Goal: Task Accomplishment & Management: Use online tool/utility

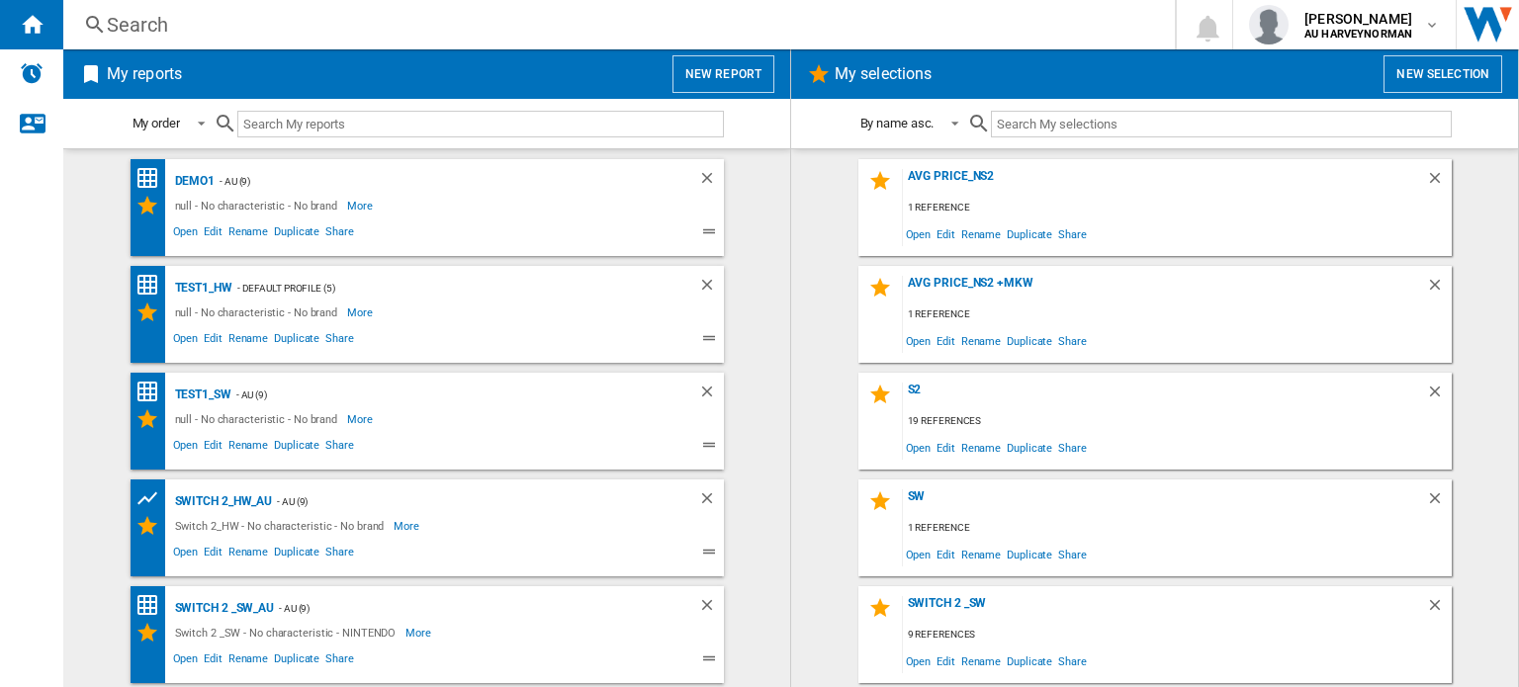
click at [724, 79] on button "New report" at bounding box center [723, 74] width 102 height 38
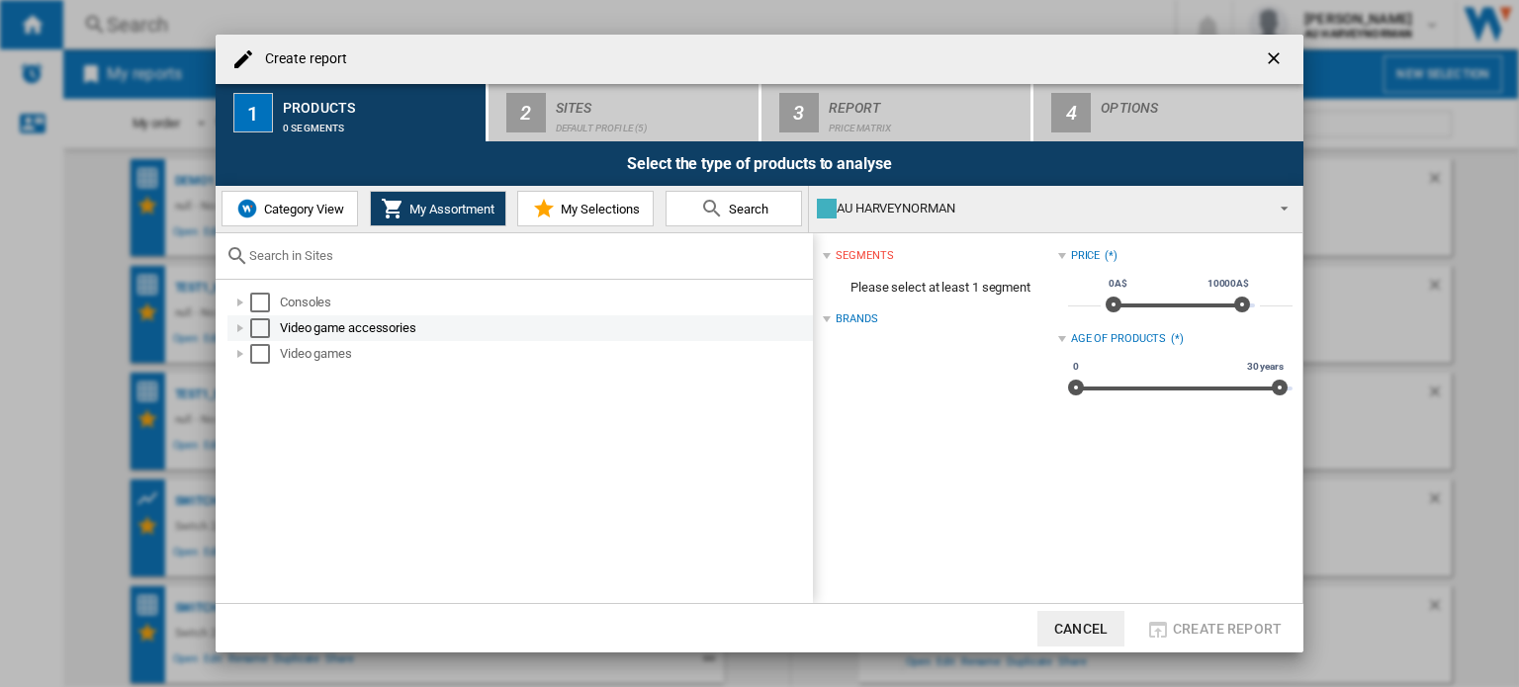
click at [260, 297] on div "Select" at bounding box center [260, 303] width 20 height 20
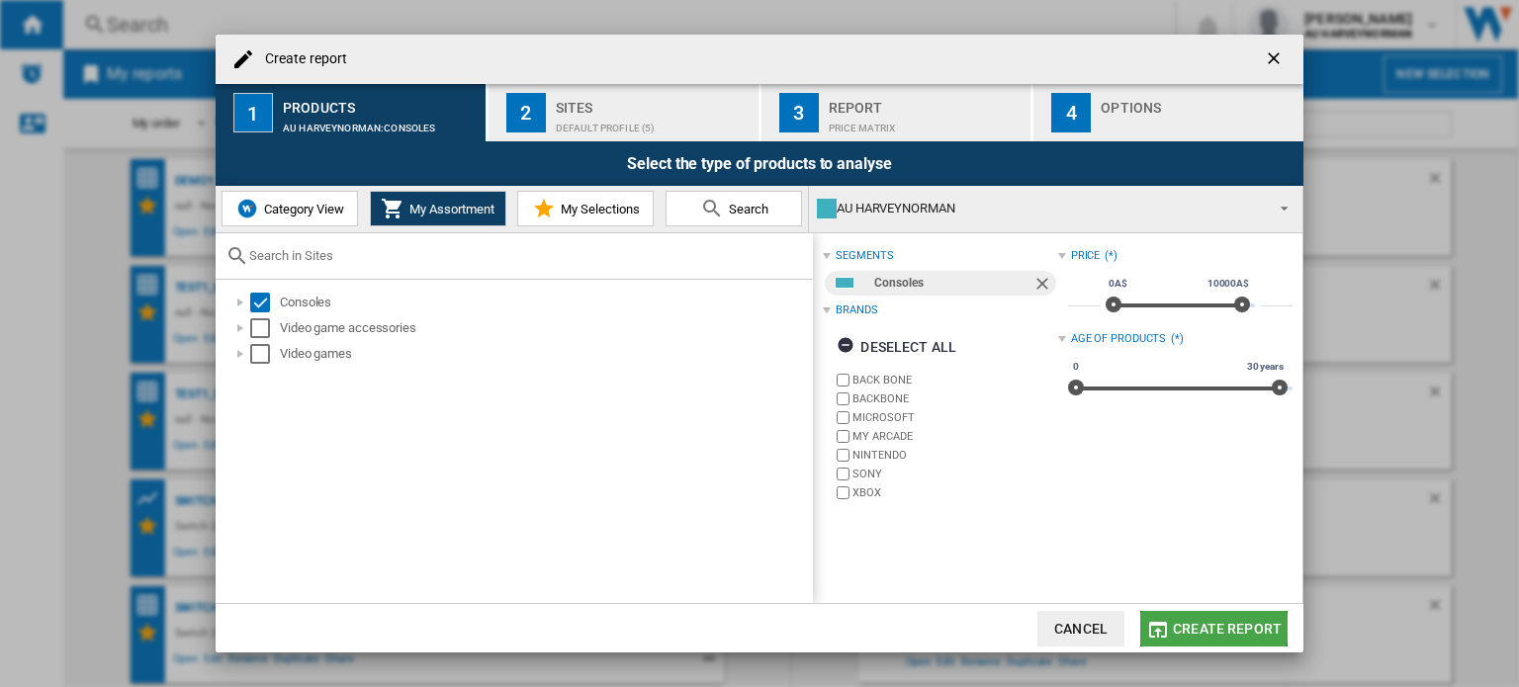
click at [1206, 628] on span "Create report" at bounding box center [1227, 629] width 109 height 16
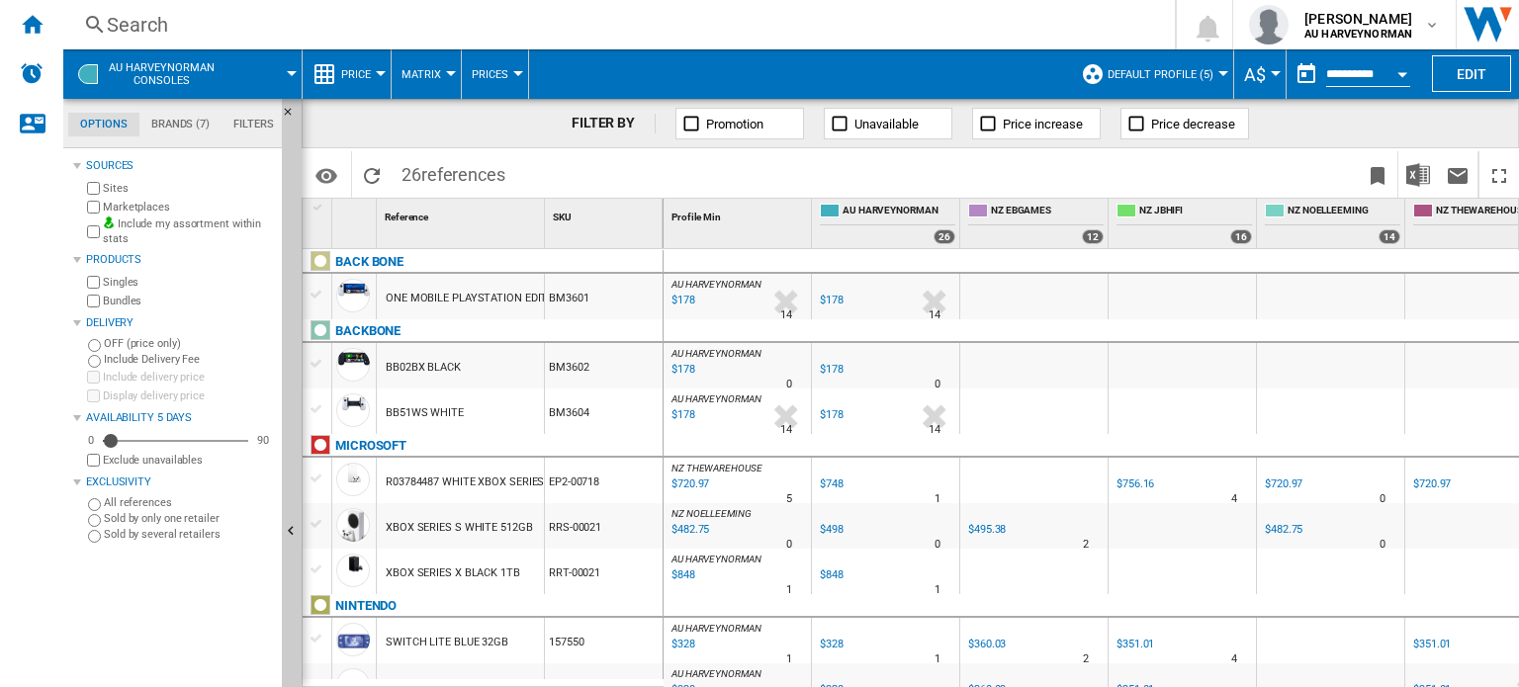
click at [1167, 72] on span "Default profile (5)" at bounding box center [1161, 74] width 106 height 13
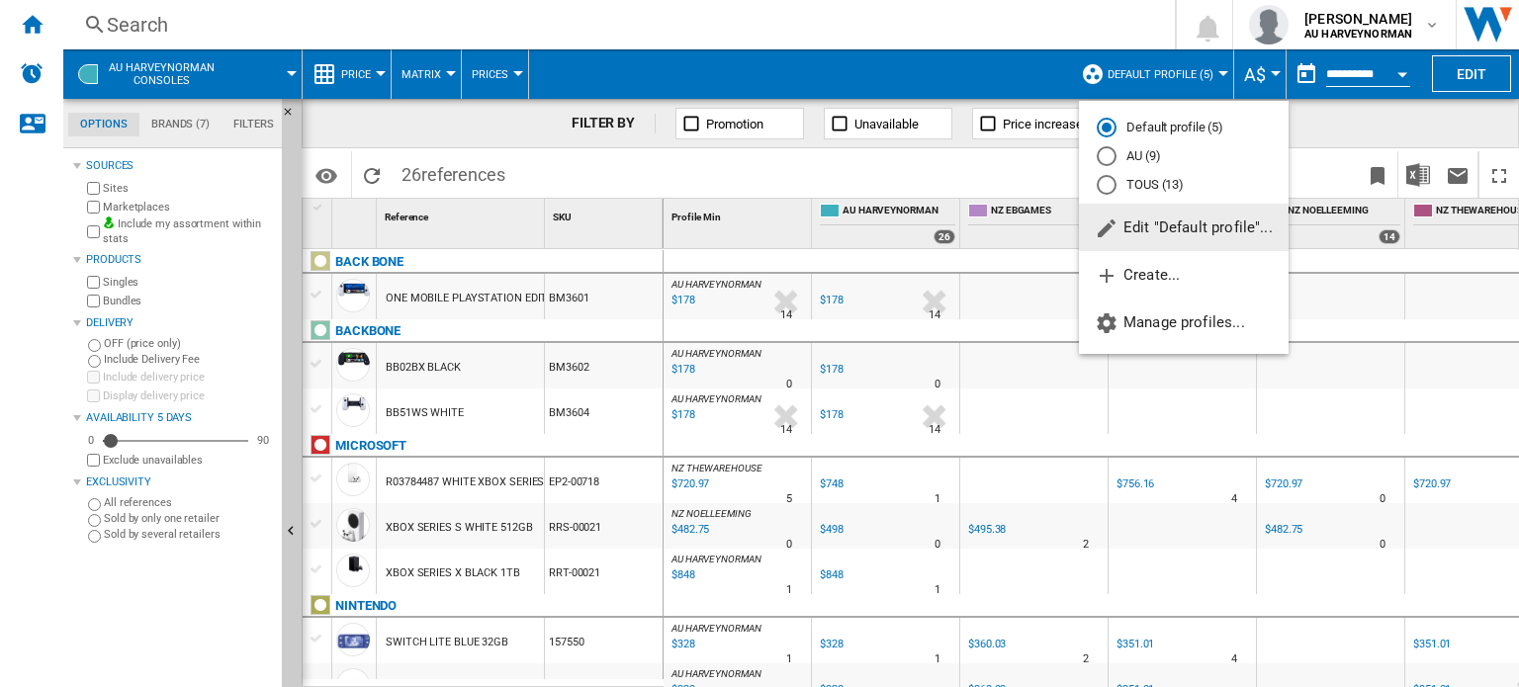
click at [1133, 151] on md-radio-button "AU (9)" at bounding box center [1184, 156] width 174 height 19
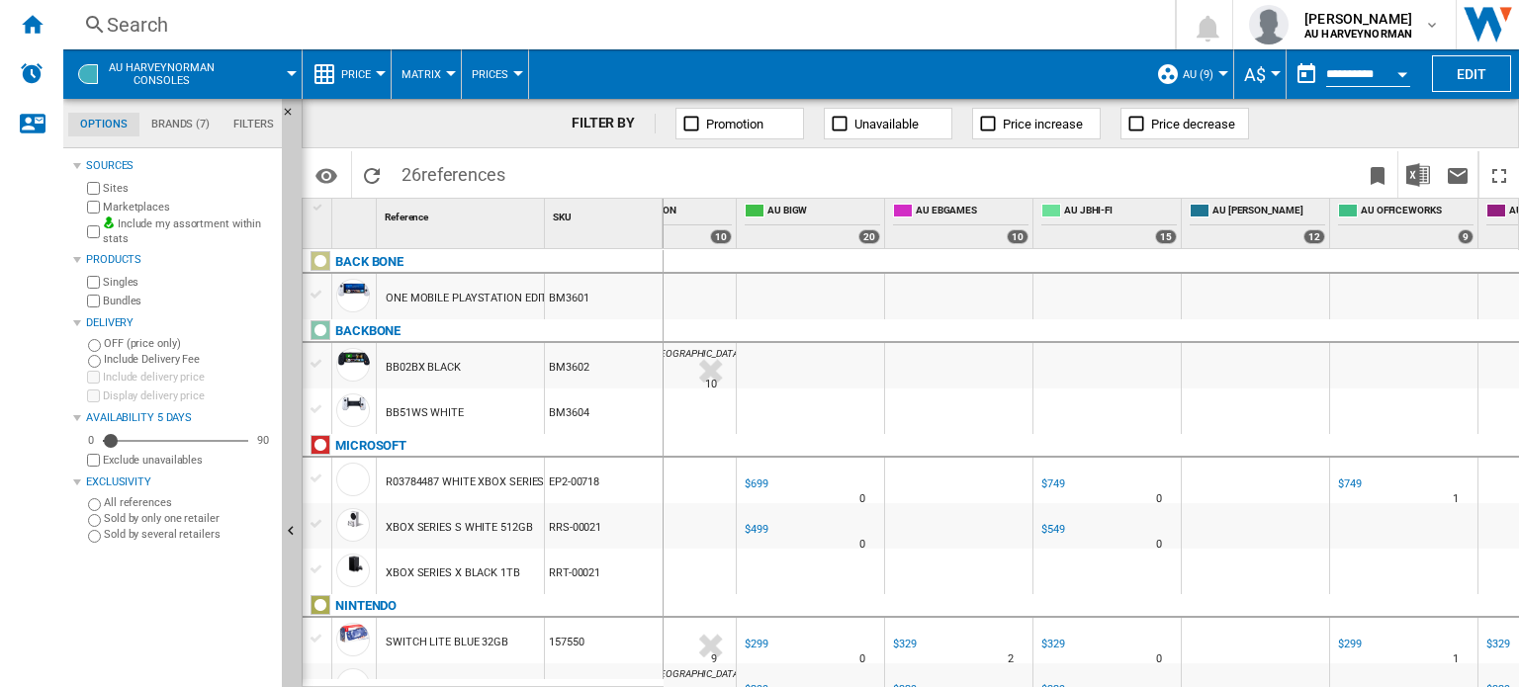
scroll to position [0, 411]
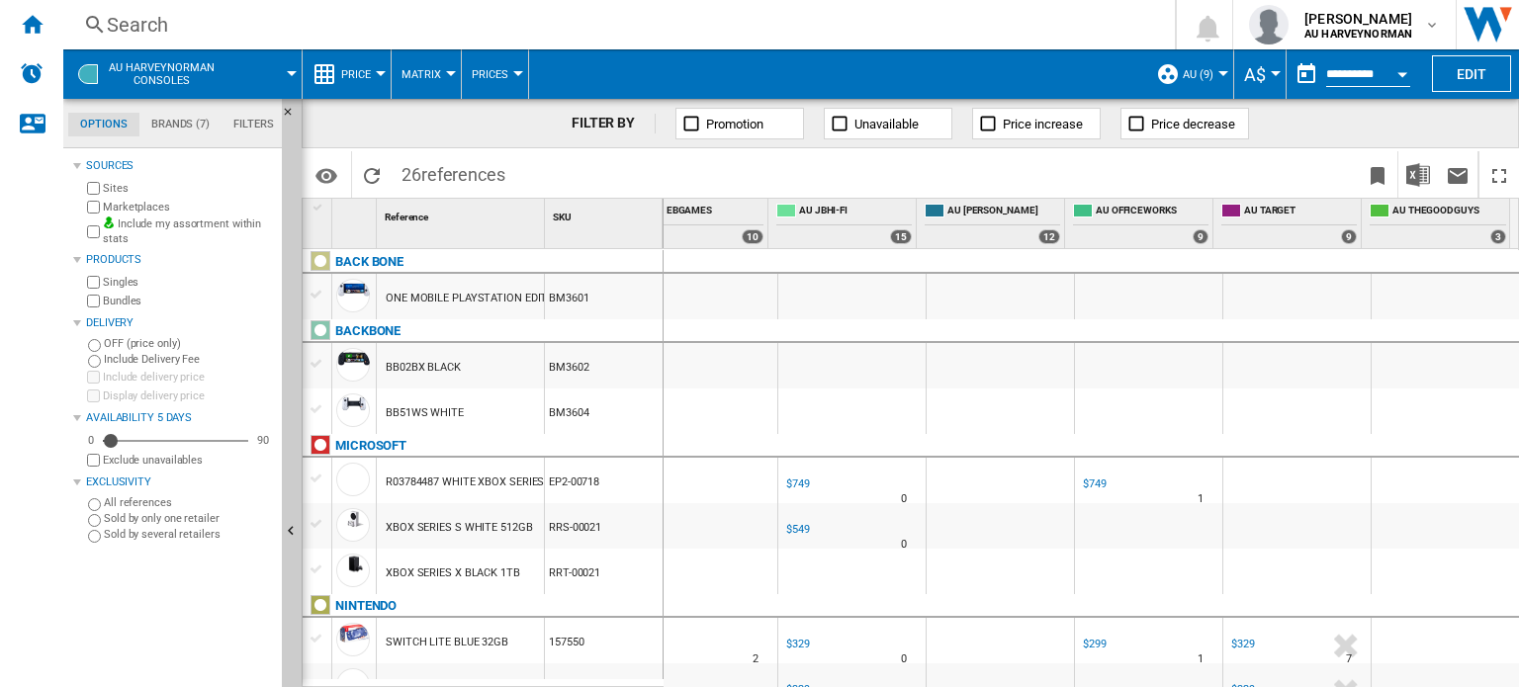
click at [1183, 71] on span "AU (9)" at bounding box center [1198, 74] width 31 height 13
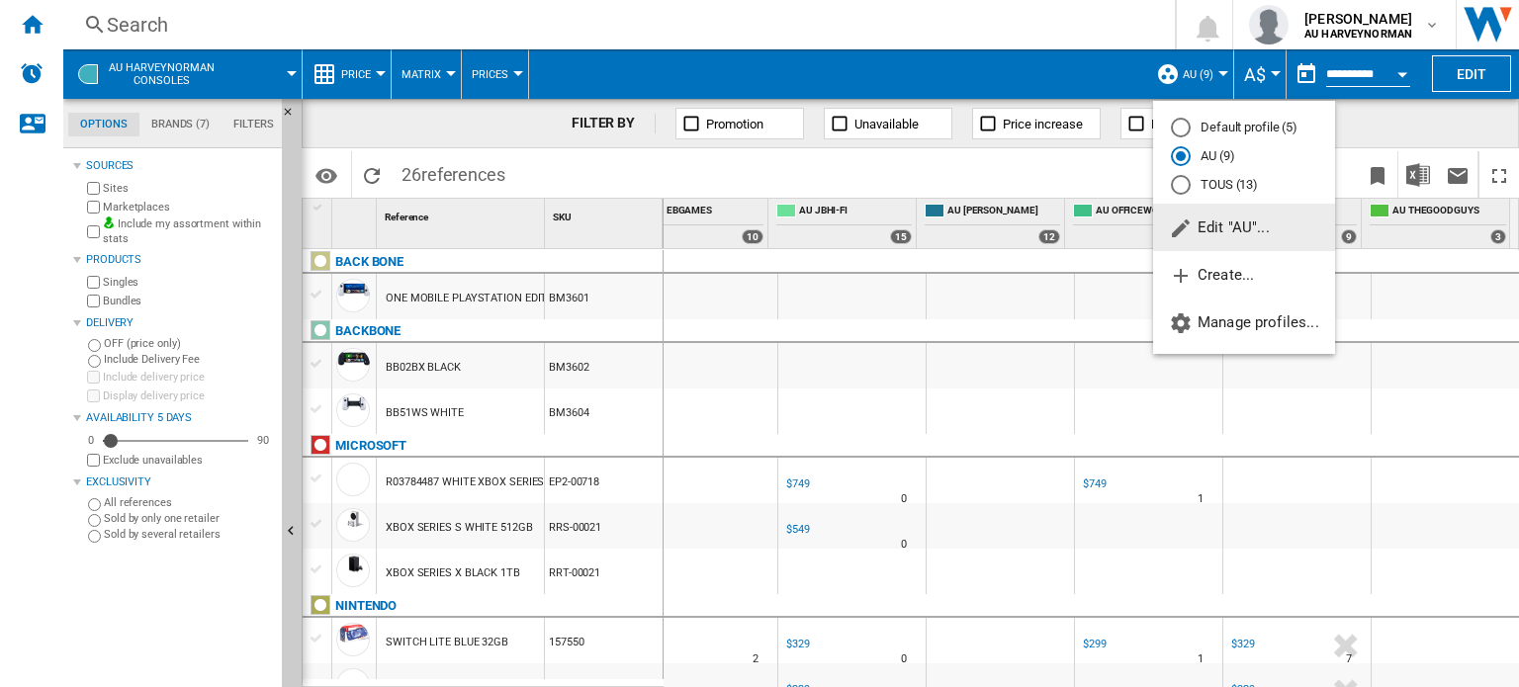
click at [973, 160] on md-backdrop at bounding box center [759, 343] width 1519 height 687
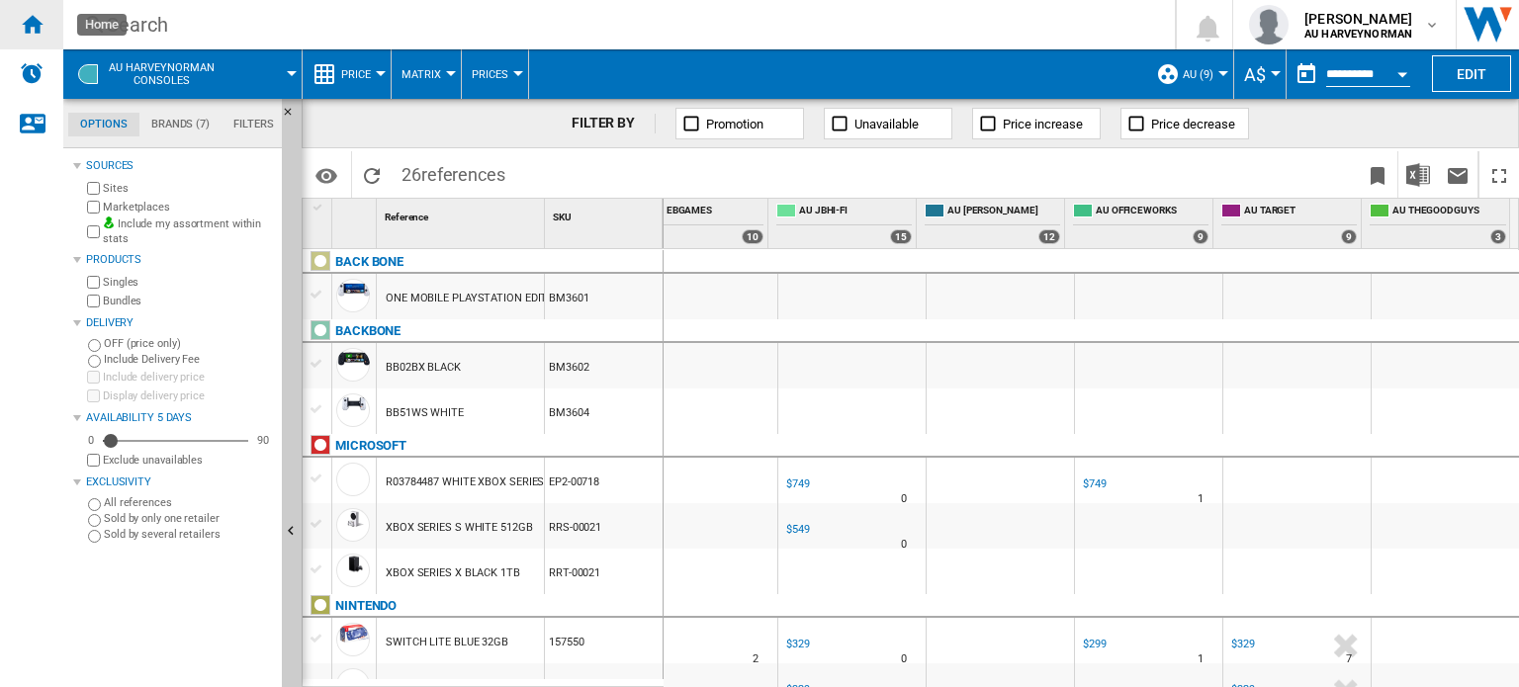
click at [32, 10] on div "Home" at bounding box center [31, 24] width 63 height 49
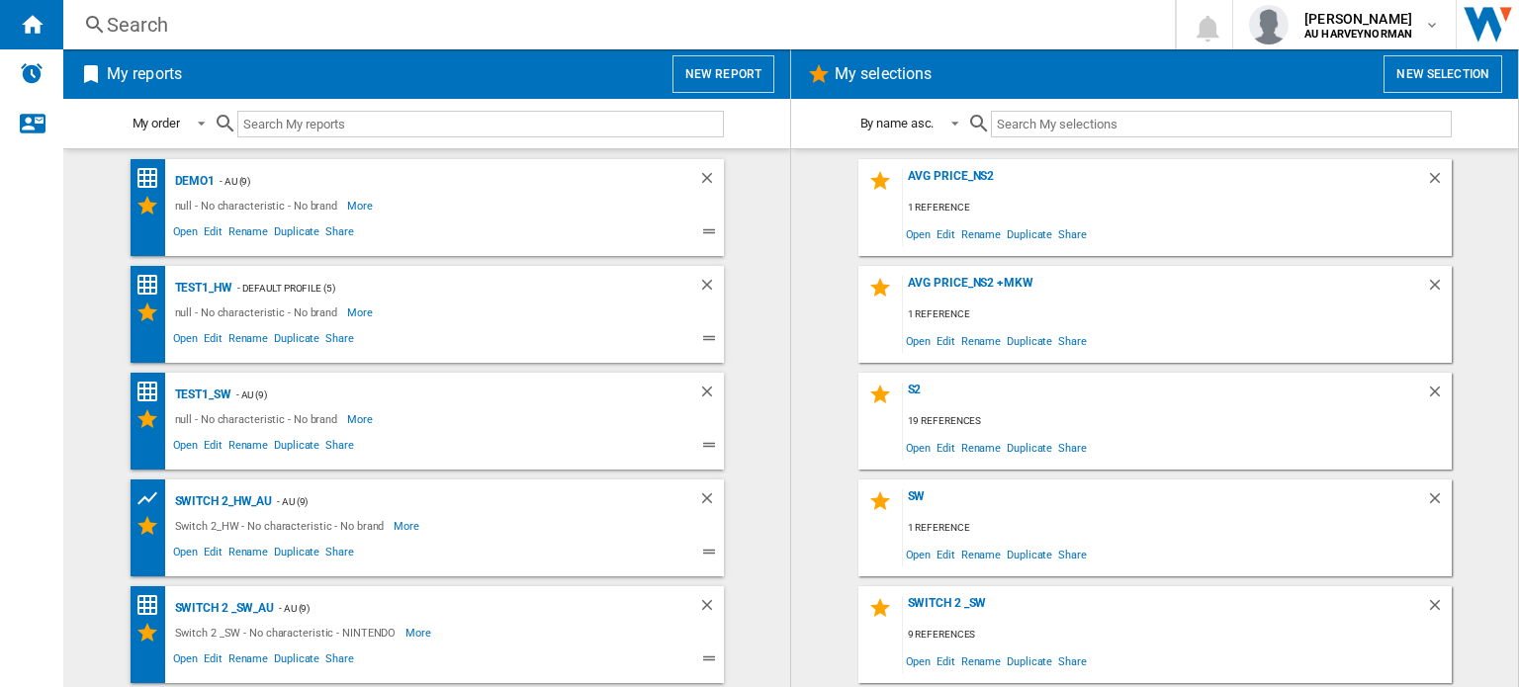
click at [747, 66] on button "New report" at bounding box center [723, 74] width 102 height 38
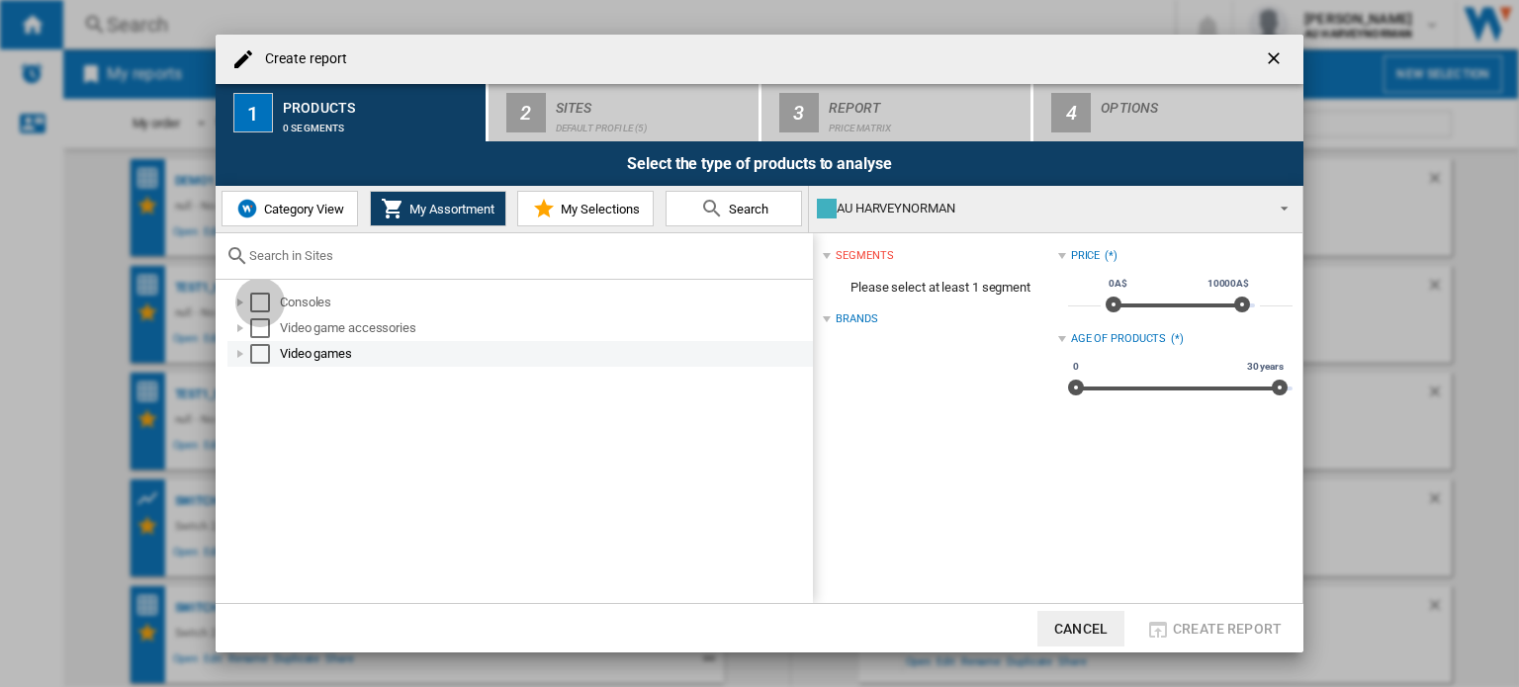
drag, startPoint x: 260, startPoint y: 301, endPoint x: 260, endPoint y: 340, distance: 39.6
click at [260, 304] on div "Select" at bounding box center [260, 303] width 20 height 20
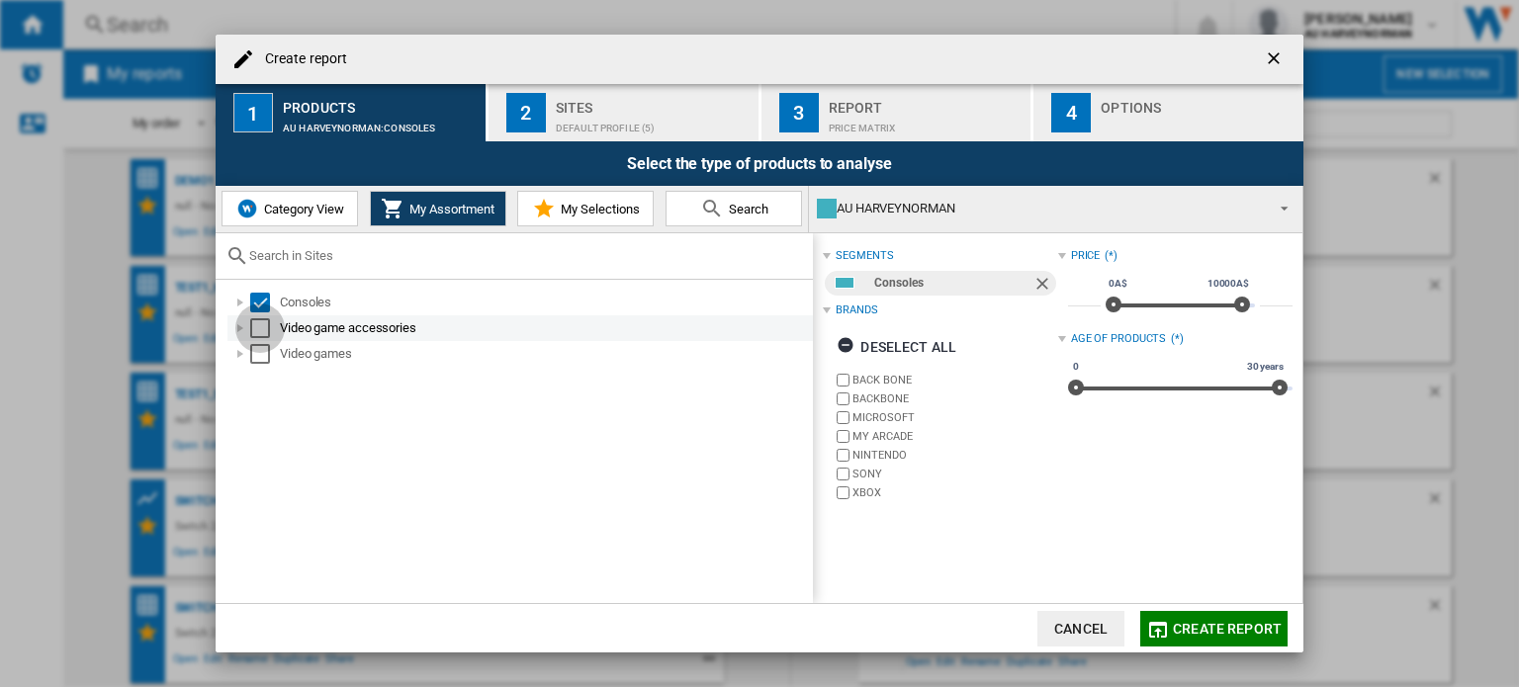
click at [259, 319] on div "Select" at bounding box center [260, 328] width 20 height 20
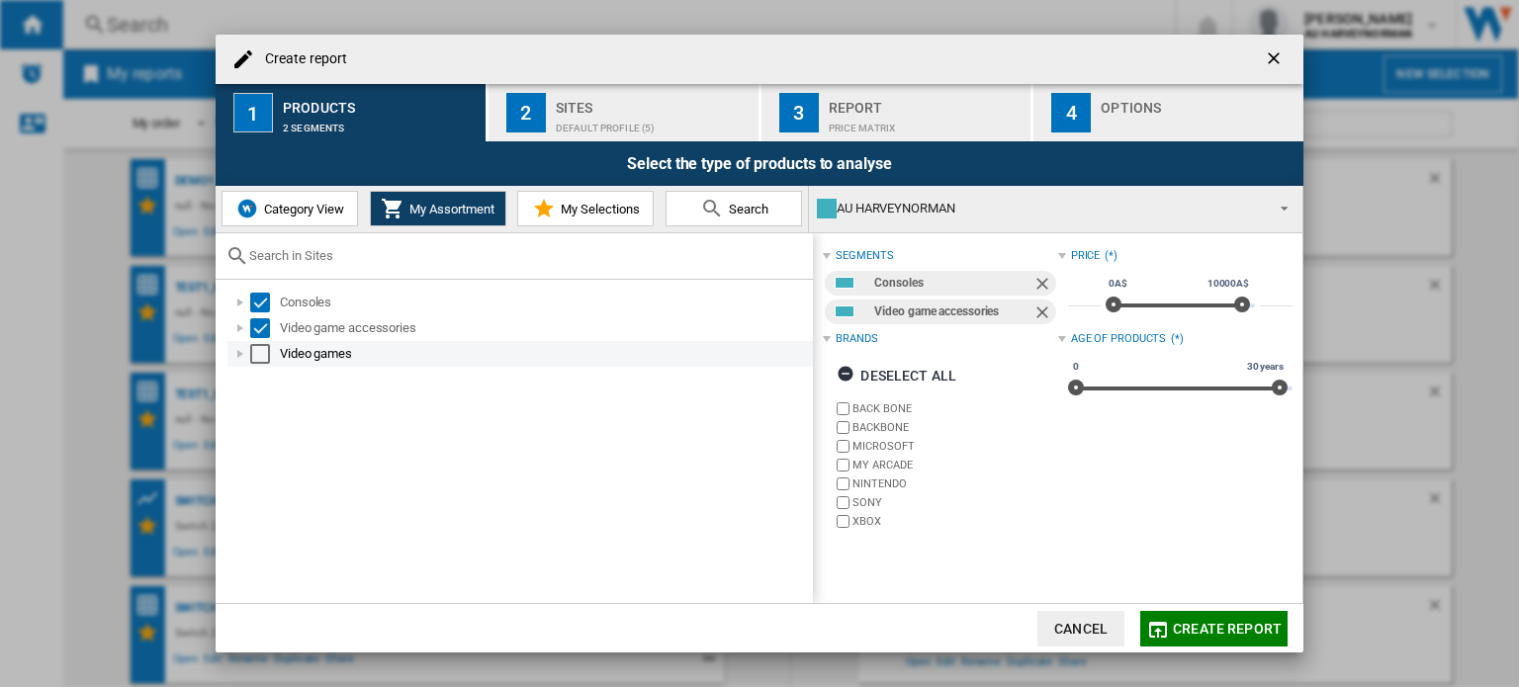
click at [257, 355] on div "Select" at bounding box center [260, 354] width 20 height 20
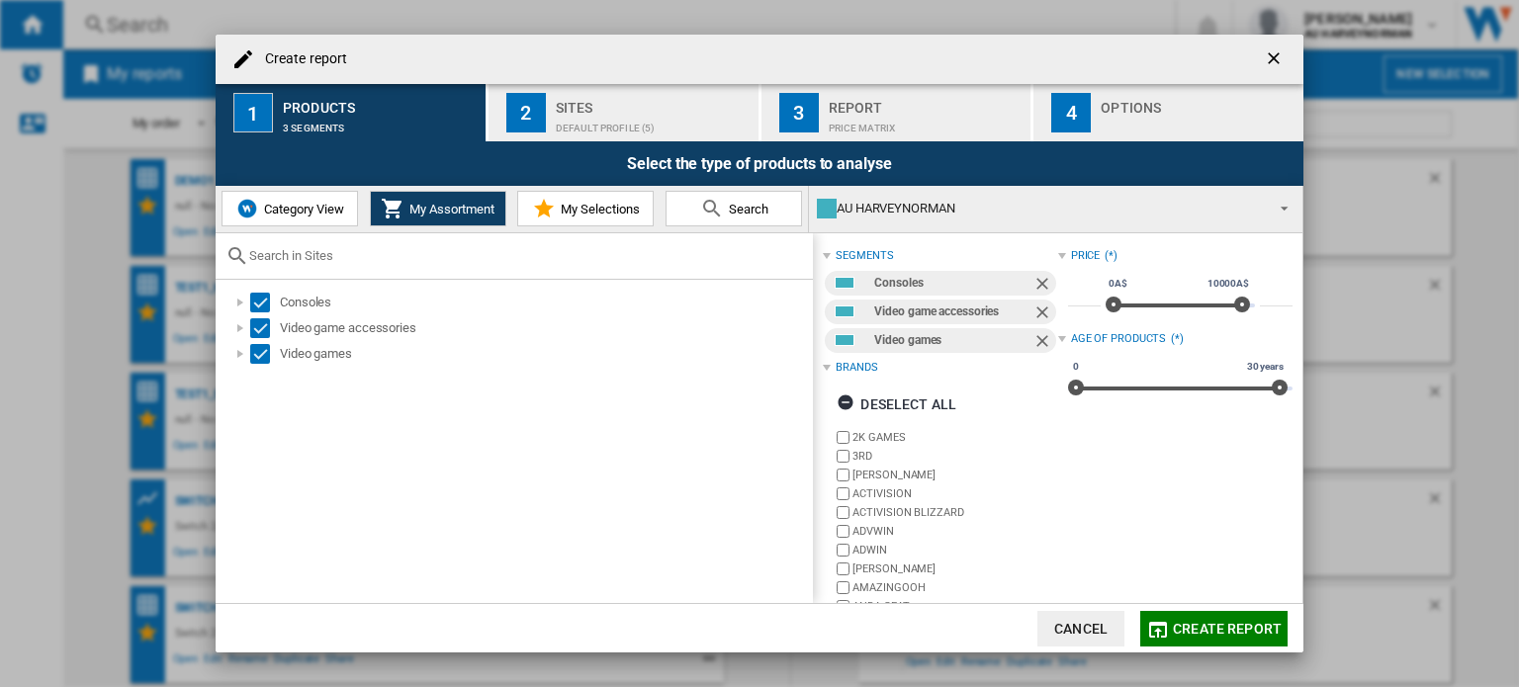
click at [1227, 632] on span "Create report" at bounding box center [1227, 629] width 109 height 16
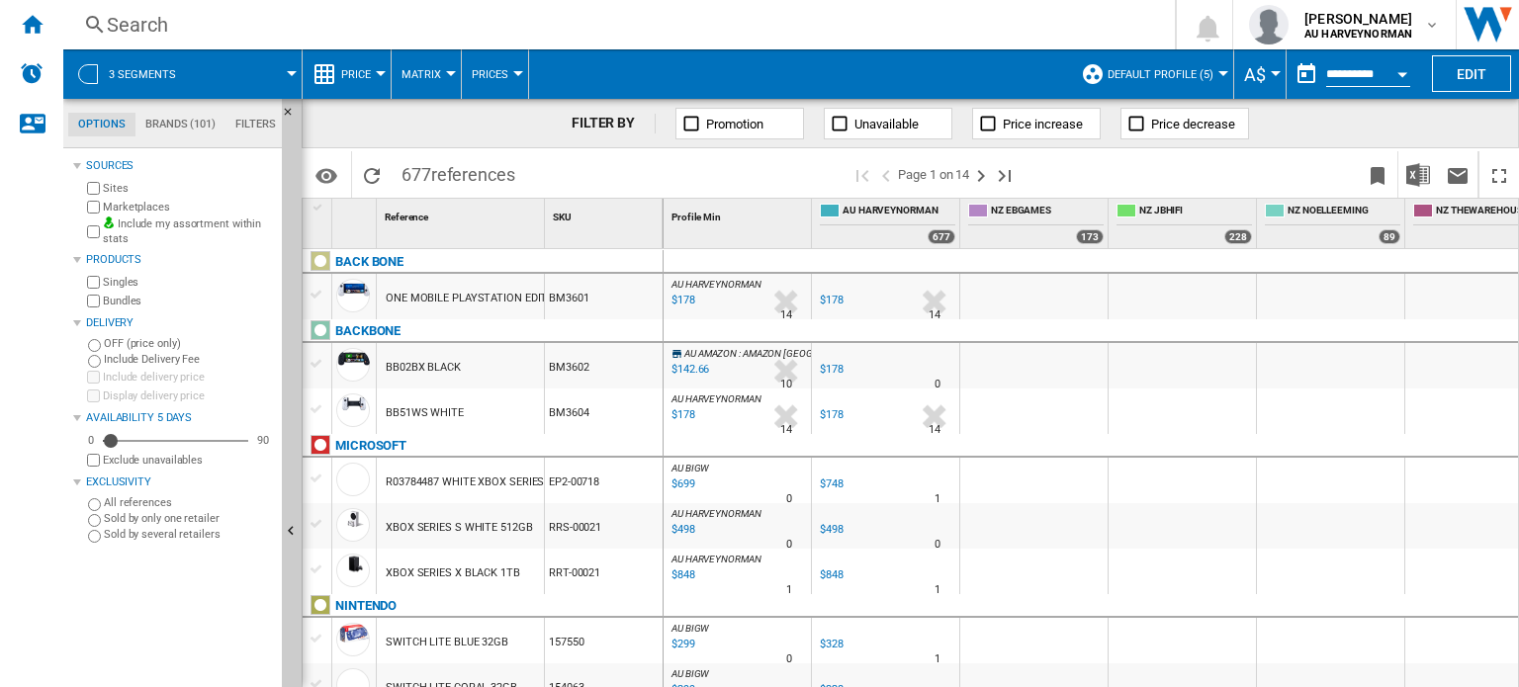
click at [1161, 79] on span "Default profile (5)" at bounding box center [1161, 74] width 106 height 13
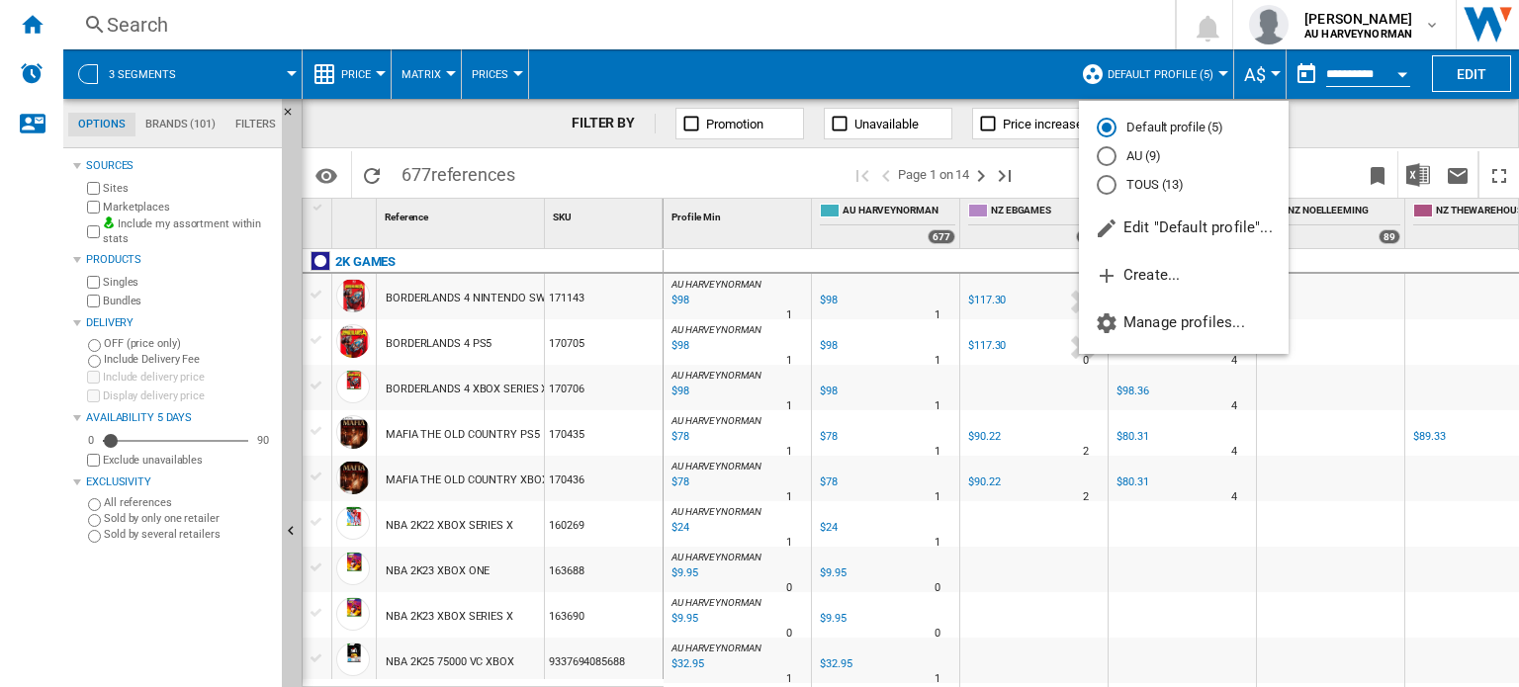
click at [1118, 158] on md-radio-button "AU (9)" at bounding box center [1184, 156] width 174 height 19
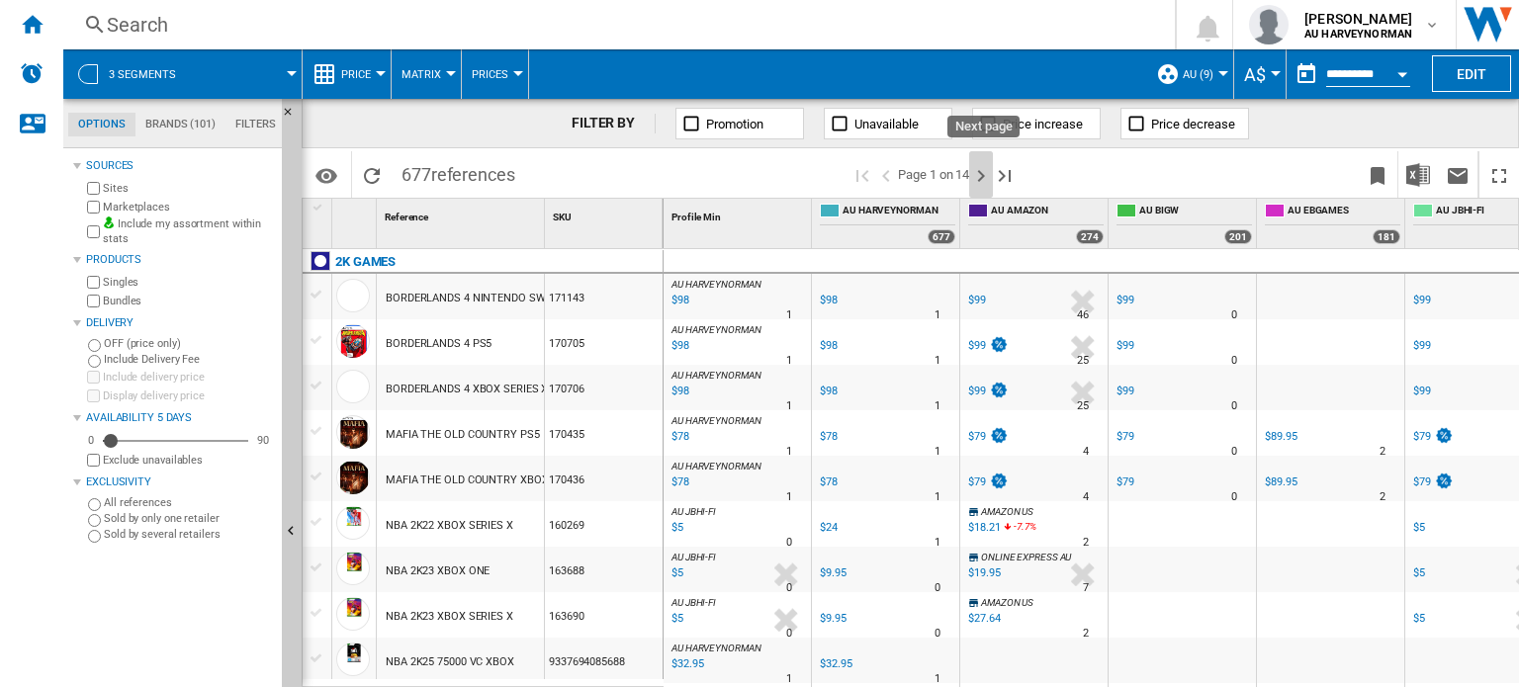
drag, startPoint x: 985, startPoint y: 175, endPoint x: 982, endPoint y: 458, distance: 282.8
click at [985, 176] on ng-md-icon "Next page" at bounding box center [981, 176] width 24 height 24
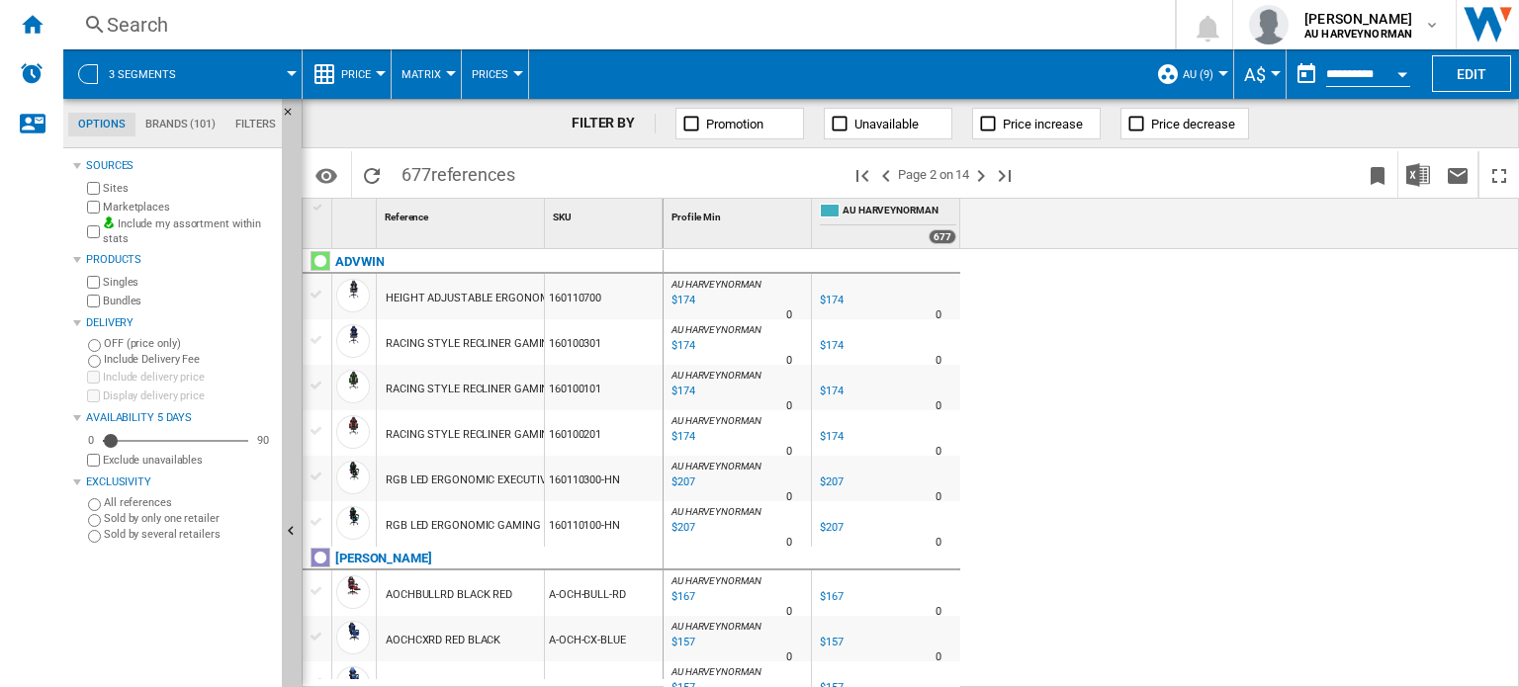
drag, startPoint x: 1346, startPoint y: 416, endPoint x: 1109, endPoint y: 412, distance: 237.4
click at [887, 181] on ng-md-icon ">Previous page" at bounding box center [886, 176] width 24 height 24
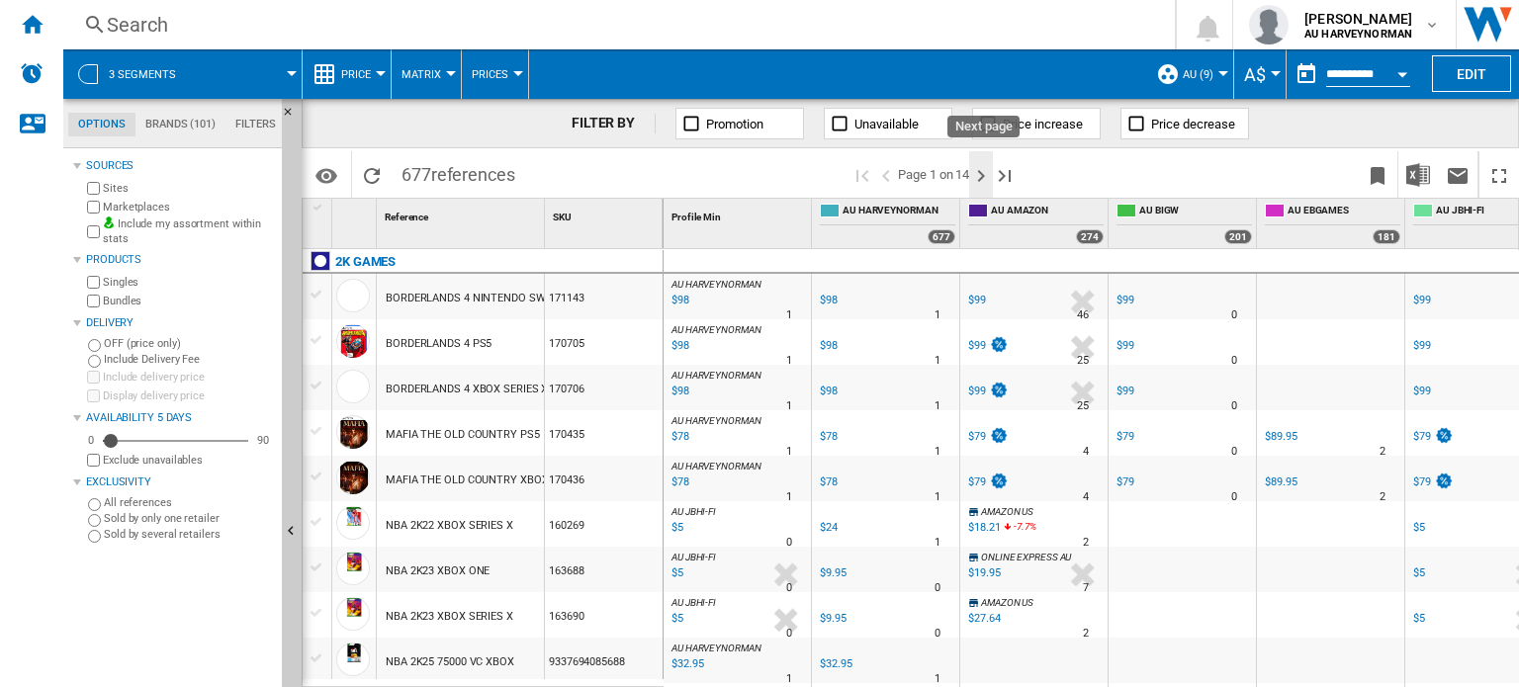
click at [983, 177] on ng-md-icon "Next page" at bounding box center [981, 176] width 24 height 24
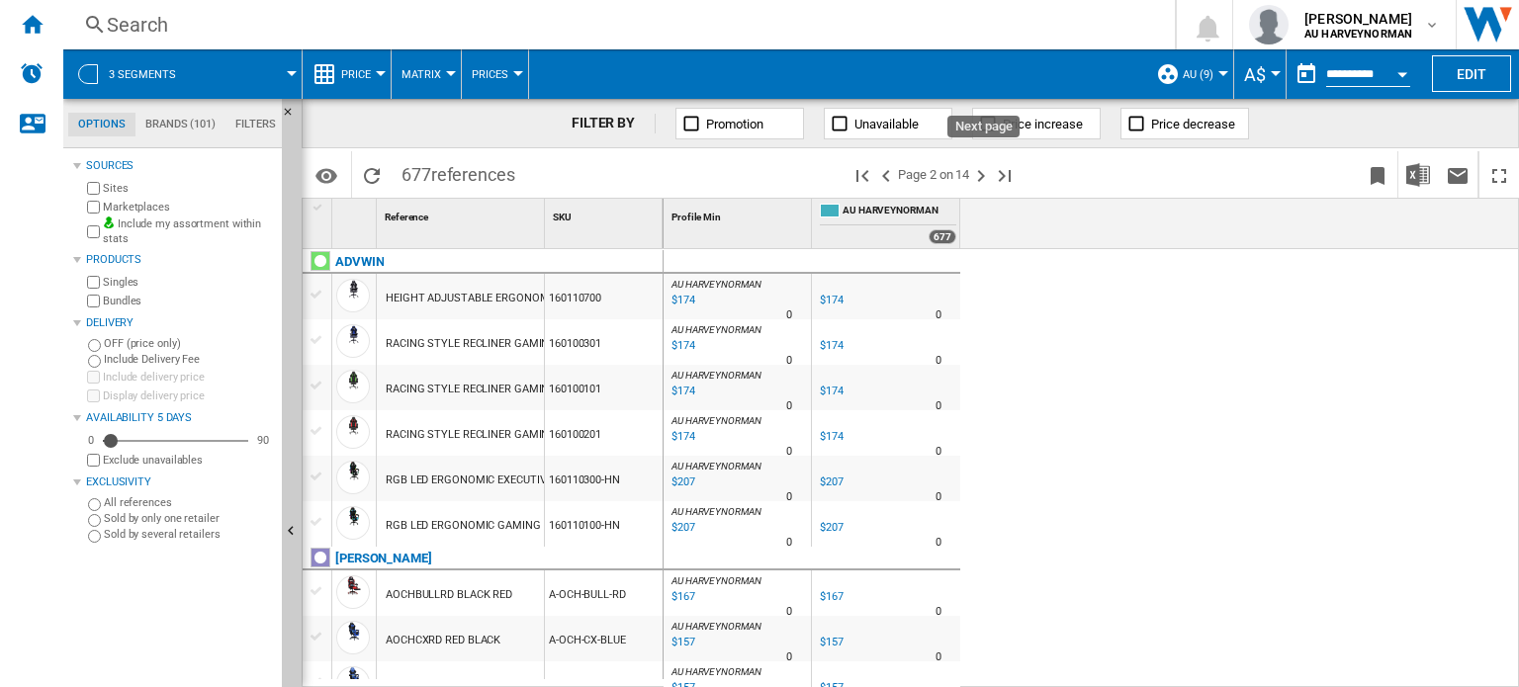
click at [983, 177] on ng-md-icon "Next page" at bounding box center [981, 176] width 24 height 24
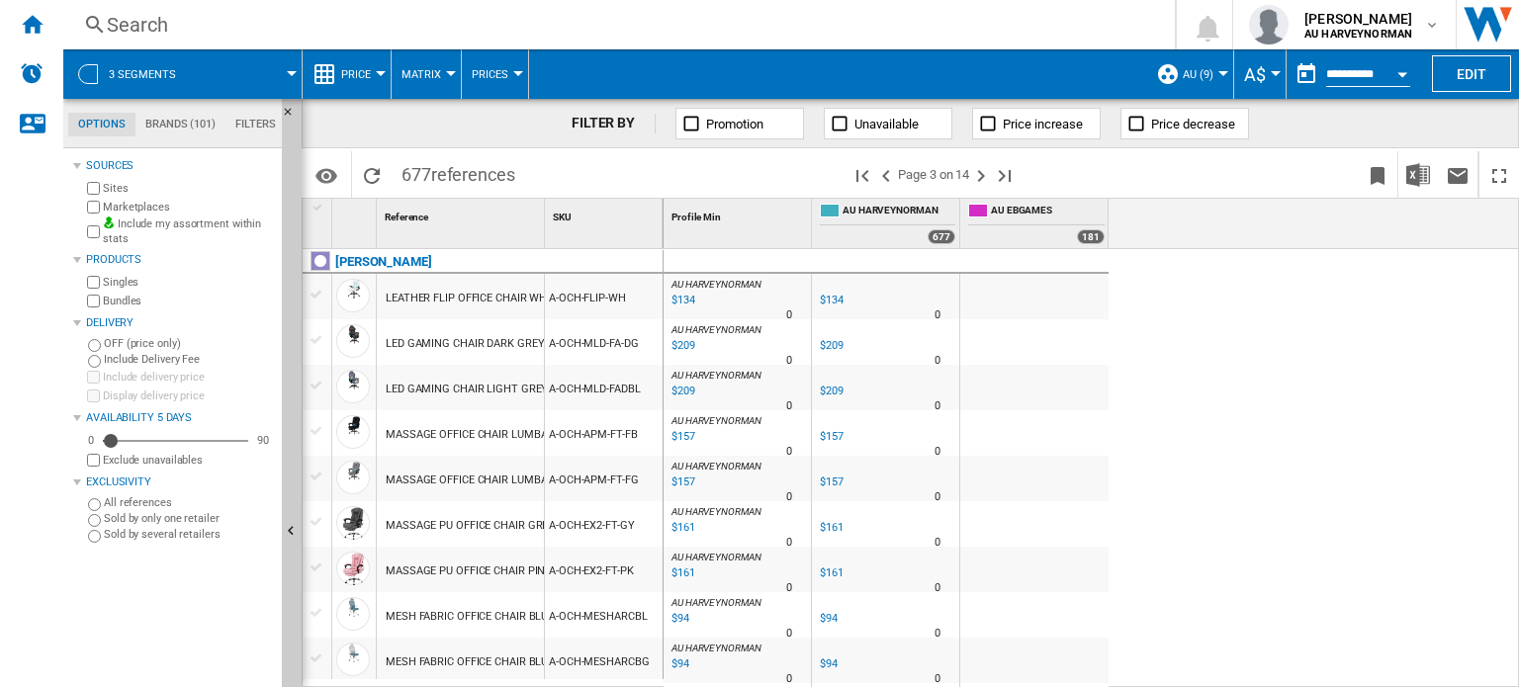
drag, startPoint x: 1365, startPoint y: 436, endPoint x: 1074, endPoint y: 391, distance: 294.3
click at [1428, 178] on img "Download in Excel" at bounding box center [1418, 175] width 24 height 24
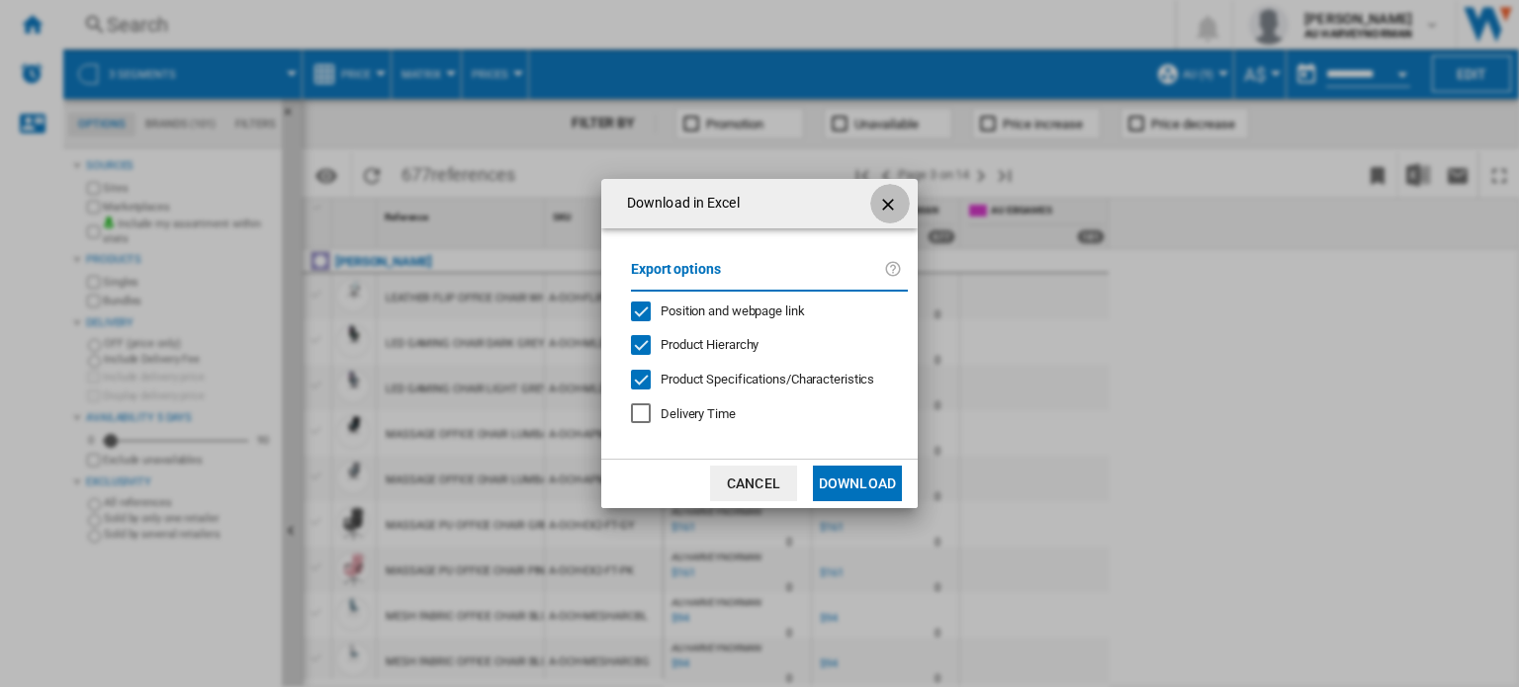
click at [886, 201] on ng-md-icon "getI18NText('BUTTONS.CLOSE_DIALOG')" at bounding box center [890, 205] width 24 height 24
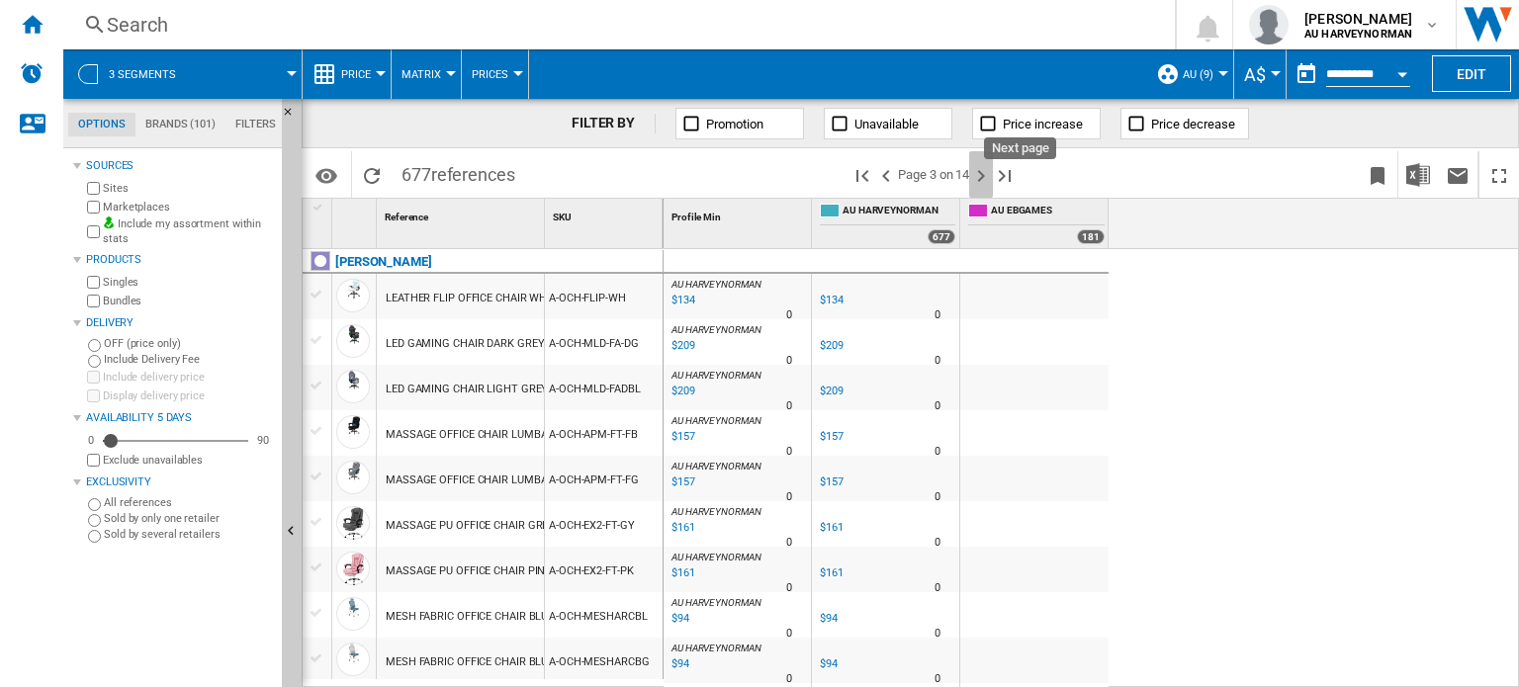
click at [980, 180] on ng-md-icon "Next page" at bounding box center [981, 176] width 24 height 24
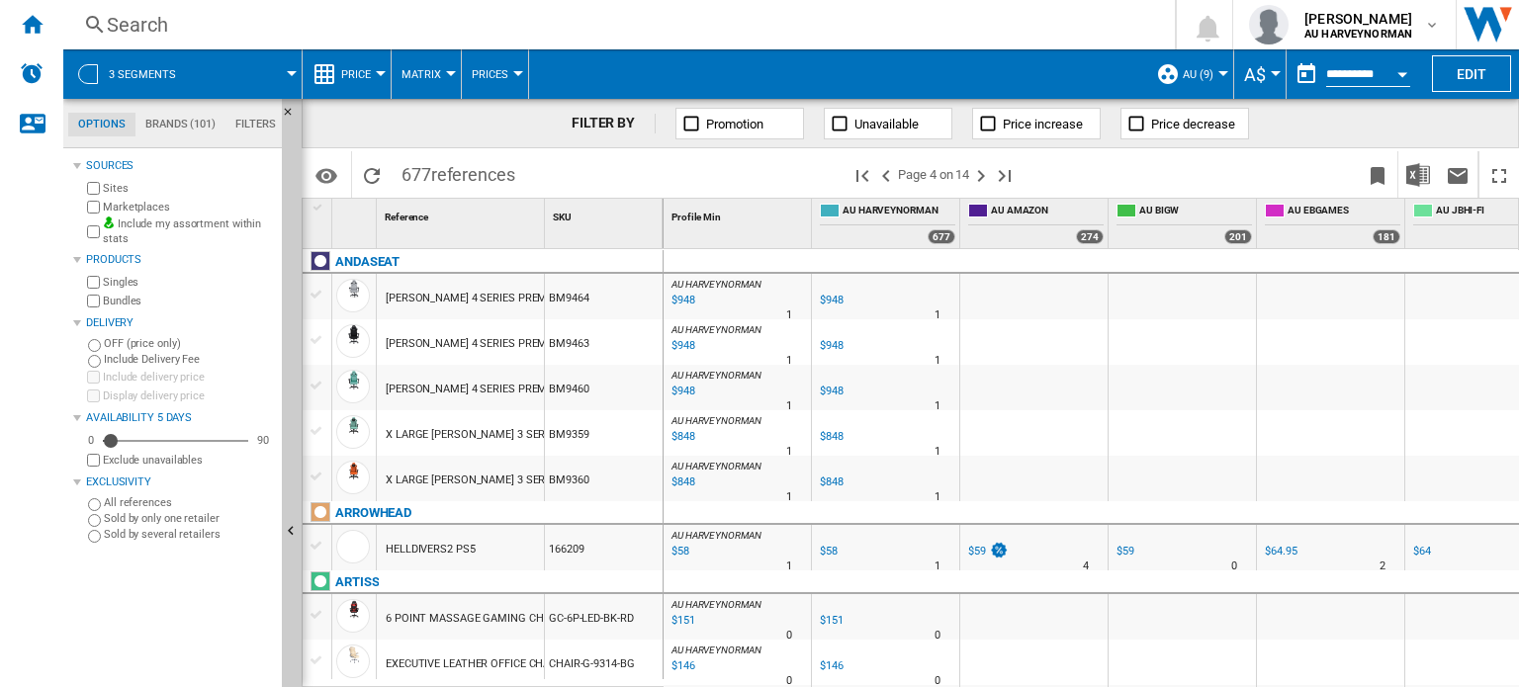
drag, startPoint x: 931, startPoint y: 678, endPoint x: 1236, endPoint y: 679, distance: 305.6
click at [1236, 679] on div "AU HARVEYNORMAN : AU HARVEYNORMAN 0.0 % $948 % N/A 1 AU HARVEYNORMAN : AU HARVE…" at bounding box center [1092, 469] width 856 height 440
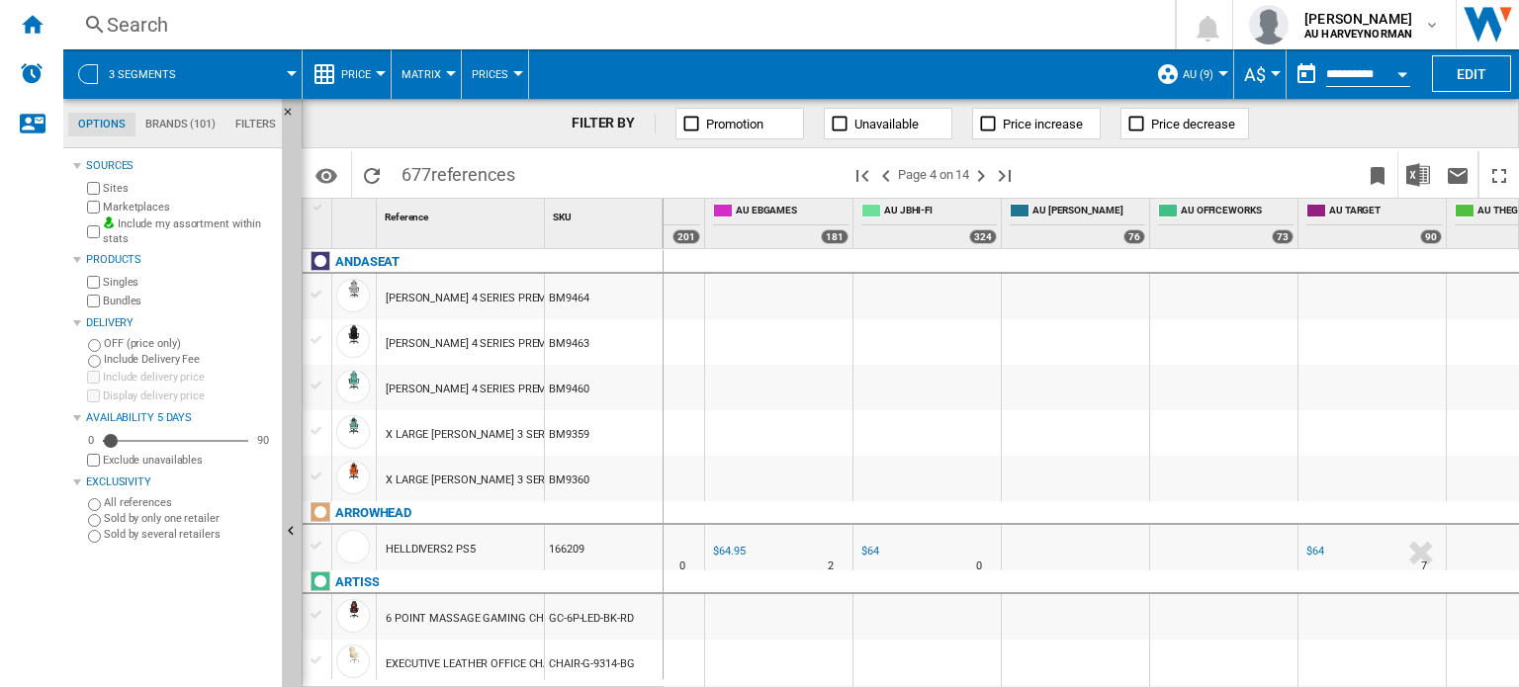
scroll to position [0, 637]
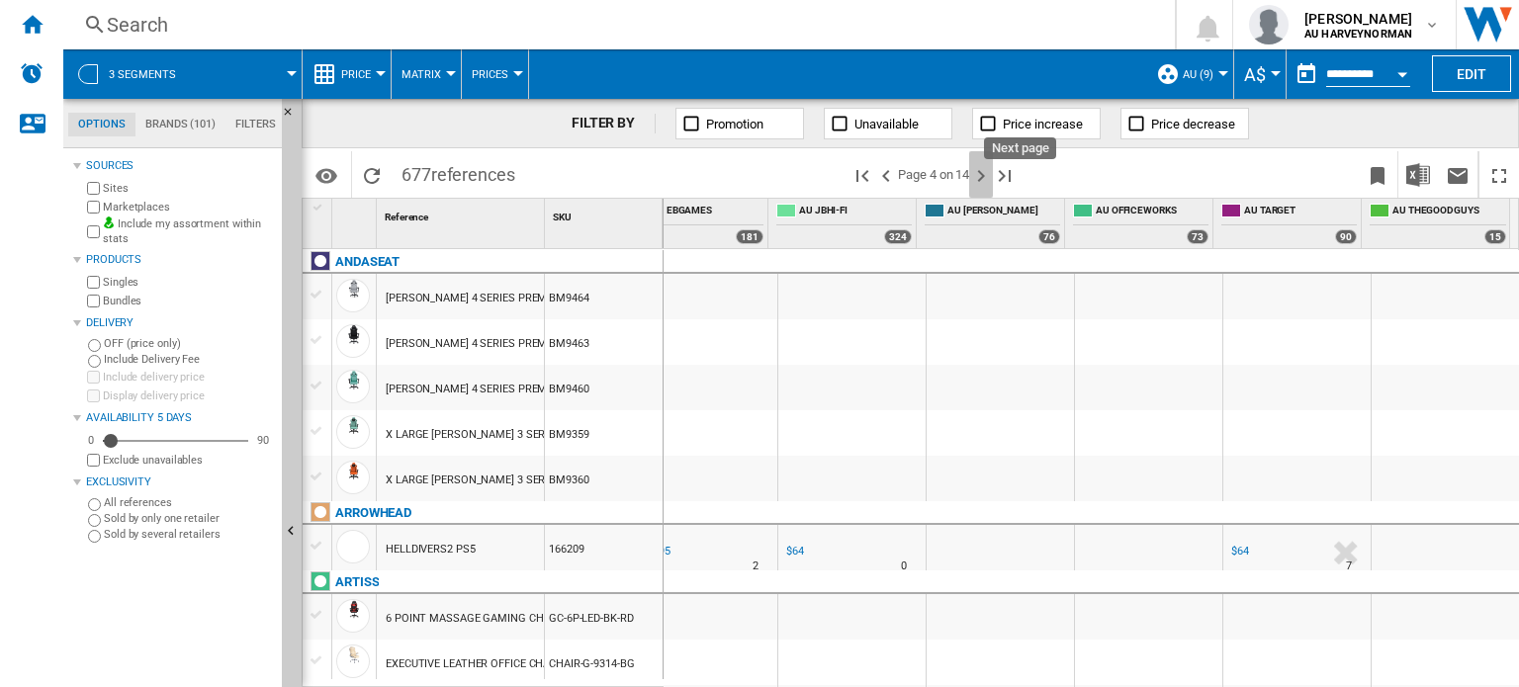
click at [981, 181] on ng-md-icon "Next page" at bounding box center [981, 176] width 24 height 24
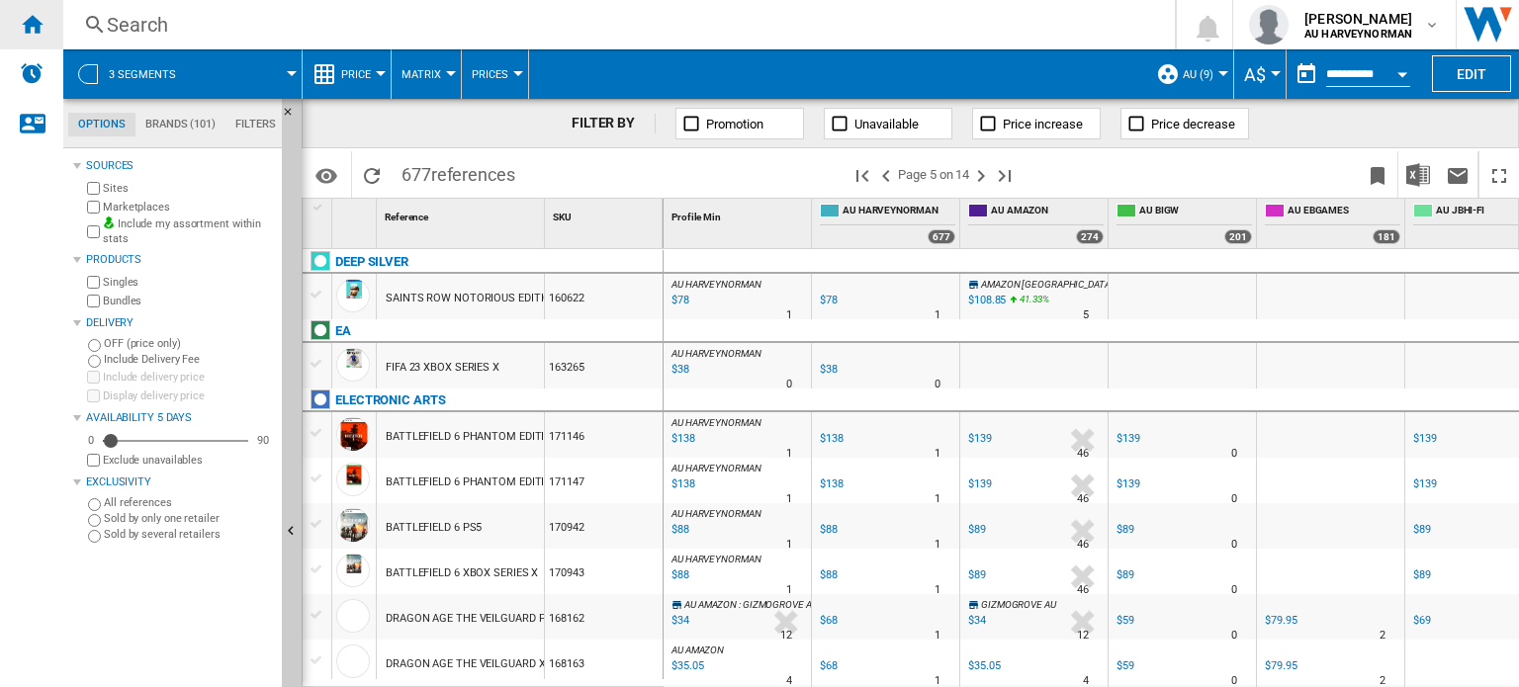
click at [21, 11] on div "Home" at bounding box center [31, 24] width 63 height 49
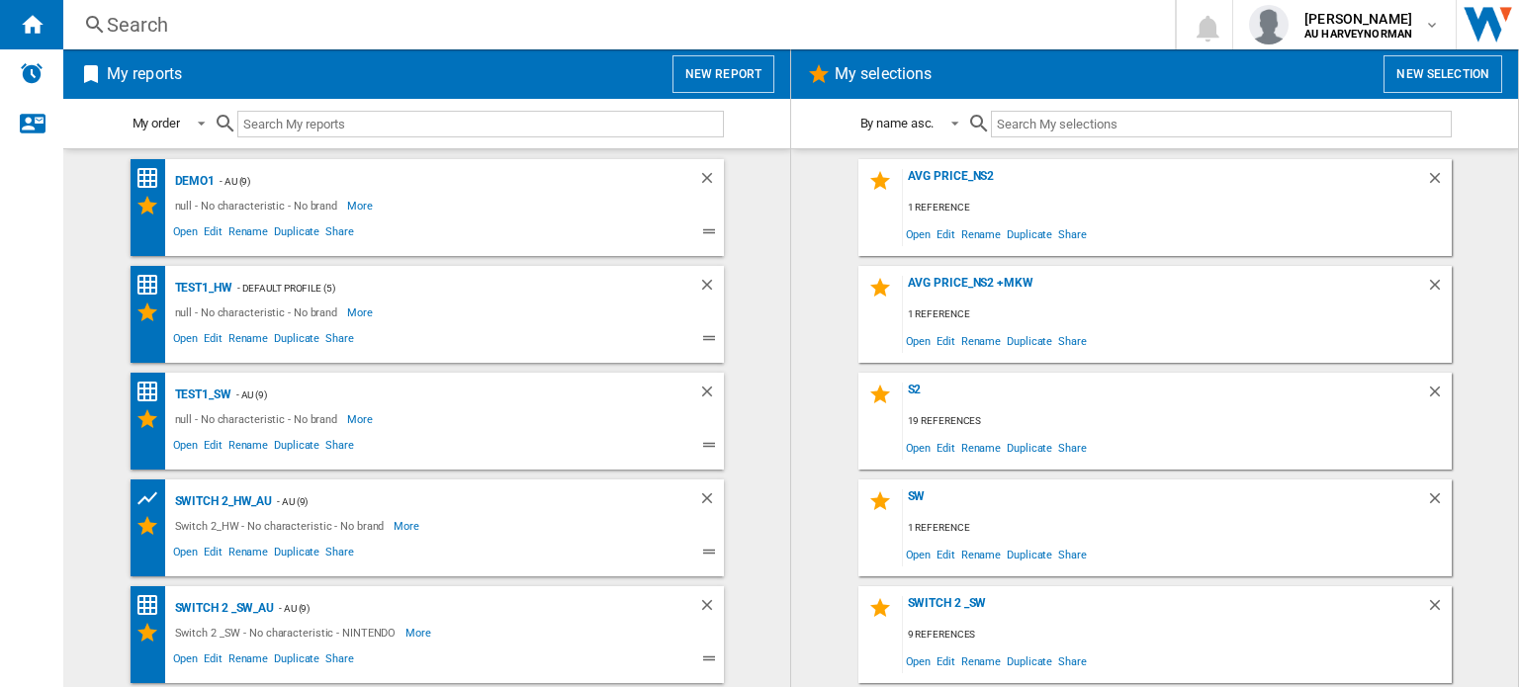
click at [761, 224] on md-content "Demo1 - AU (9) null - No characteristic - No brand More Less Open Edit Rename D…" at bounding box center [426, 417] width 727 height 539
click at [722, 63] on button "New report" at bounding box center [723, 74] width 102 height 38
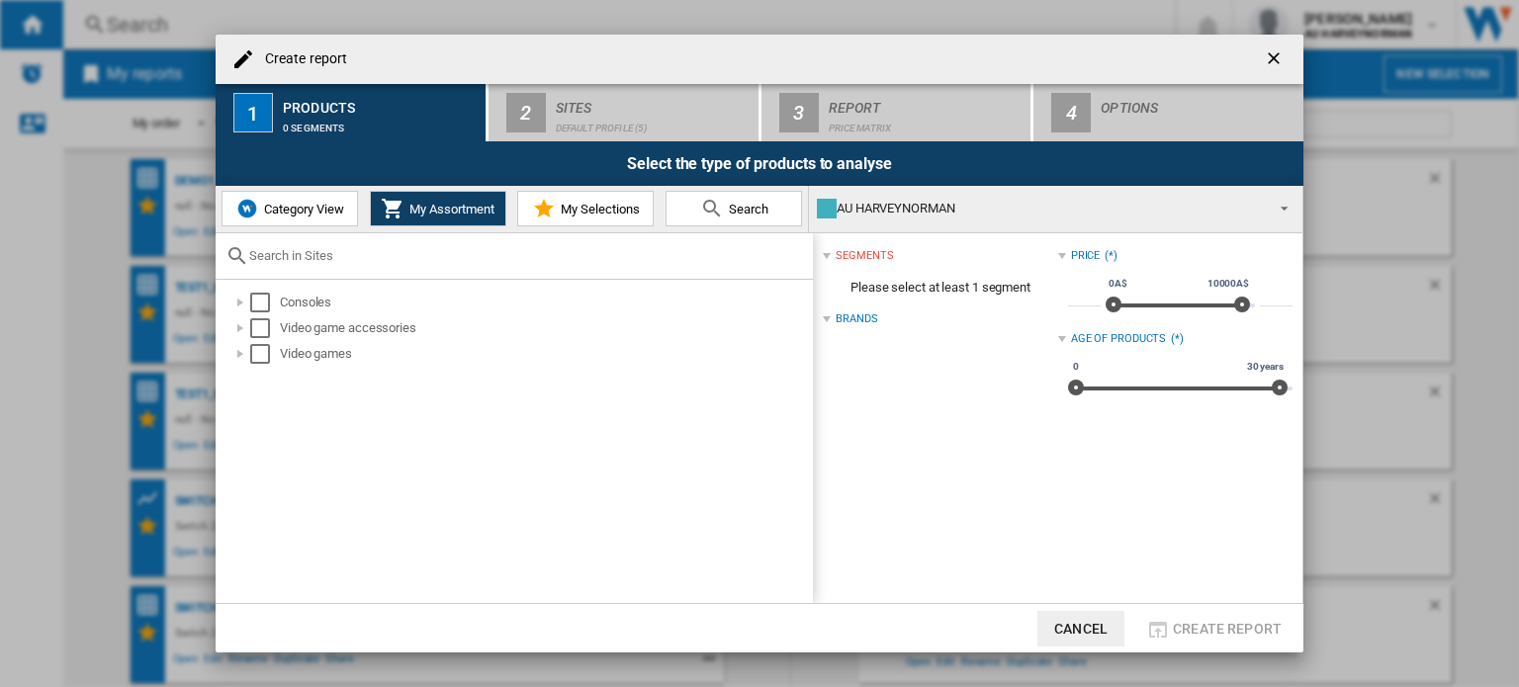
click at [534, 211] on md-icon "Create report ..." at bounding box center [544, 209] width 24 height 24
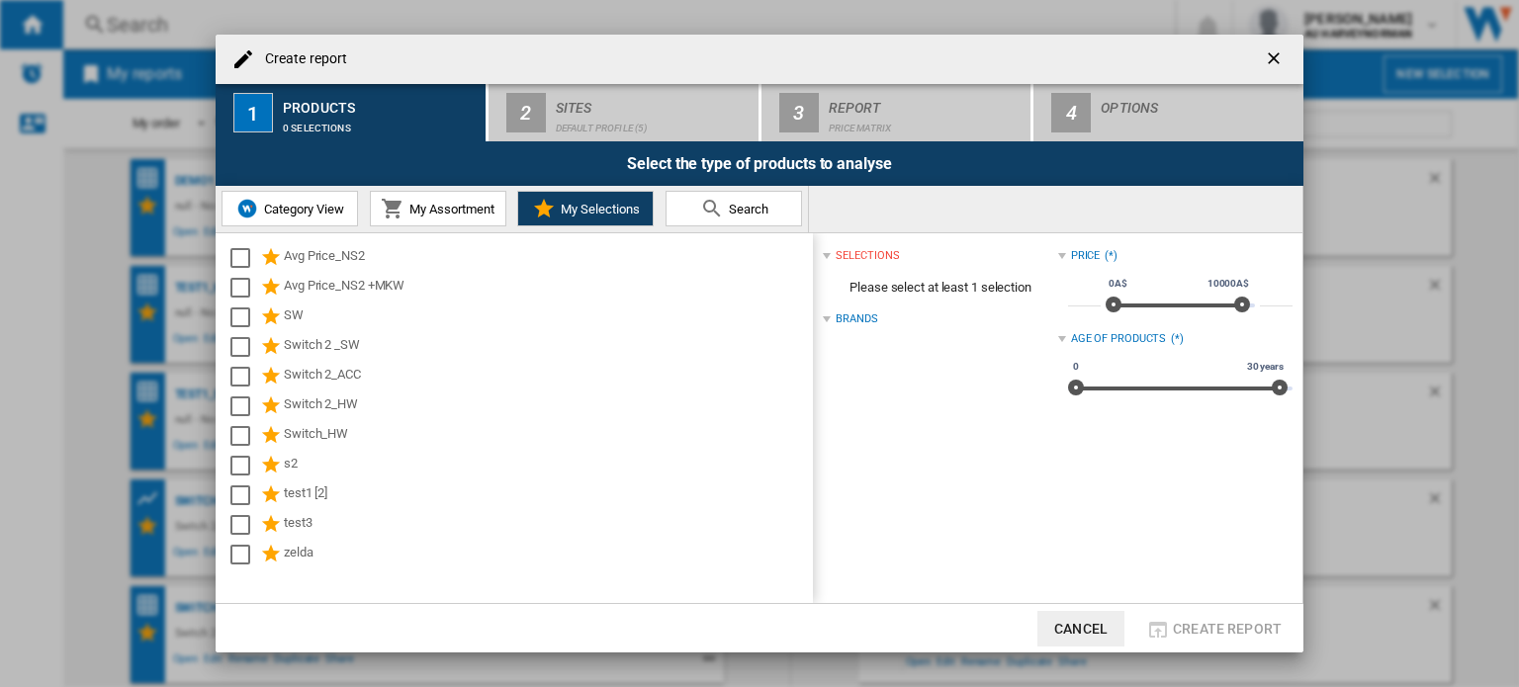
click at [439, 224] on button "My Assortment" at bounding box center [438, 209] width 136 height 36
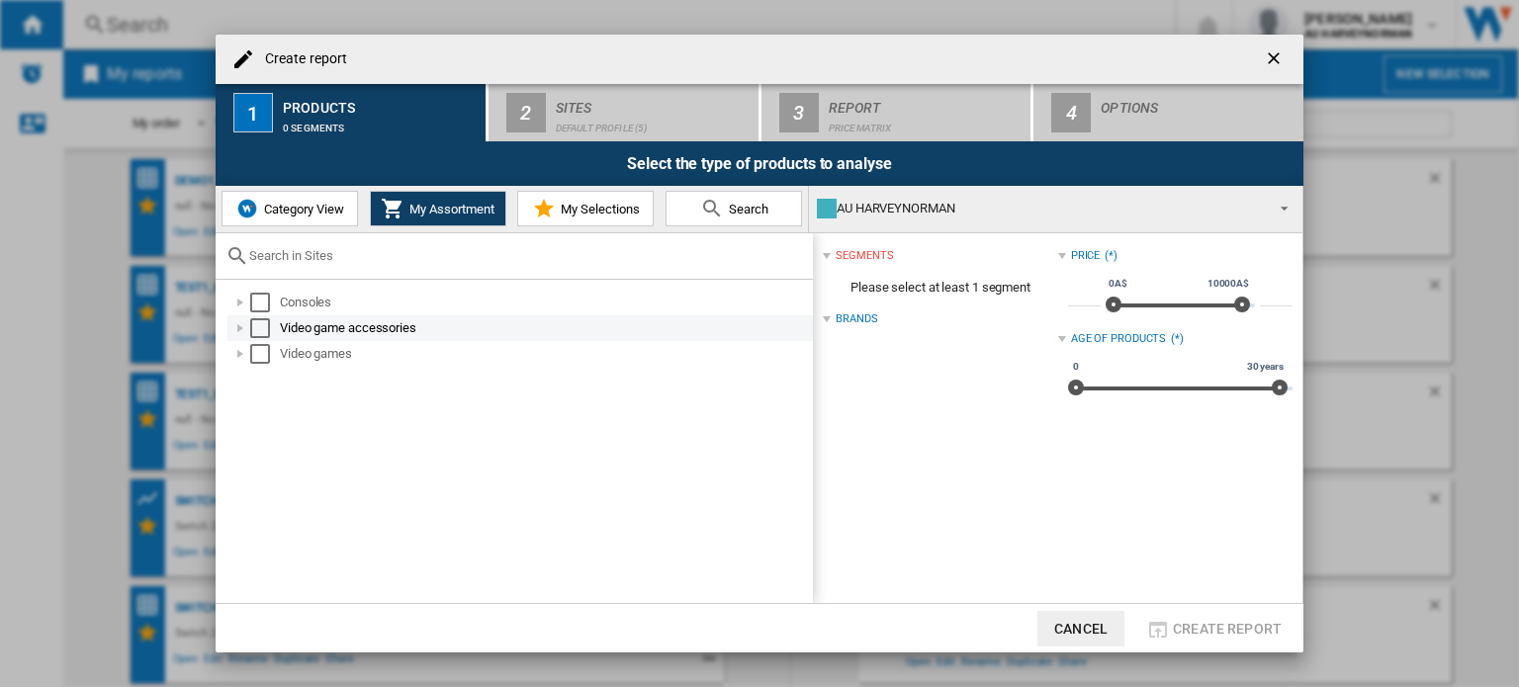
click at [261, 304] on div "Select" at bounding box center [260, 303] width 20 height 20
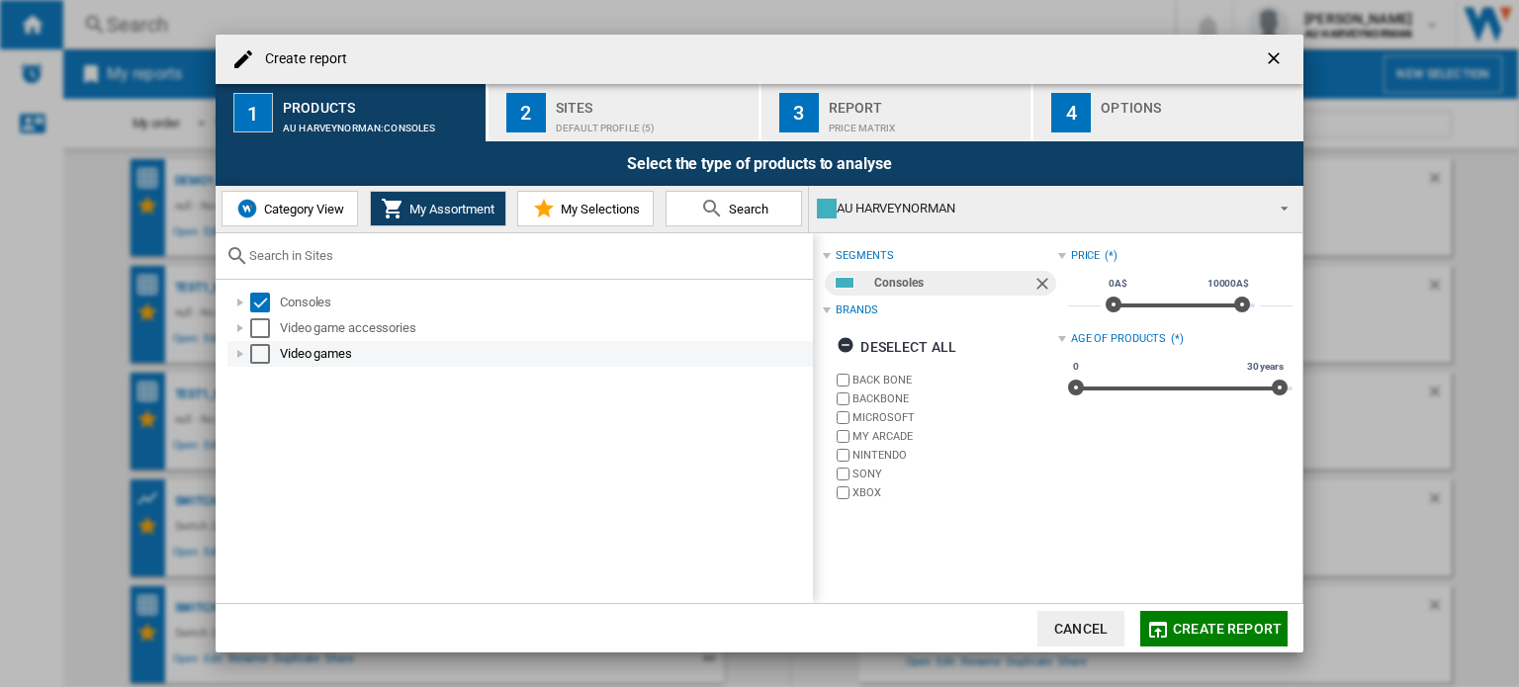
drag, startPoint x: 253, startPoint y: 334, endPoint x: 255, endPoint y: 355, distance: 20.9
click at [253, 335] on div "Select" at bounding box center [260, 328] width 20 height 20
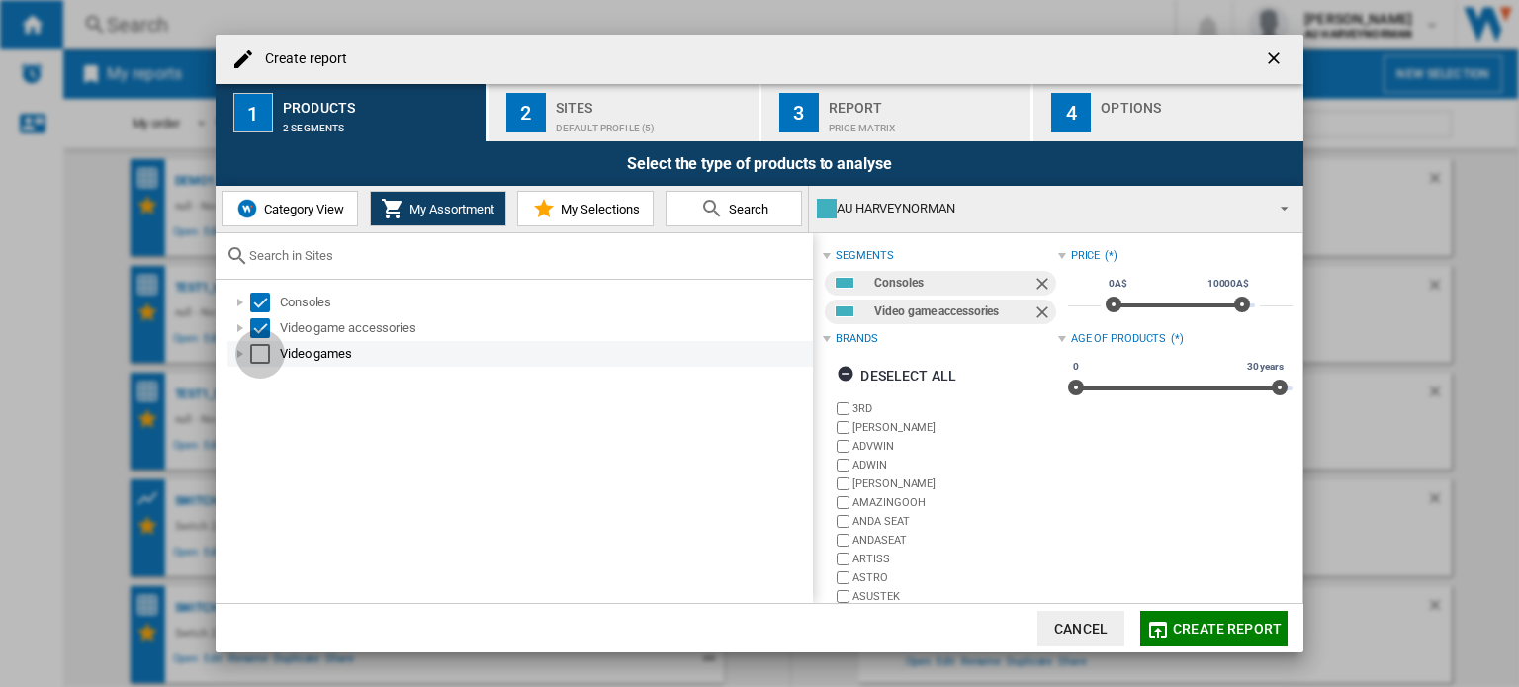
click at [262, 360] on div "Select" at bounding box center [260, 354] width 20 height 20
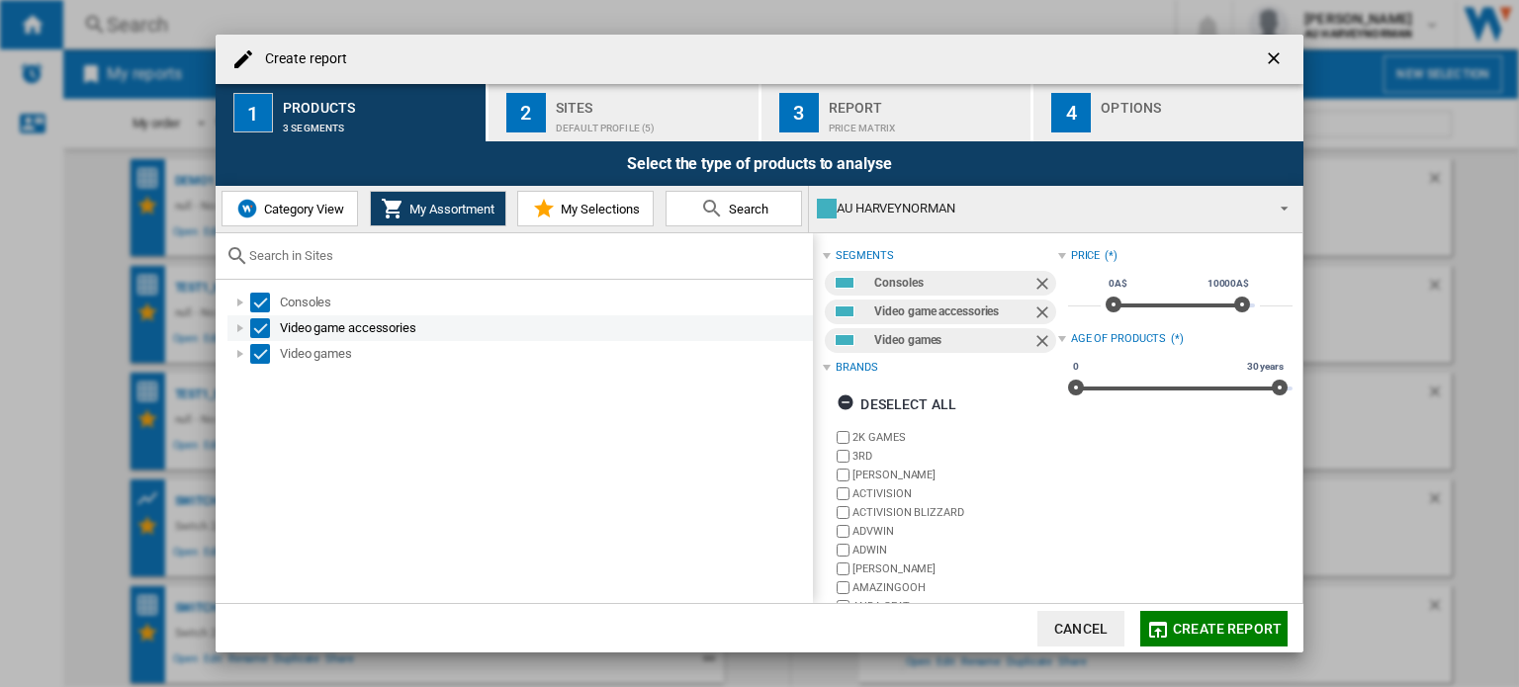
click at [263, 321] on div "Select" at bounding box center [260, 328] width 20 height 20
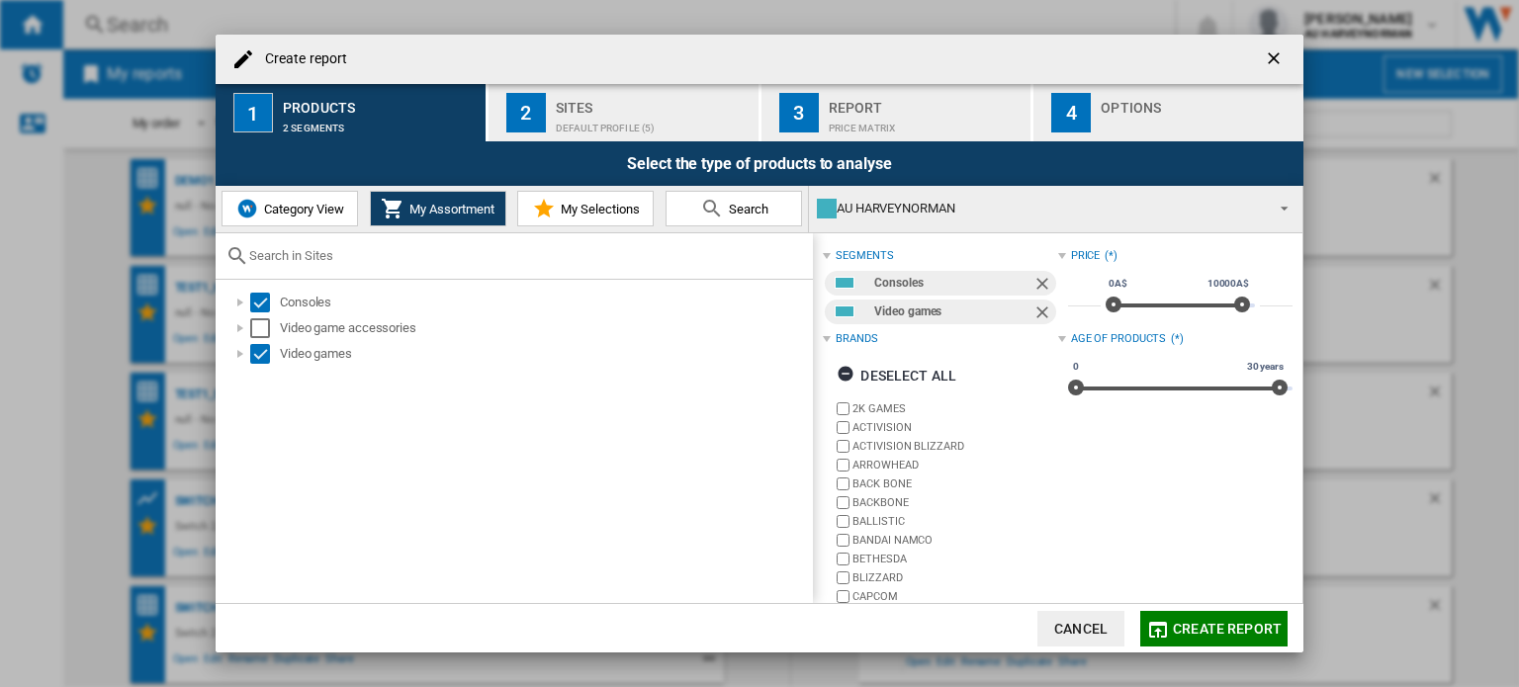
click at [1196, 624] on span "Create report" at bounding box center [1227, 629] width 109 height 16
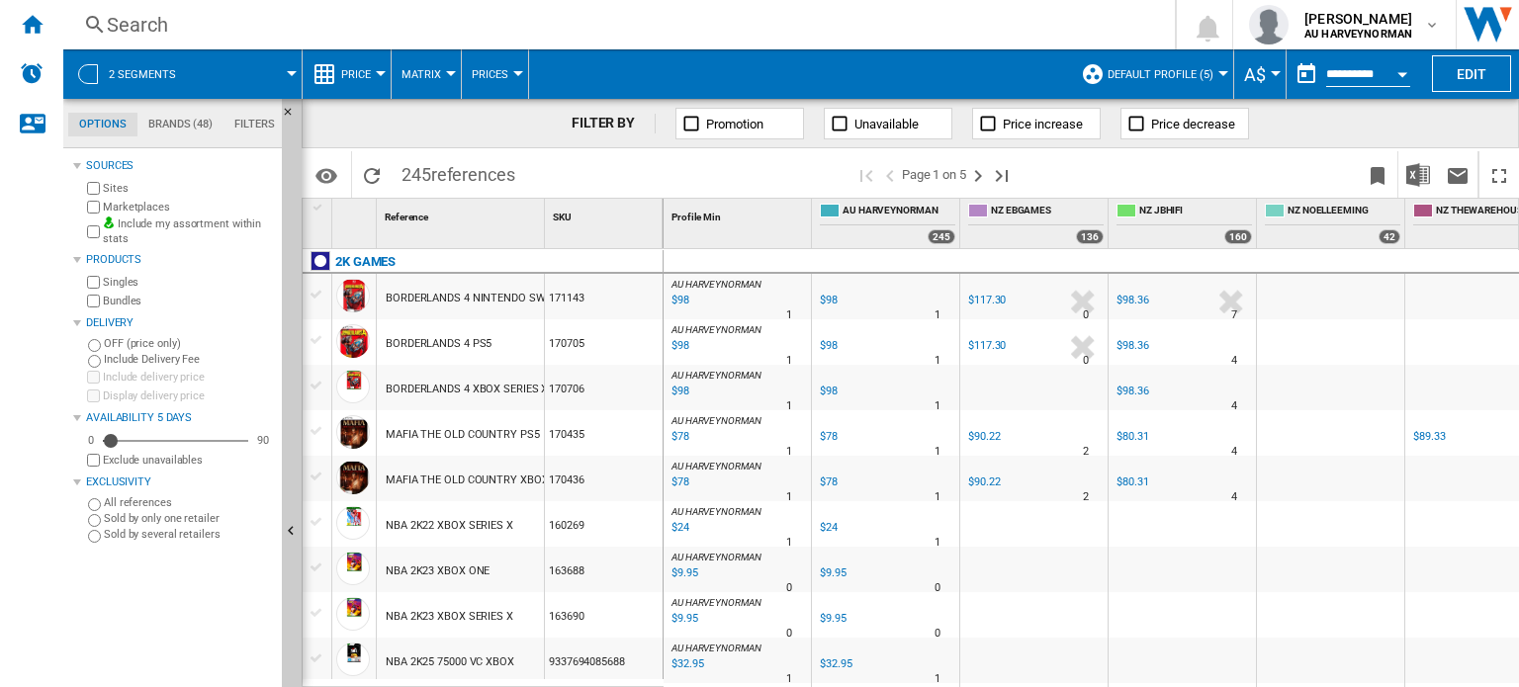
click at [313, 66] on ng-md-icon at bounding box center [324, 74] width 24 height 24
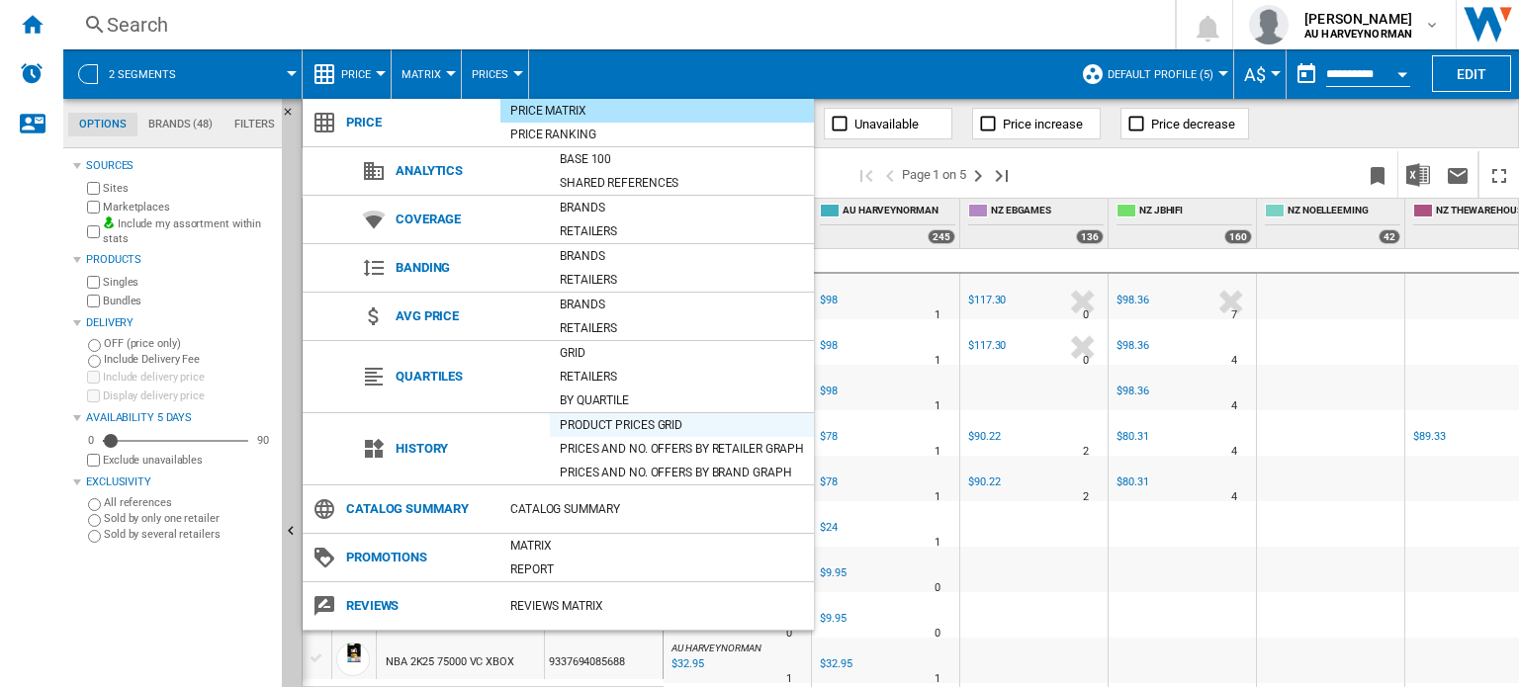
click at [602, 423] on div "Product prices grid" at bounding box center [682, 425] width 264 height 20
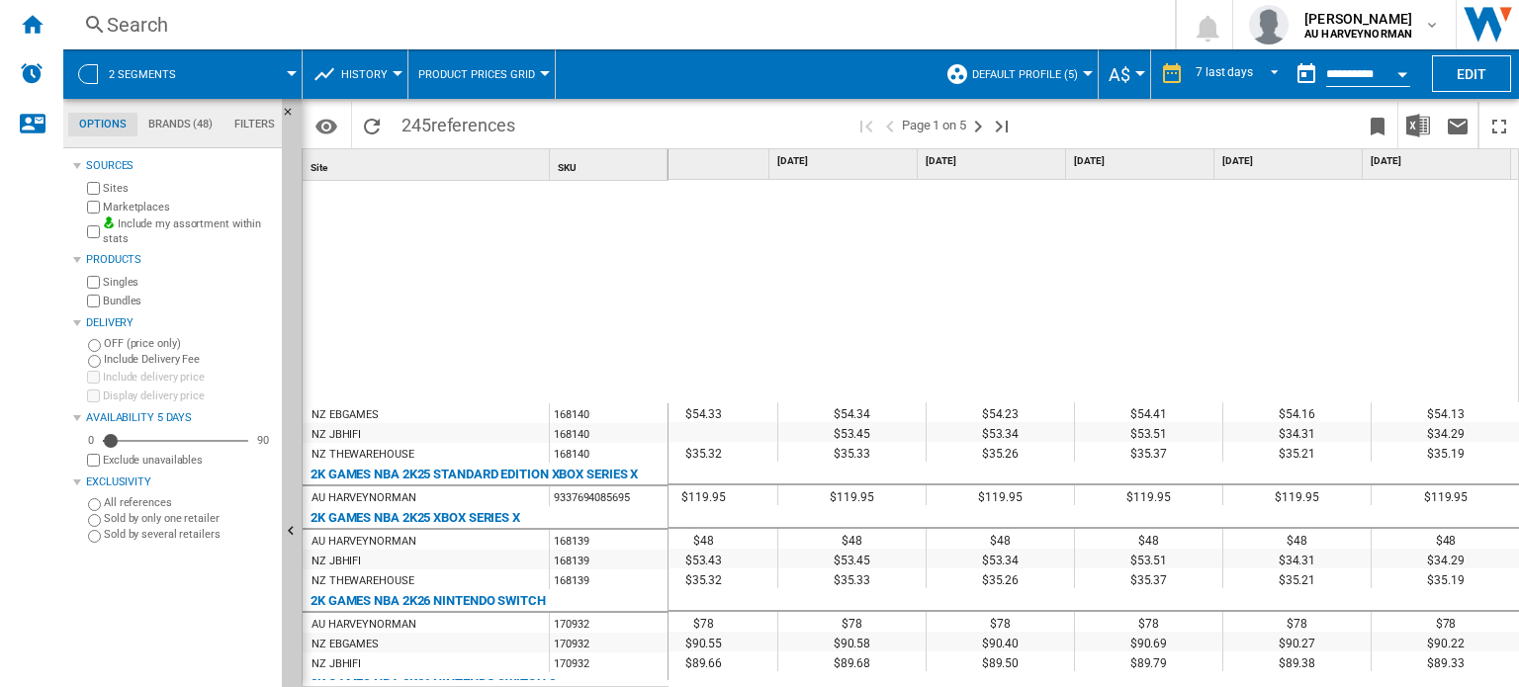
scroll to position [965, 0]
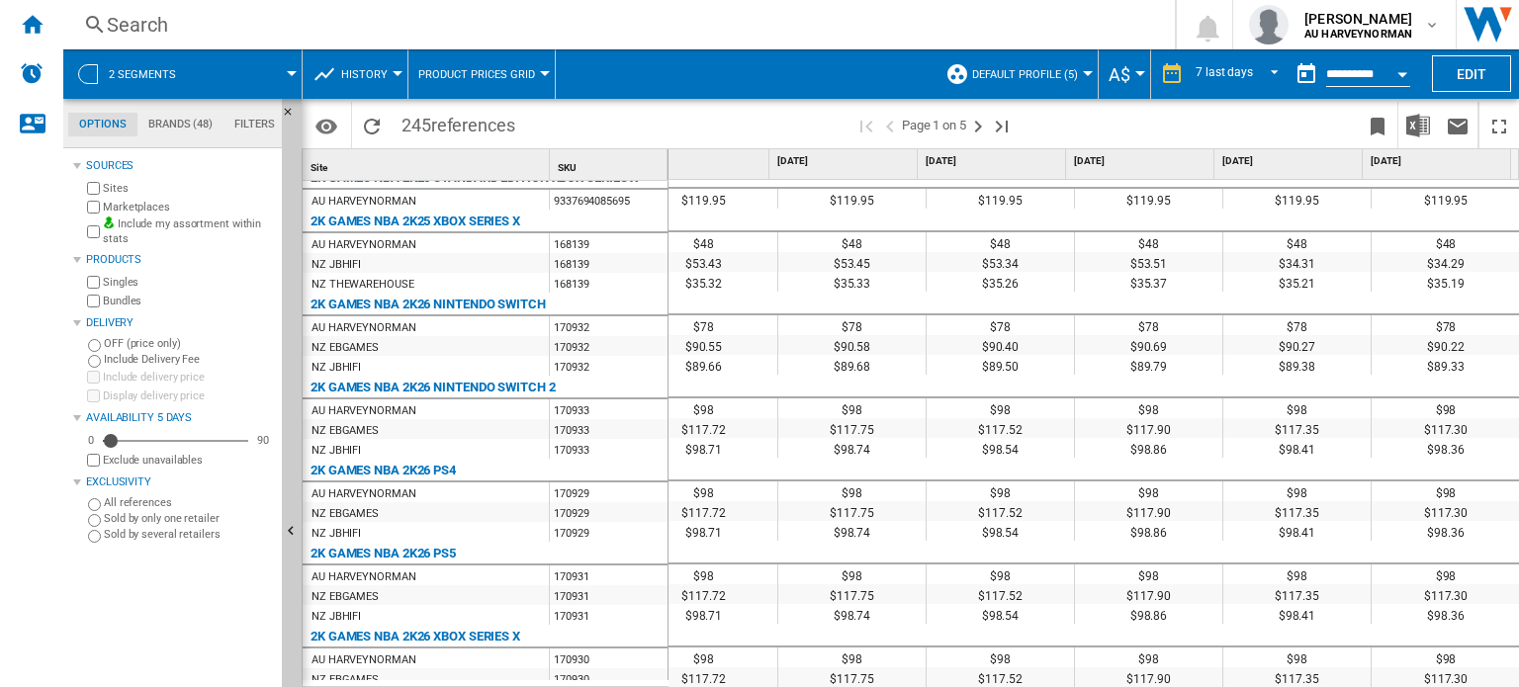
click at [26, 24] on ng-md-icon "Home" at bounding box center [32, 24] width 24 height 24
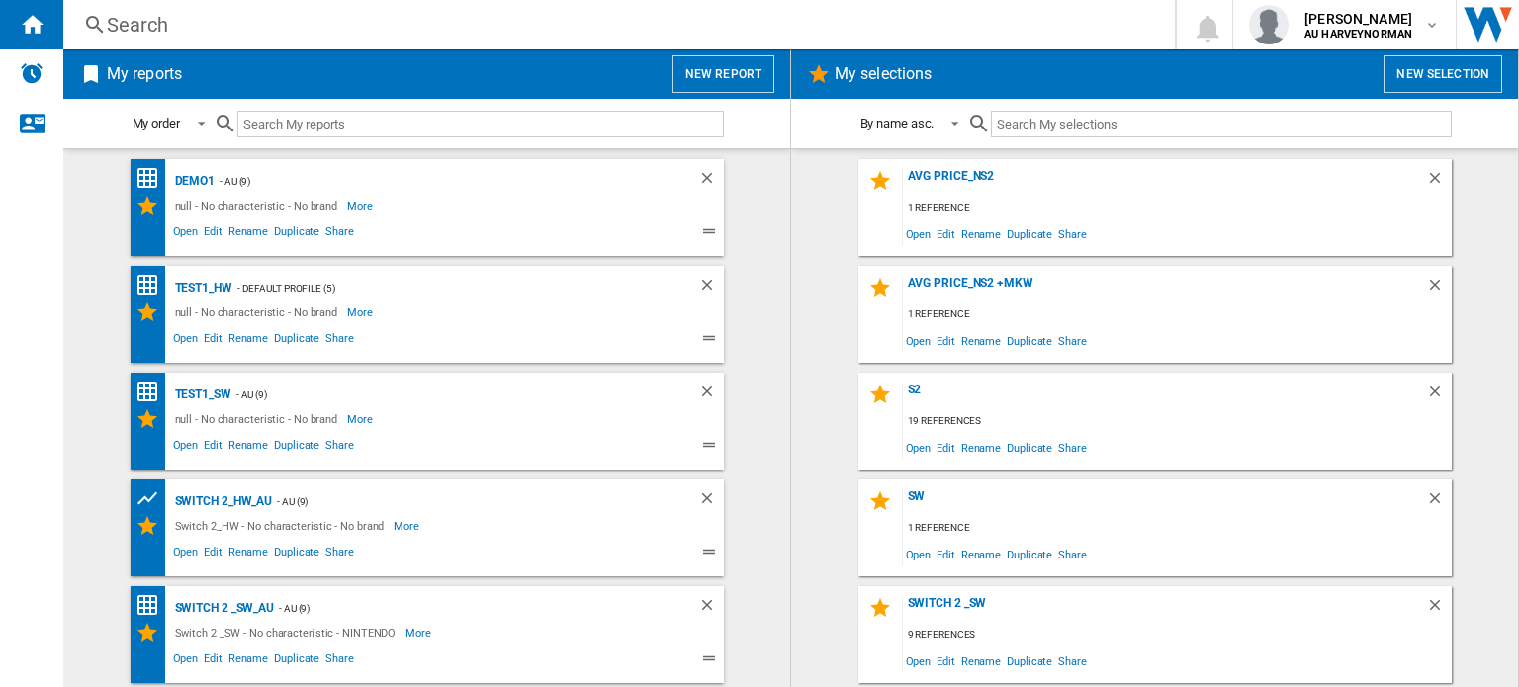
click at [748, 64] on button "New report" at bounding box center [723, 74] width 102 height 38
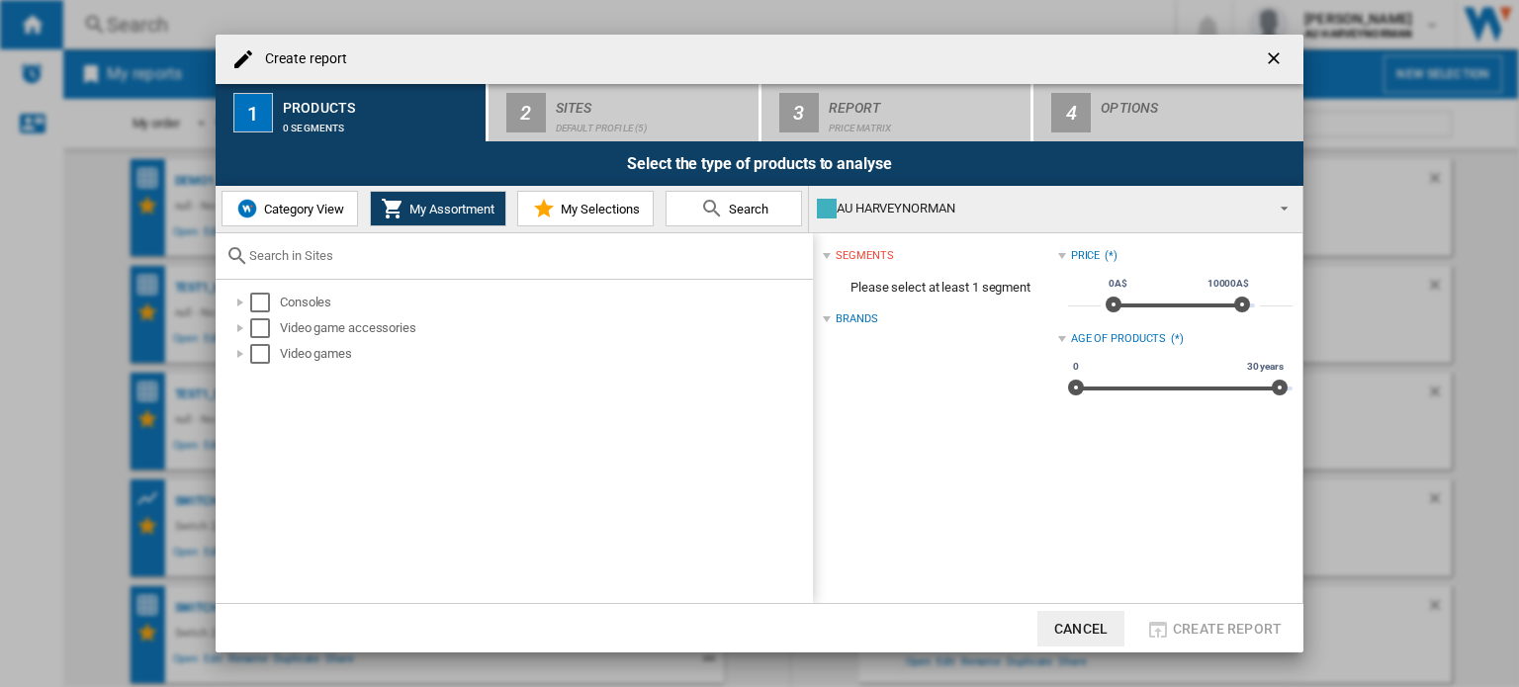
click at [609, 214] on span "My Selections" at bounding box center [598, 209] width 84 height 15
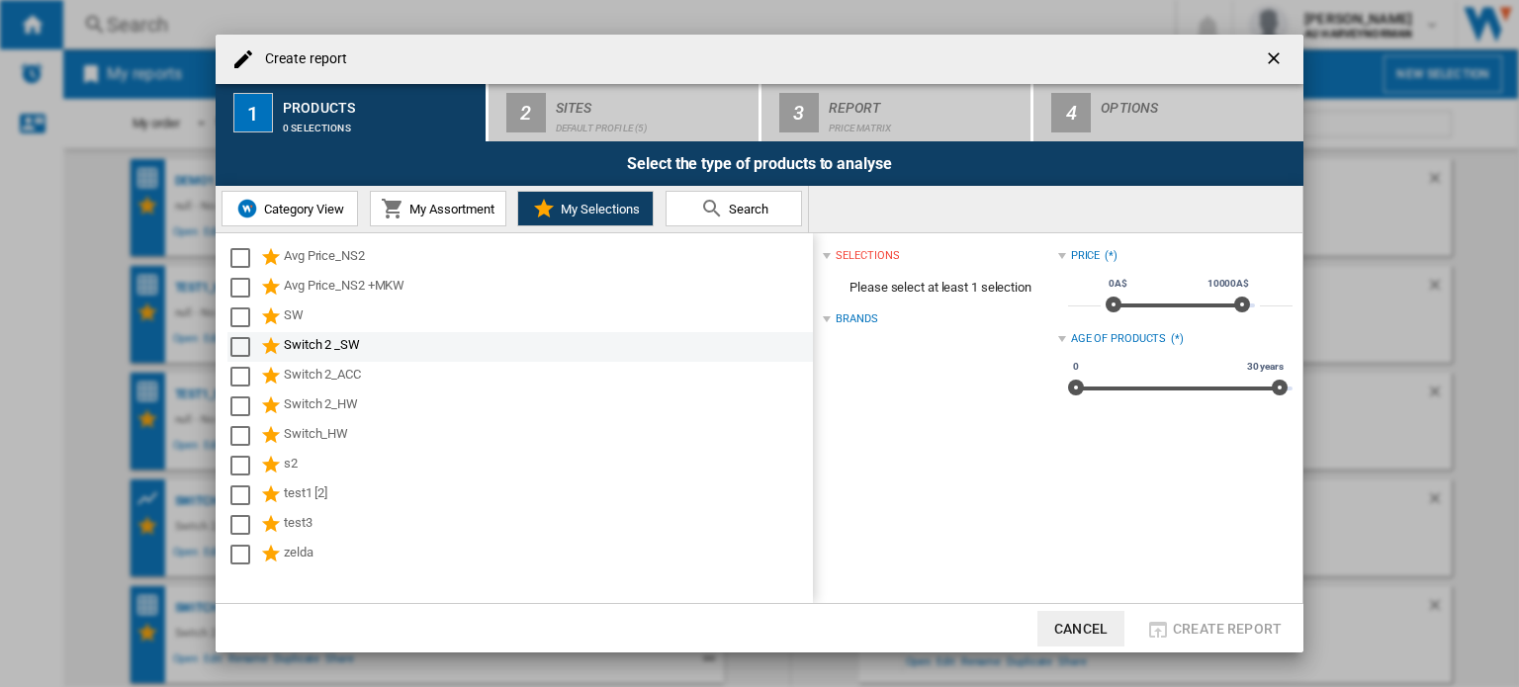
click at [242, 349] on div "Select" at bounding box center [240, 347] width 20 height 20
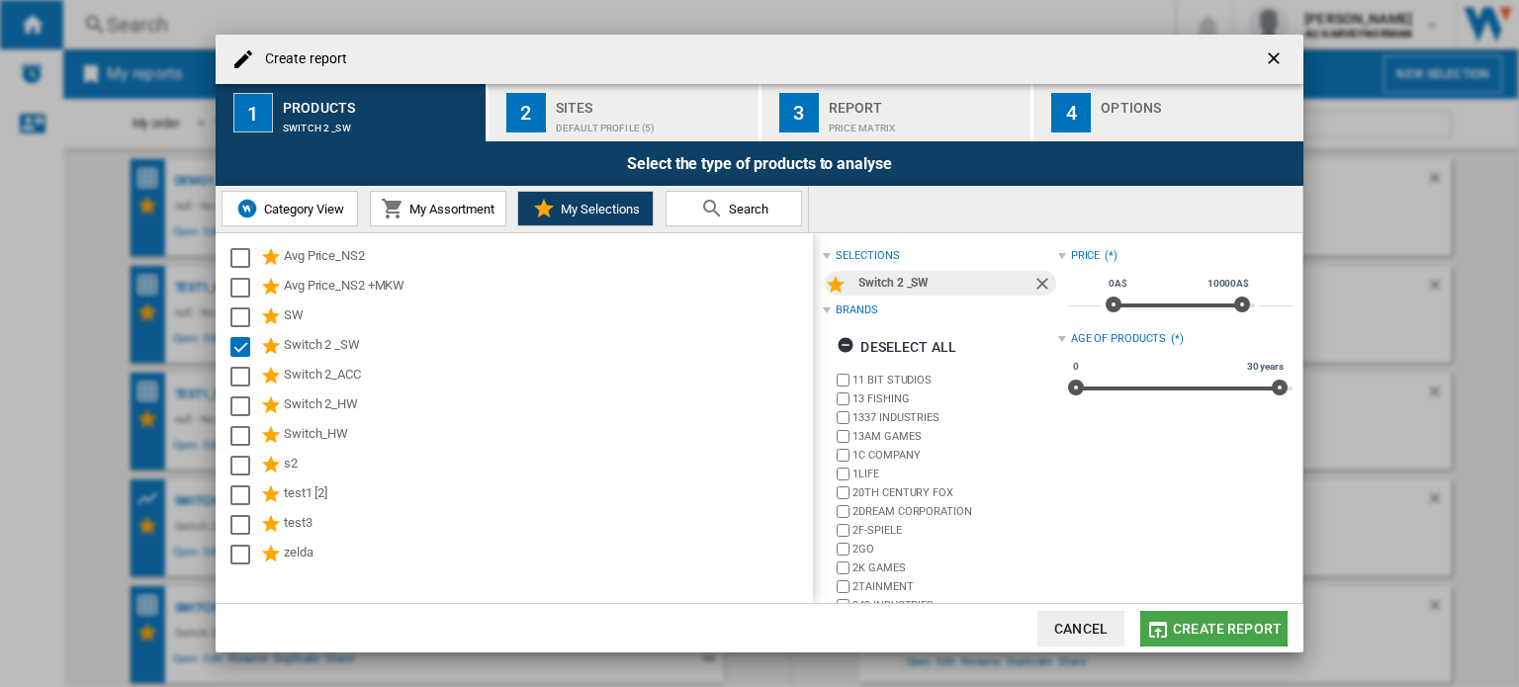
click at [1201, 627] on span "Create report" at bounding box center [1227, 629] width 109 height 16
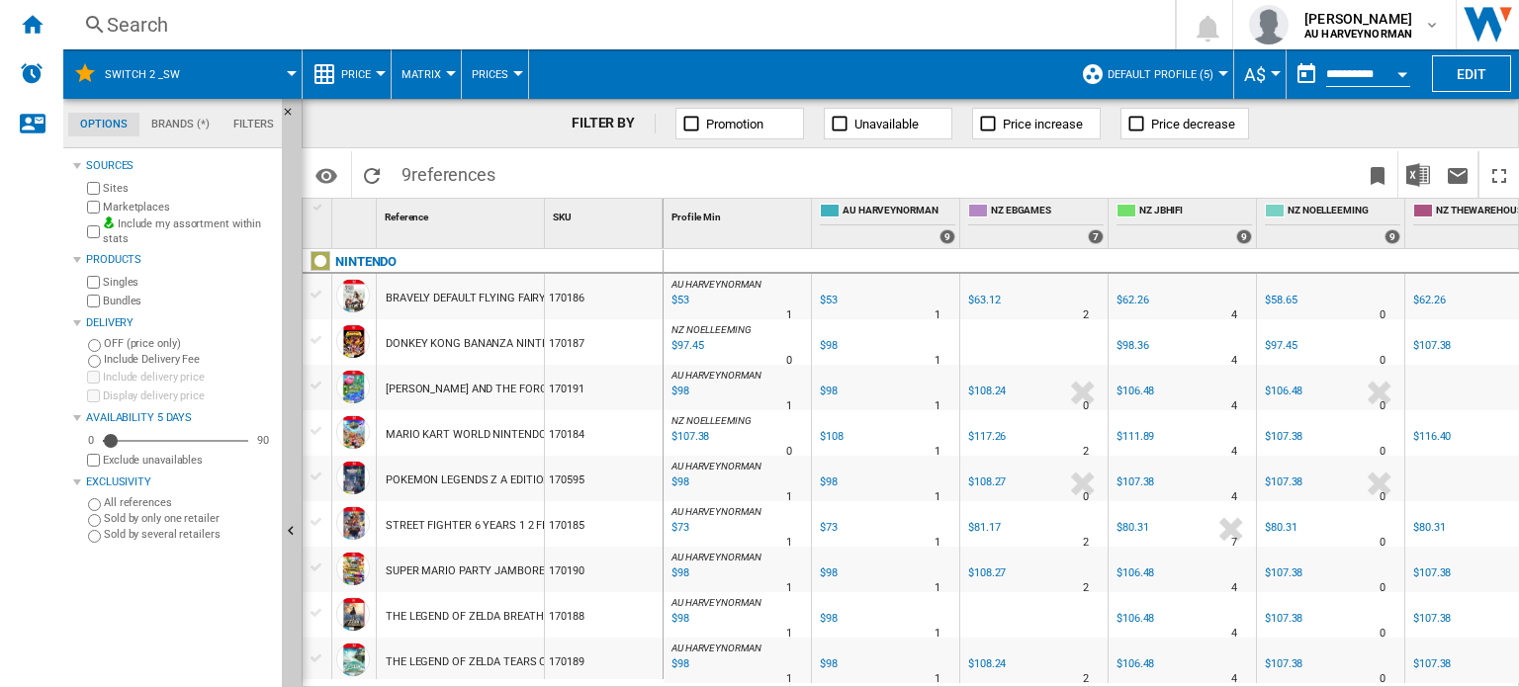
click at [1185, 72] on span "Default profile (5)" at bounding box center [1161, 74] width 106 height 13
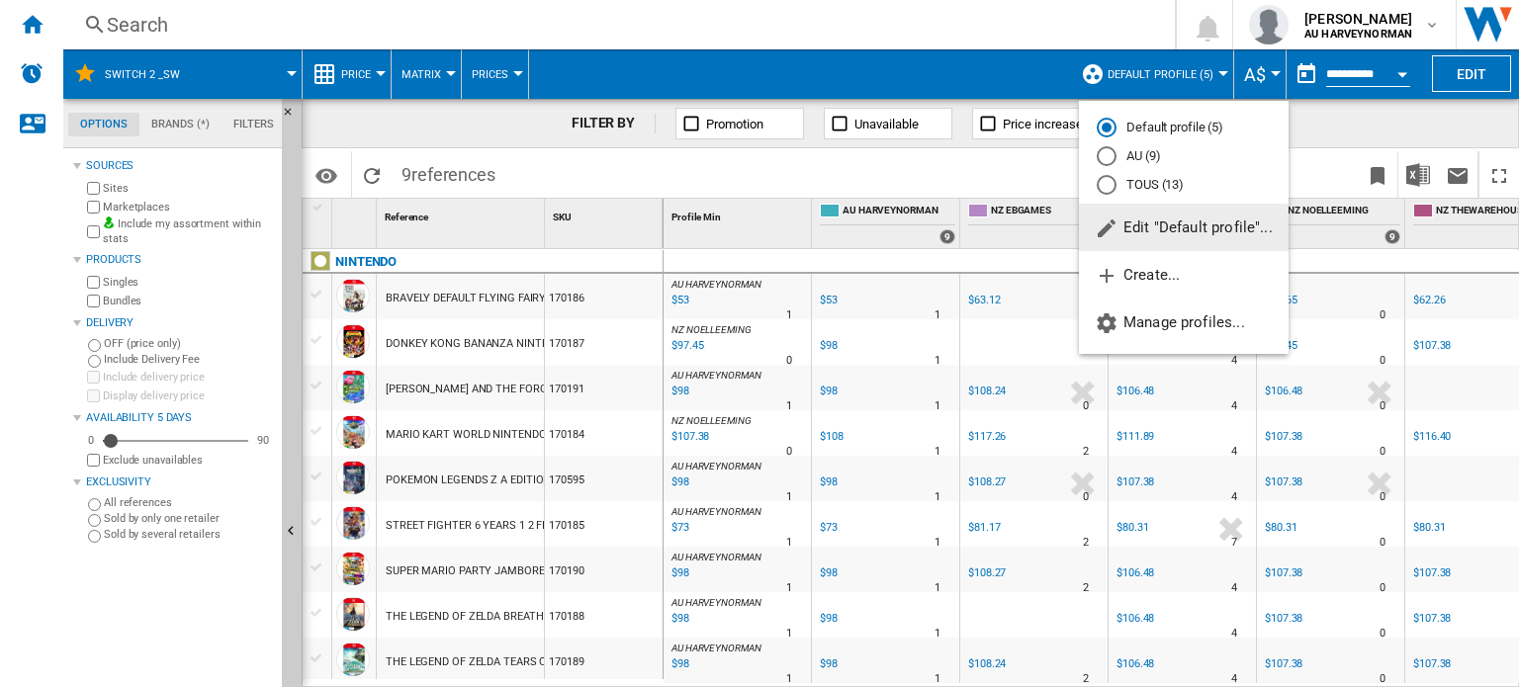
click at [1140, 154] on md-radio-button "AU (9)" at bounding box center [1184, 156] width 174 height 19
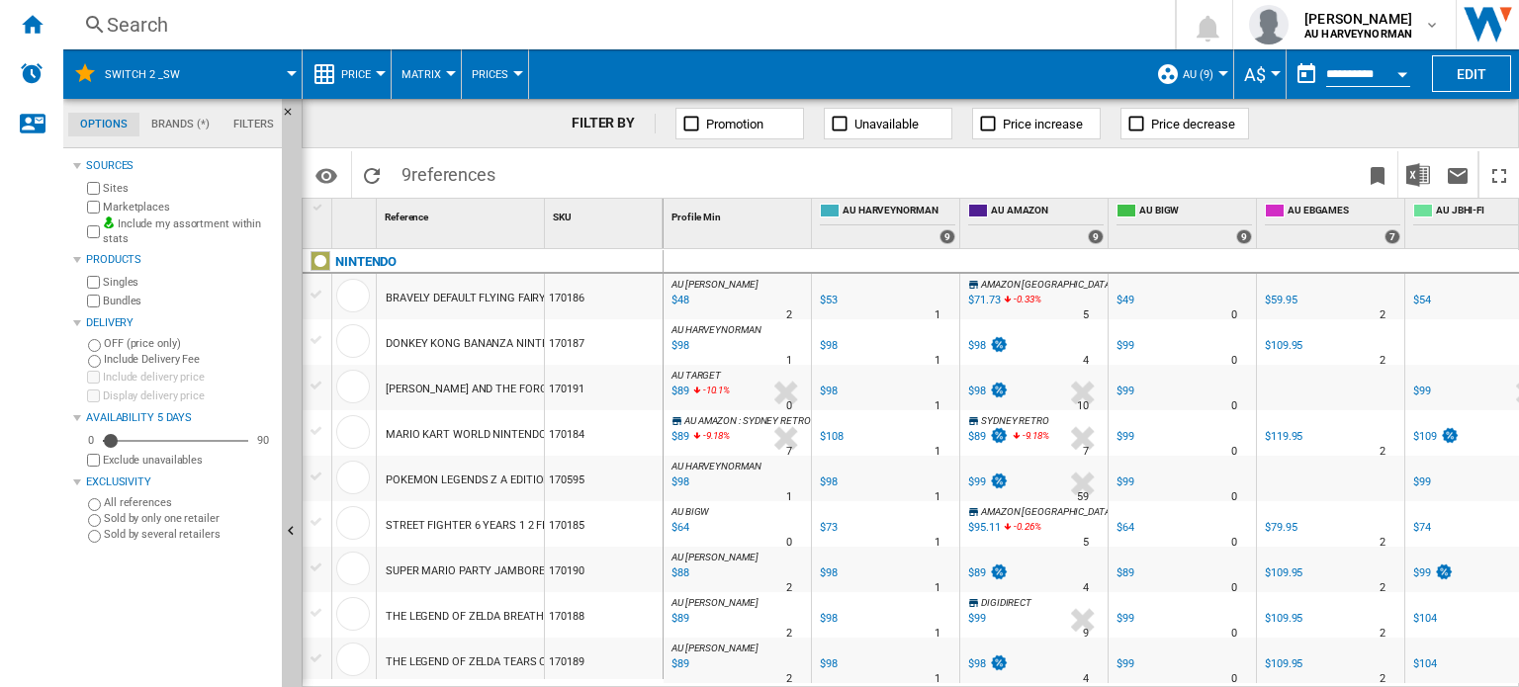
click at [348, 74] on span "Price" at bounding box center [356, 74] width 30 height 13
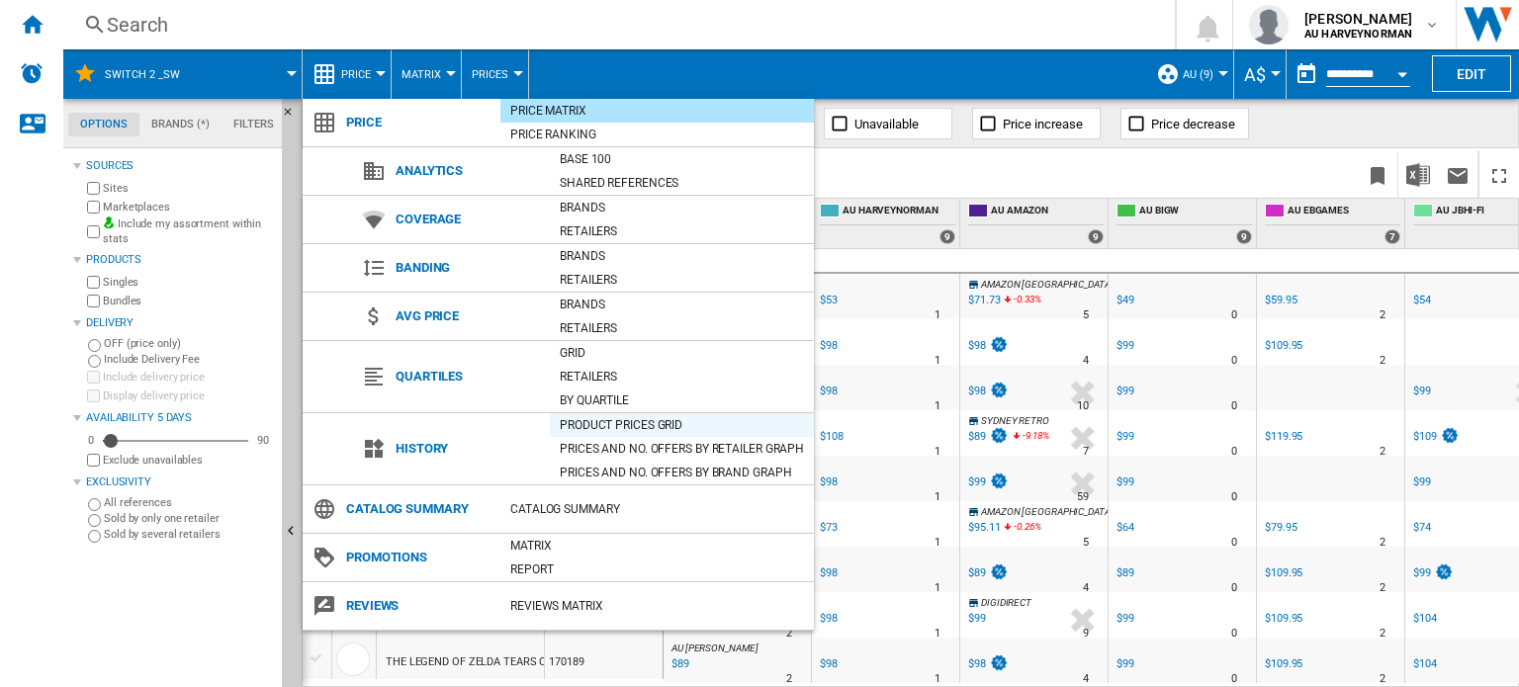
click at [614, 418] on div "Product prices grid" at bounding box center [682, 425] width 264 height 20
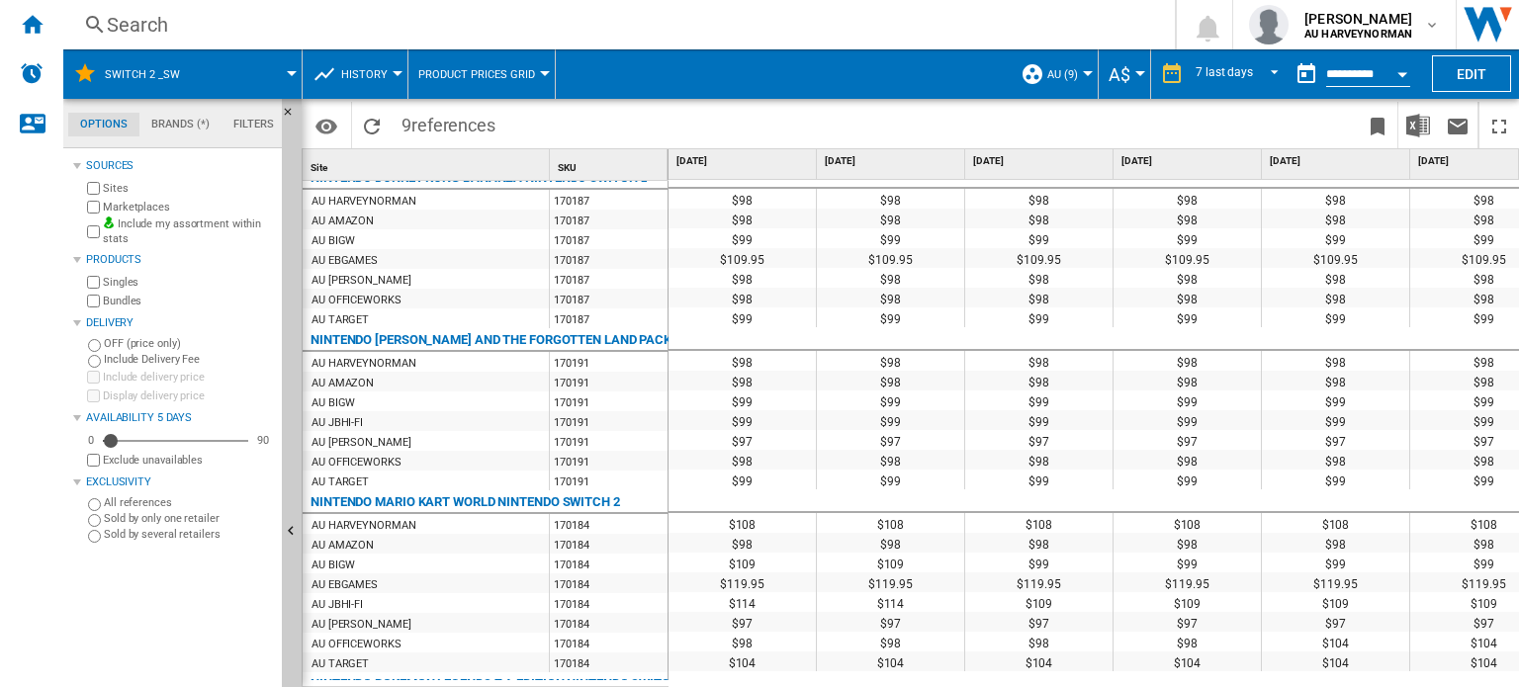
scroll to position [396, 0]
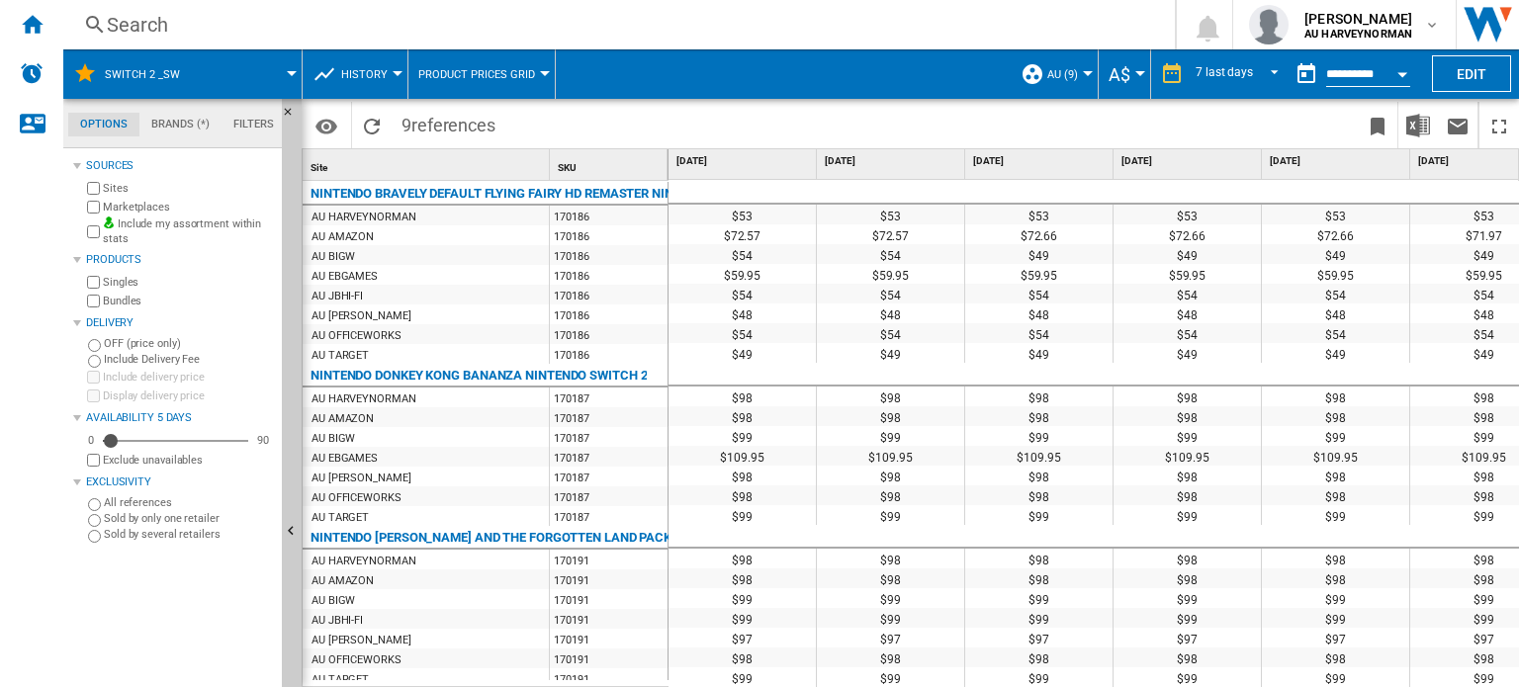
scroll to position [494, 344]
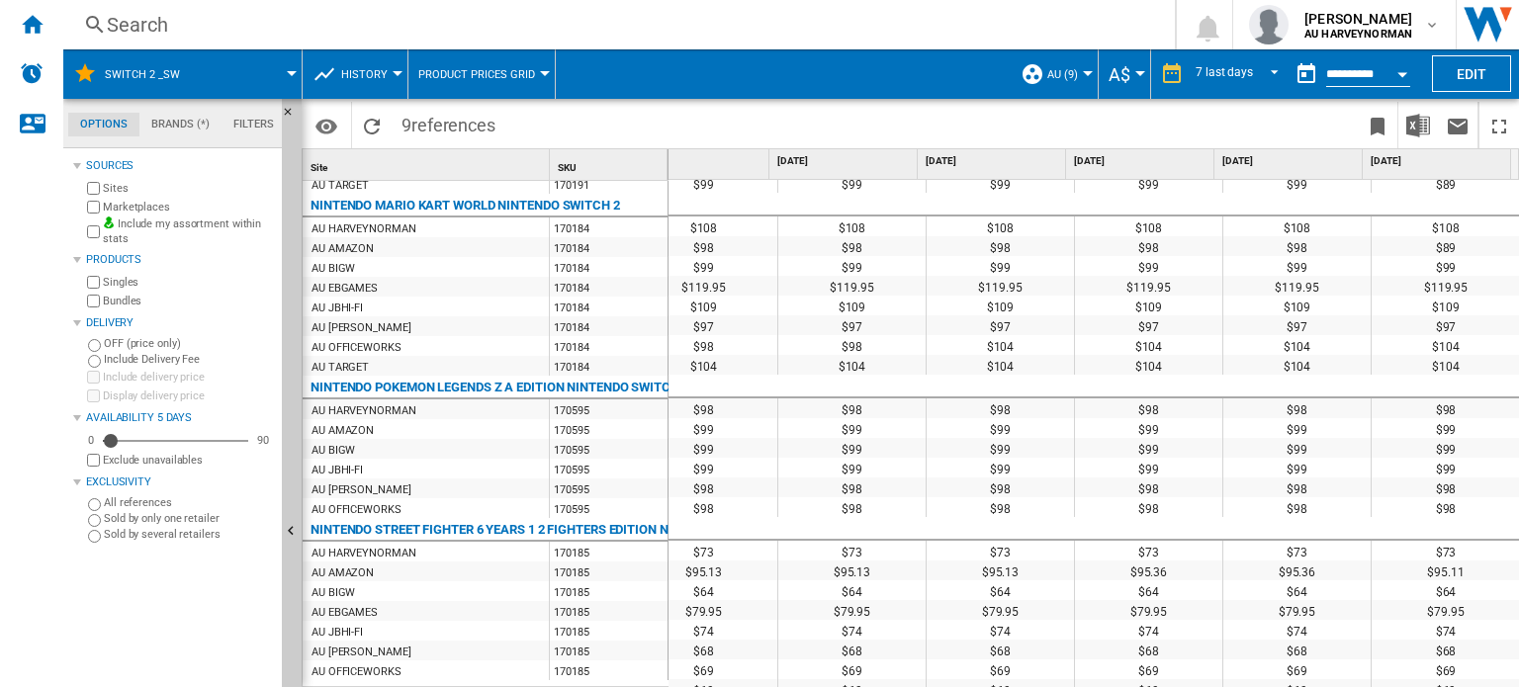
click at [1060, 73] on span "AU (9)" at bounding box center [1062, 74] width 31 height 13
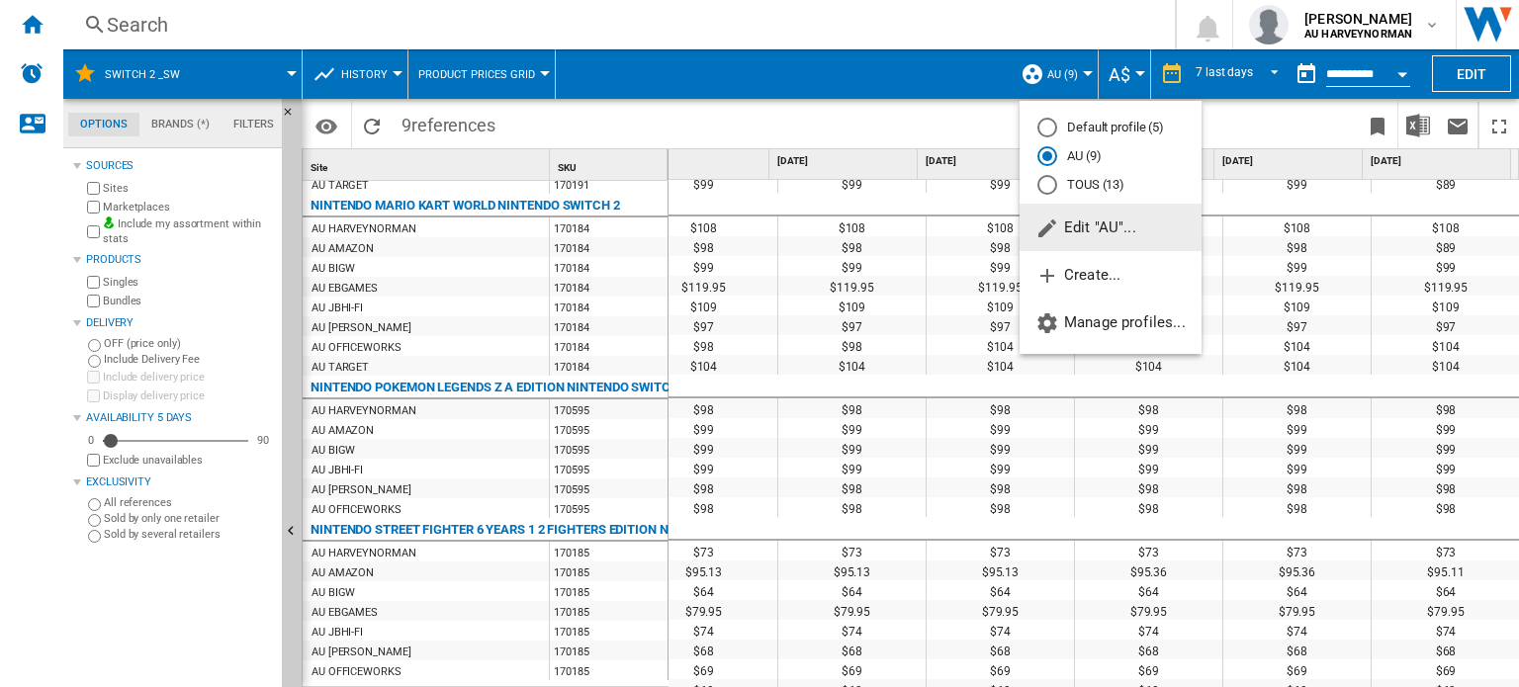
click at [1112, 224] on span "Edit "AU"..." at bounding box center [1085, 228] width 101 height 18
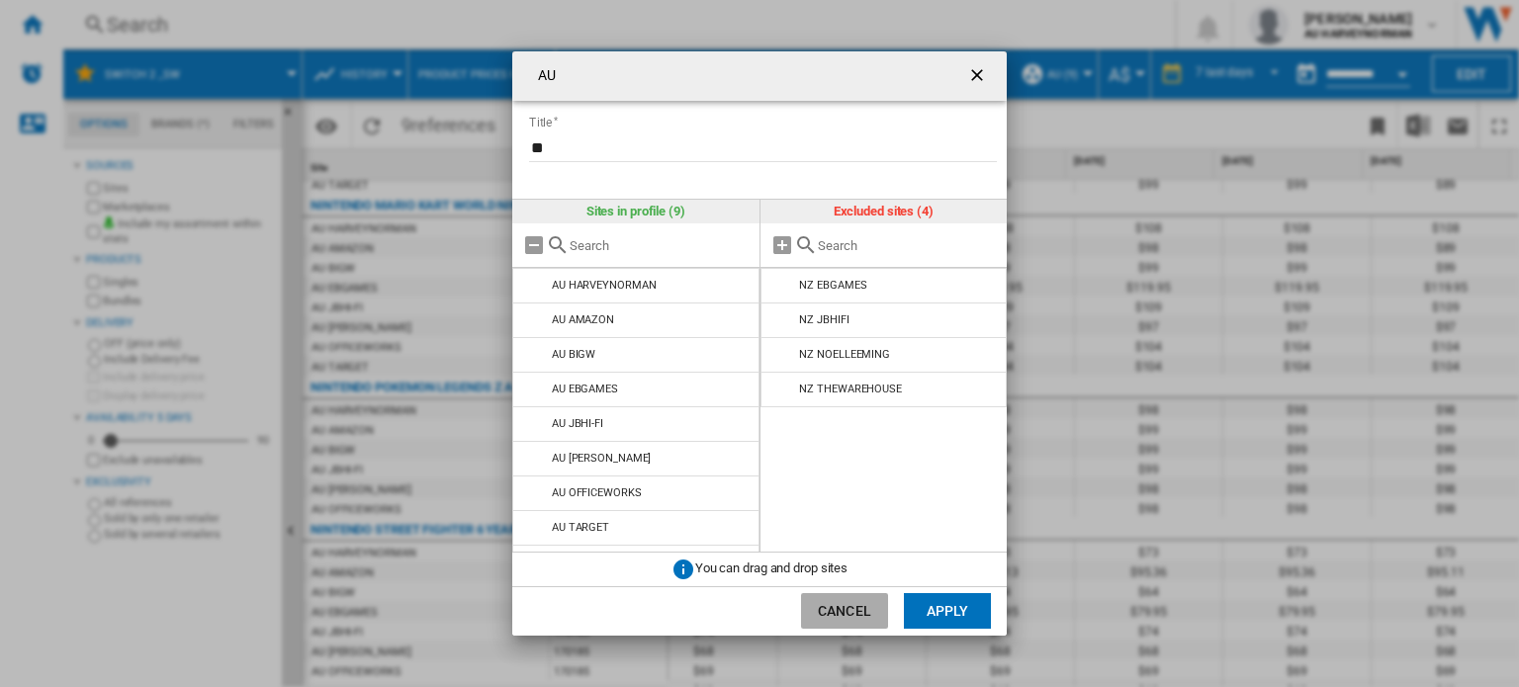
click at [853, 613] on button "Cancel" at bounding box center [844, 611] width 87 height 36
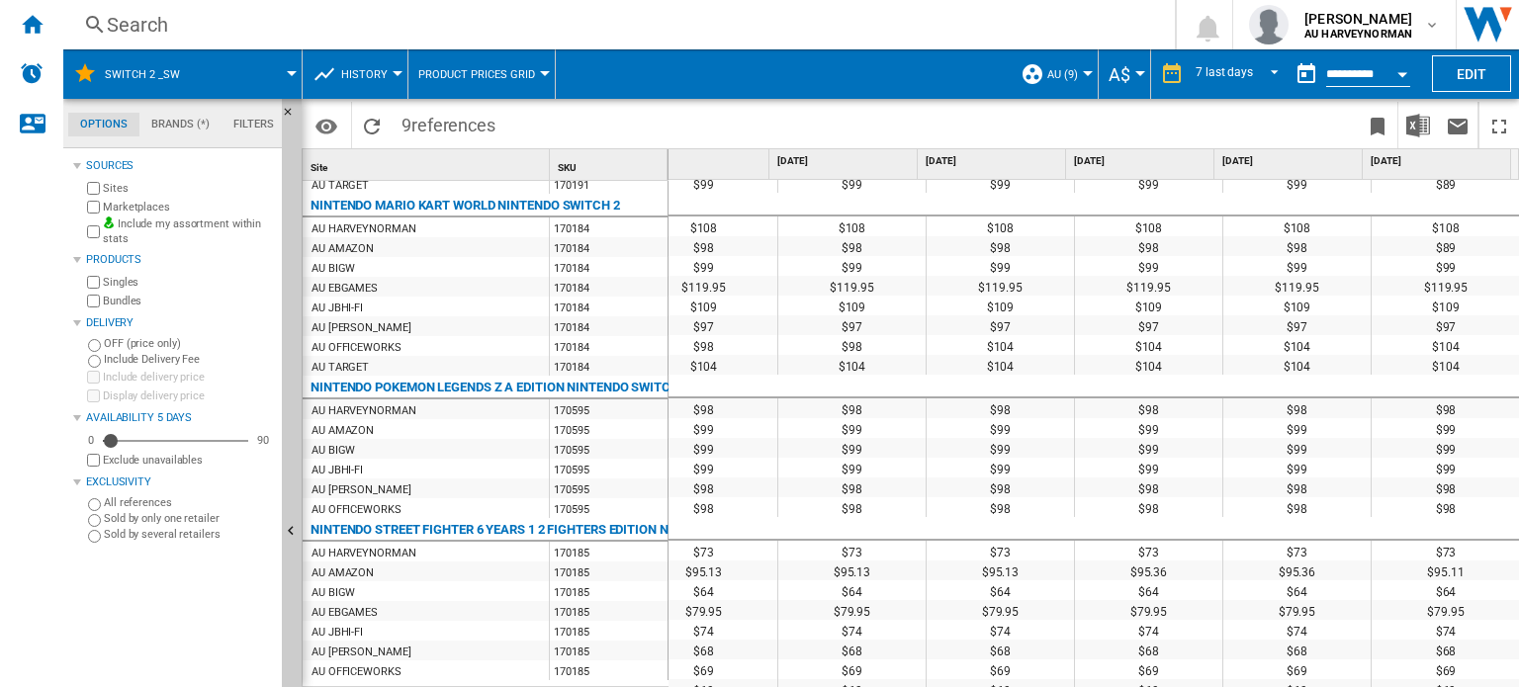
click at [359, 279] on div "AU EBGAMES" at bounding box center [345, 289] width 66 height 20
click at [346, 288] on div "AU EBGAMES" at bounding box center [345, 289] width 66 height 20
click at [362, 366] on div "AU TARGET" at bounding box center [340, 368] width 57 height 20
click at [1217, 67] on div "7 last days" at bounding box center [1224, 74] width 57 height 14
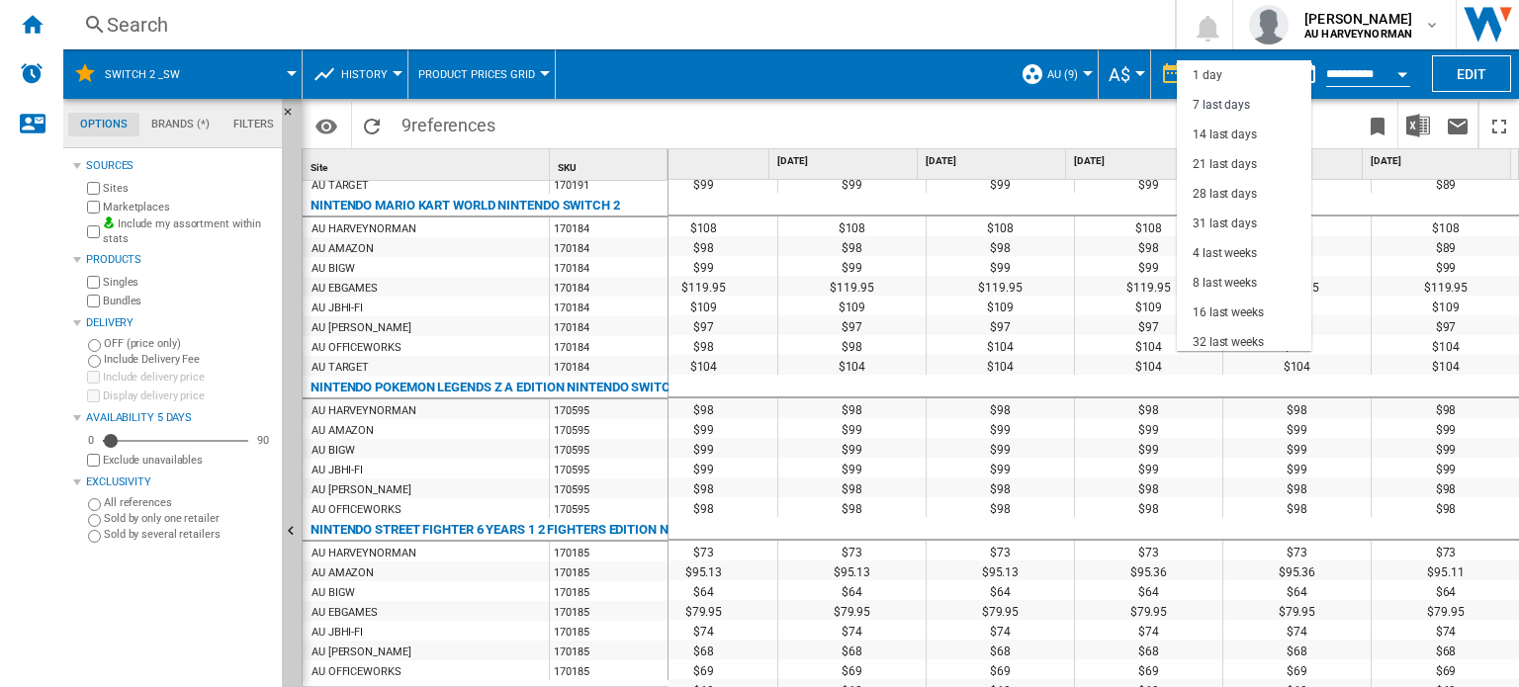
scroll to position [29, 0]
click at [1225, 111] on div "14 last days" at bounding box center [1225, 106] width 64 height 17
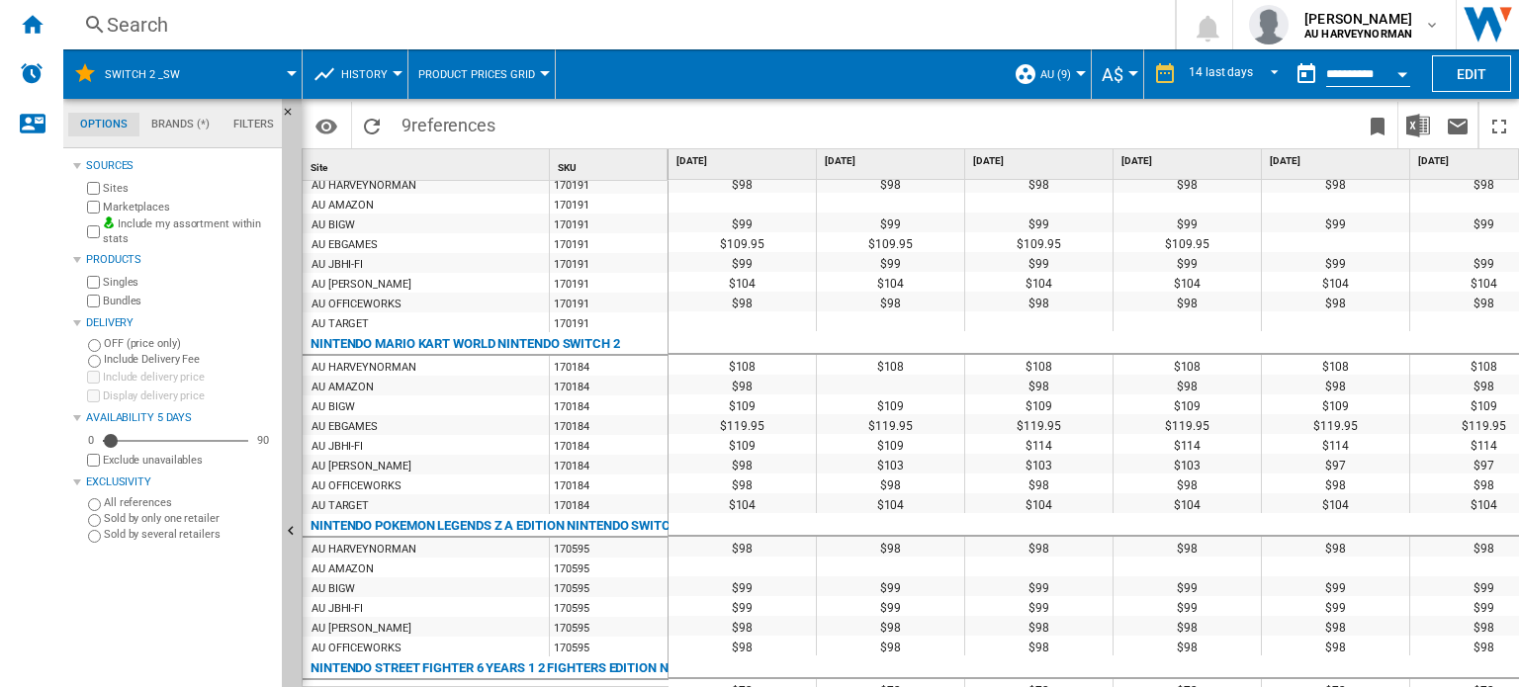
scroll to position [494, 0]
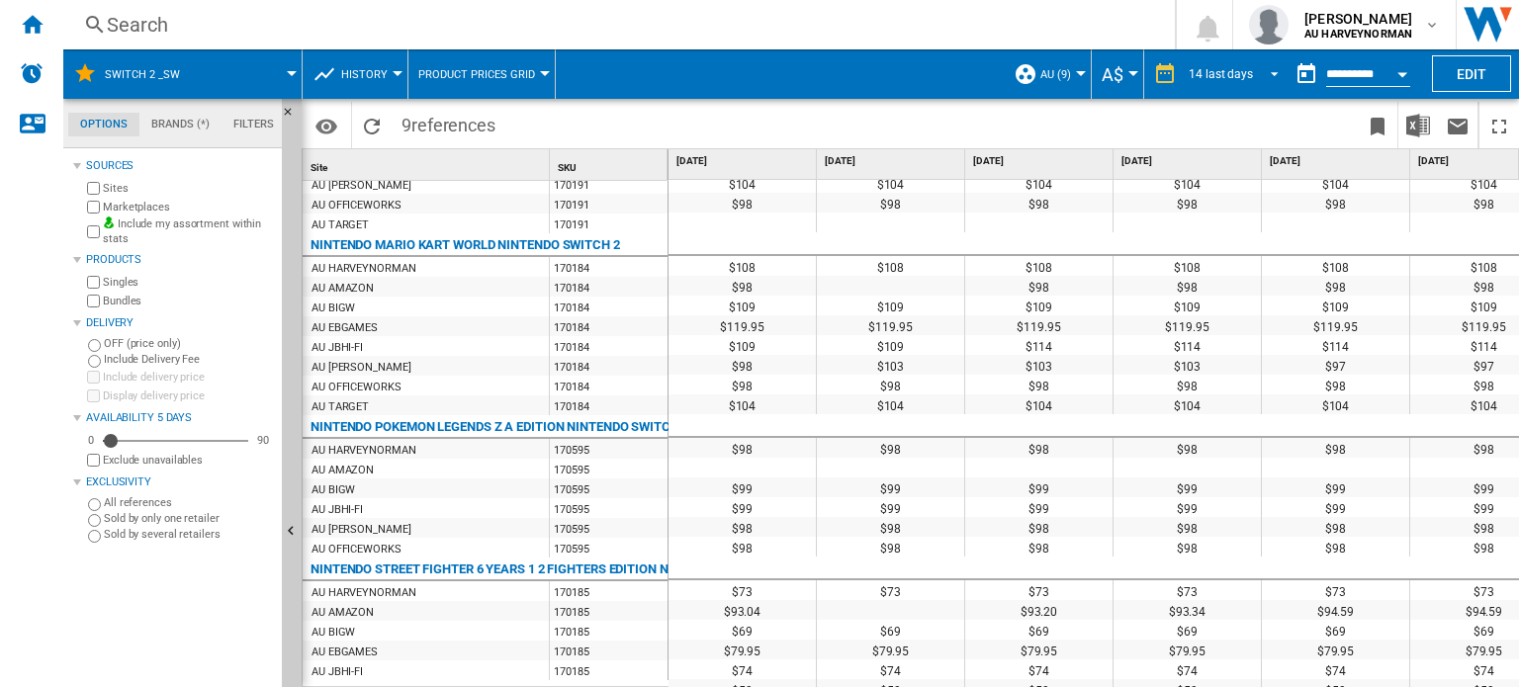
click at [1200, 77] on div "14 last days" at bounding box center [1221, 74] width 64 height 14
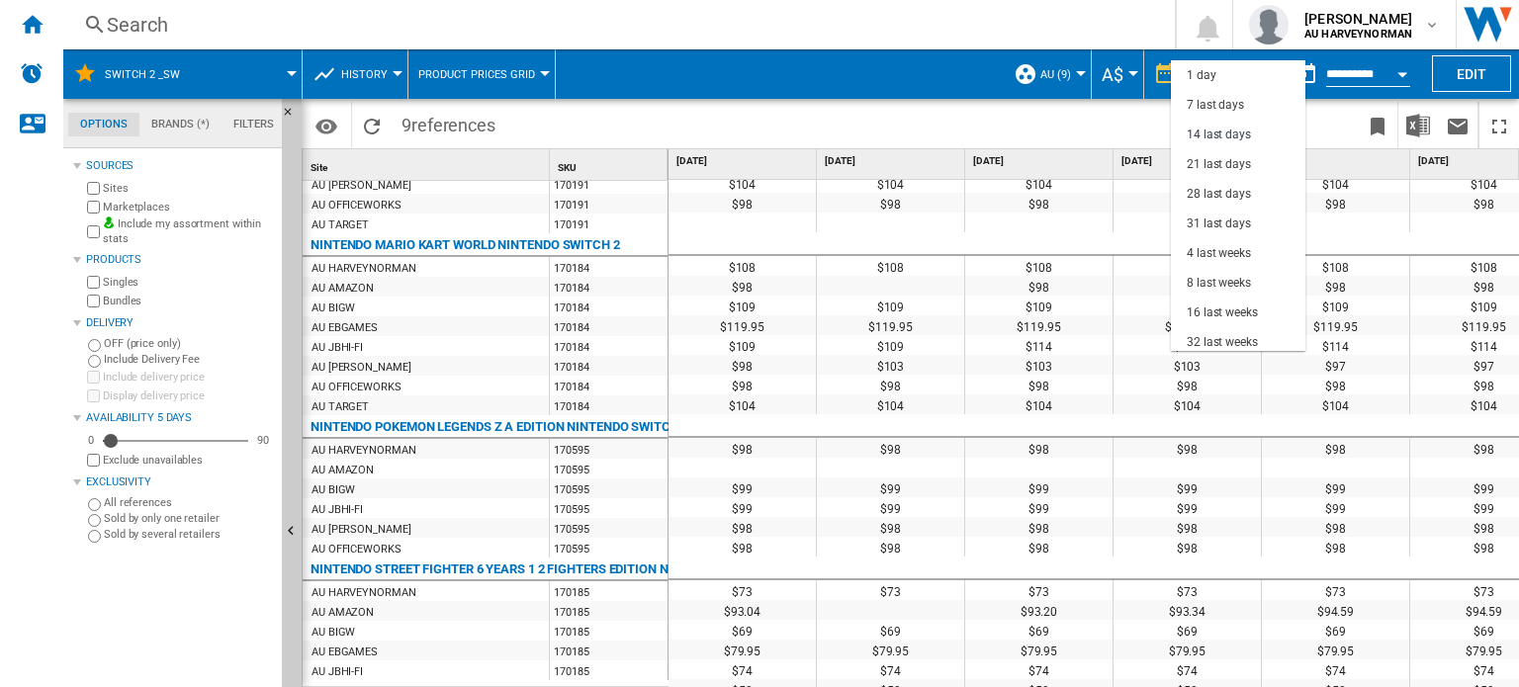
scroll to position [59, 0]
click at [1210, 106] on div "21 last days" at bounding box center [1219, 105] width 64 height 17
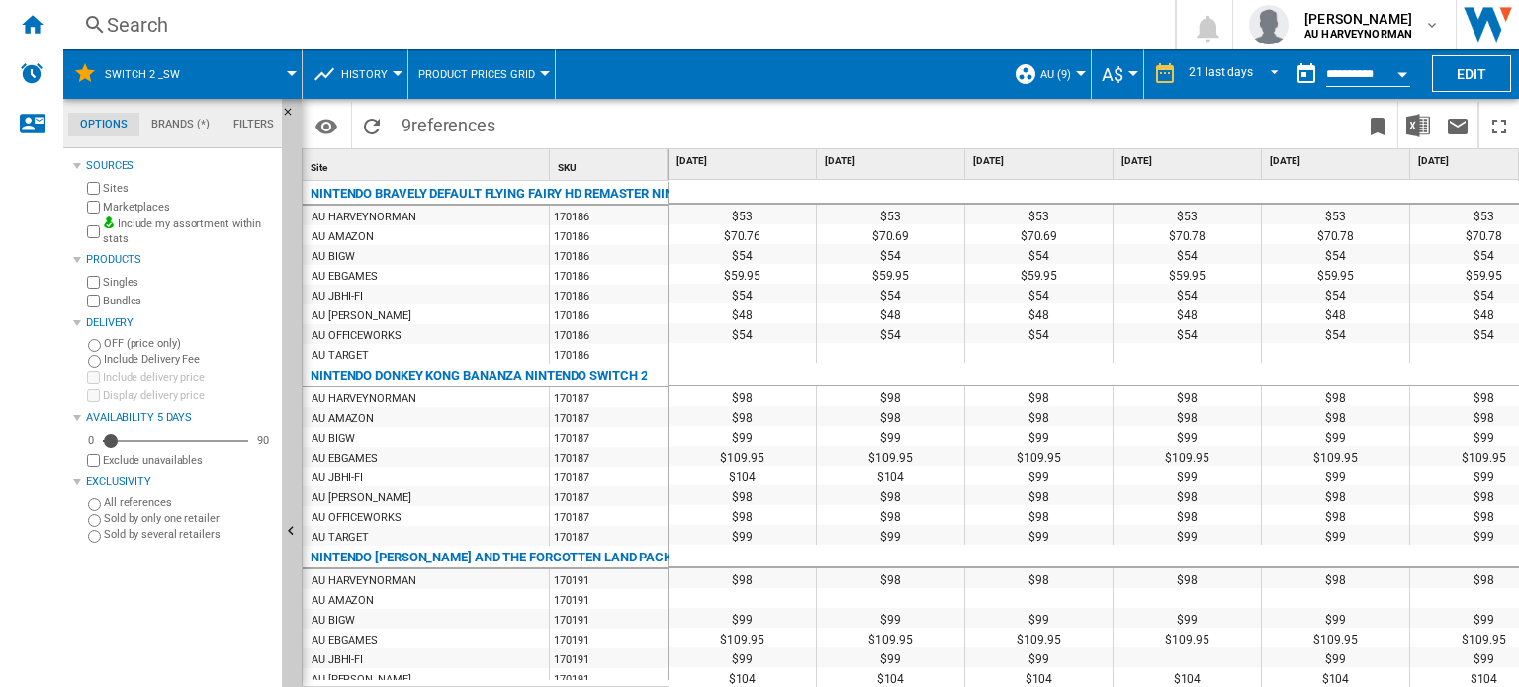
scroll to position [494, 0]
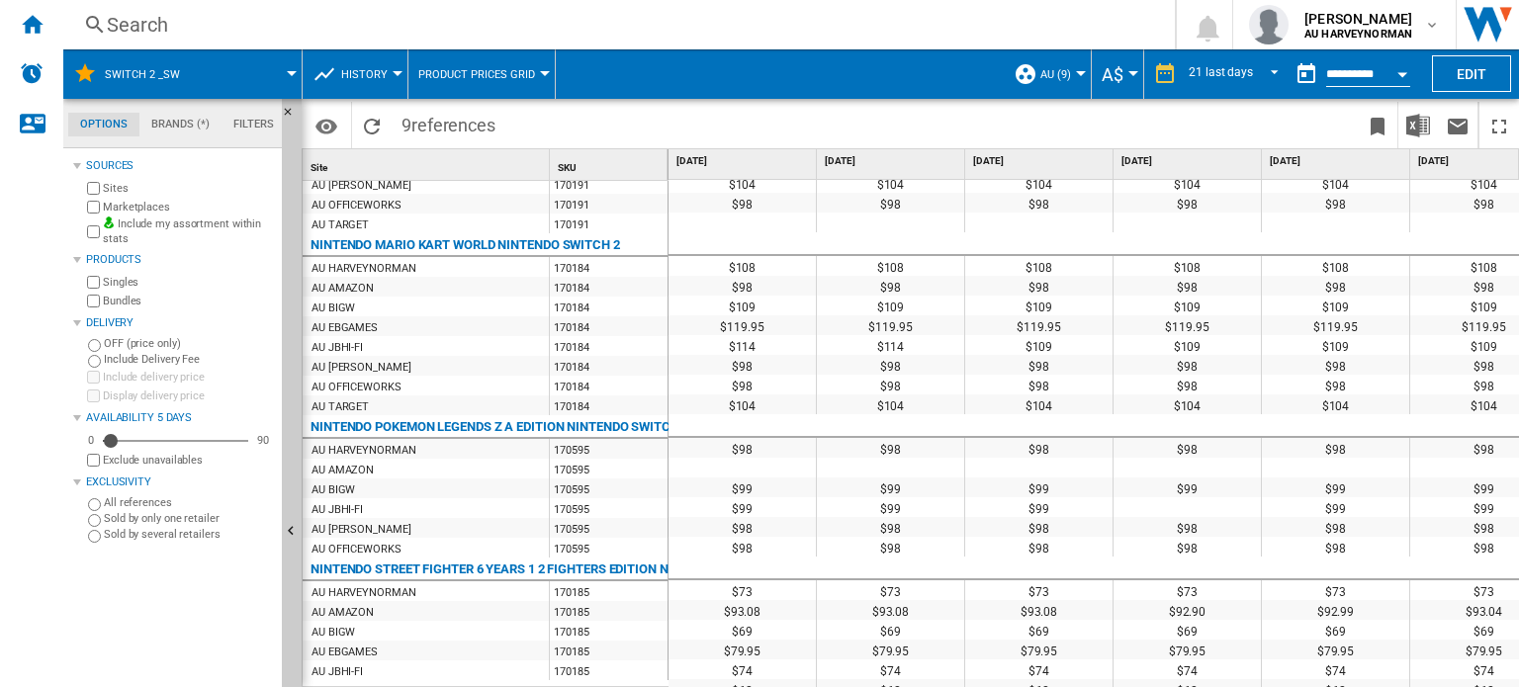
click at [1052, 522] on div "$98" at bounding box center [1038, 527] width 147 height 20
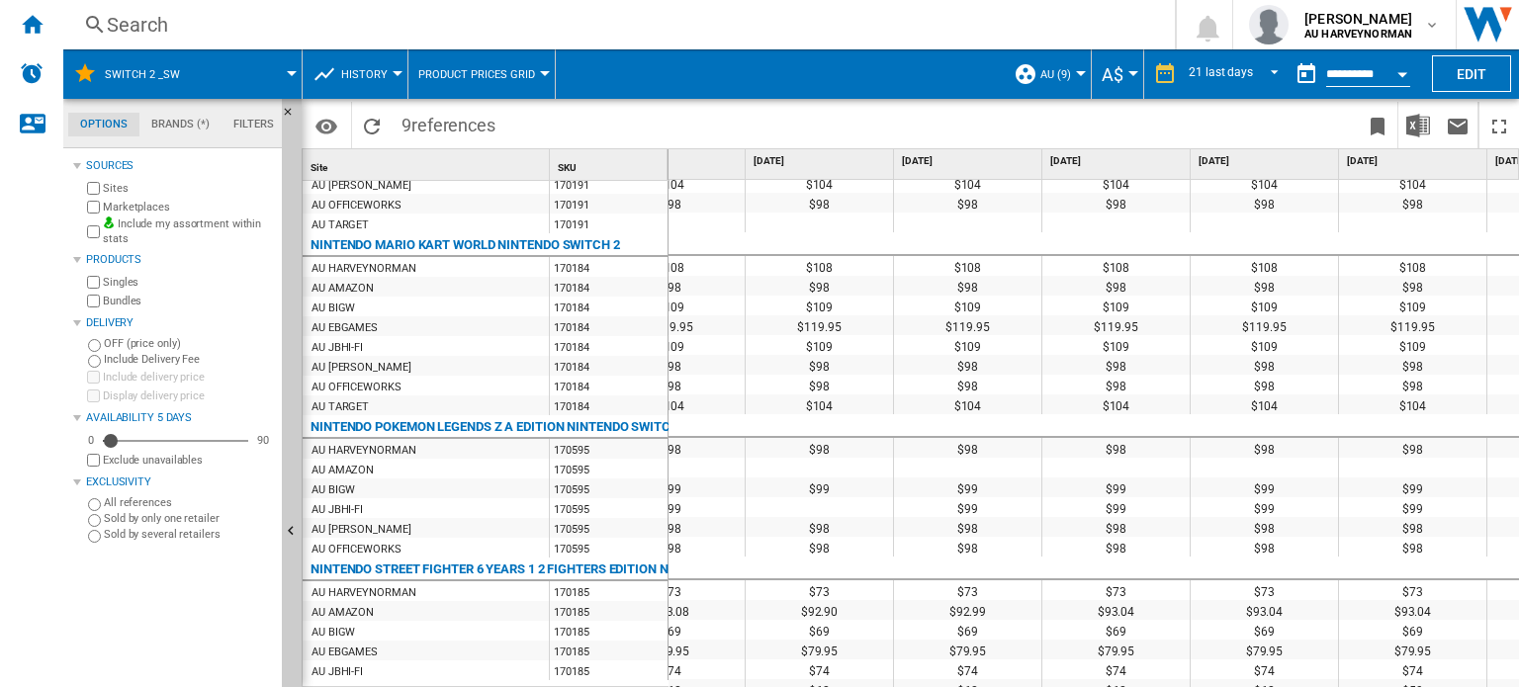
scroll to position [0, 0]
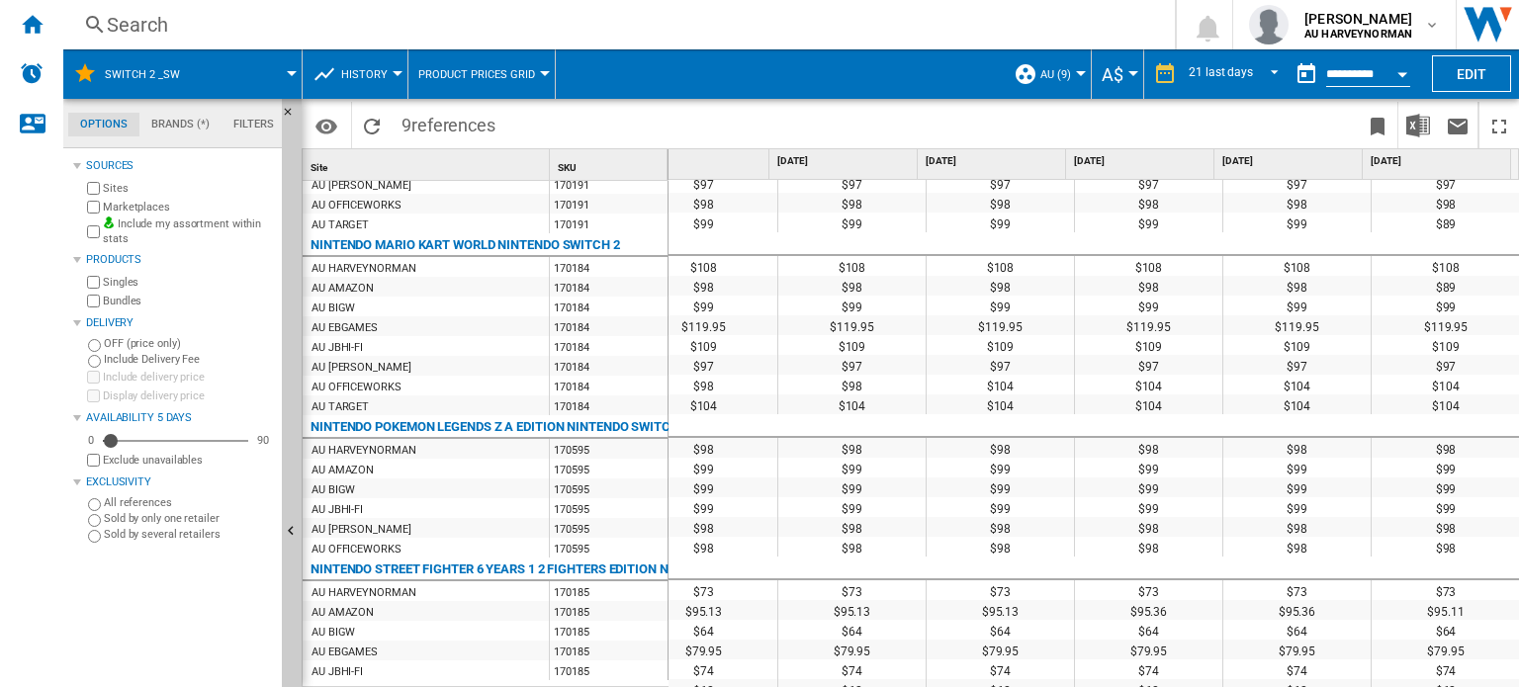
click at [357, 618] on div "AU AMAZON" at bounding box center [343, 613] width 62 height 20
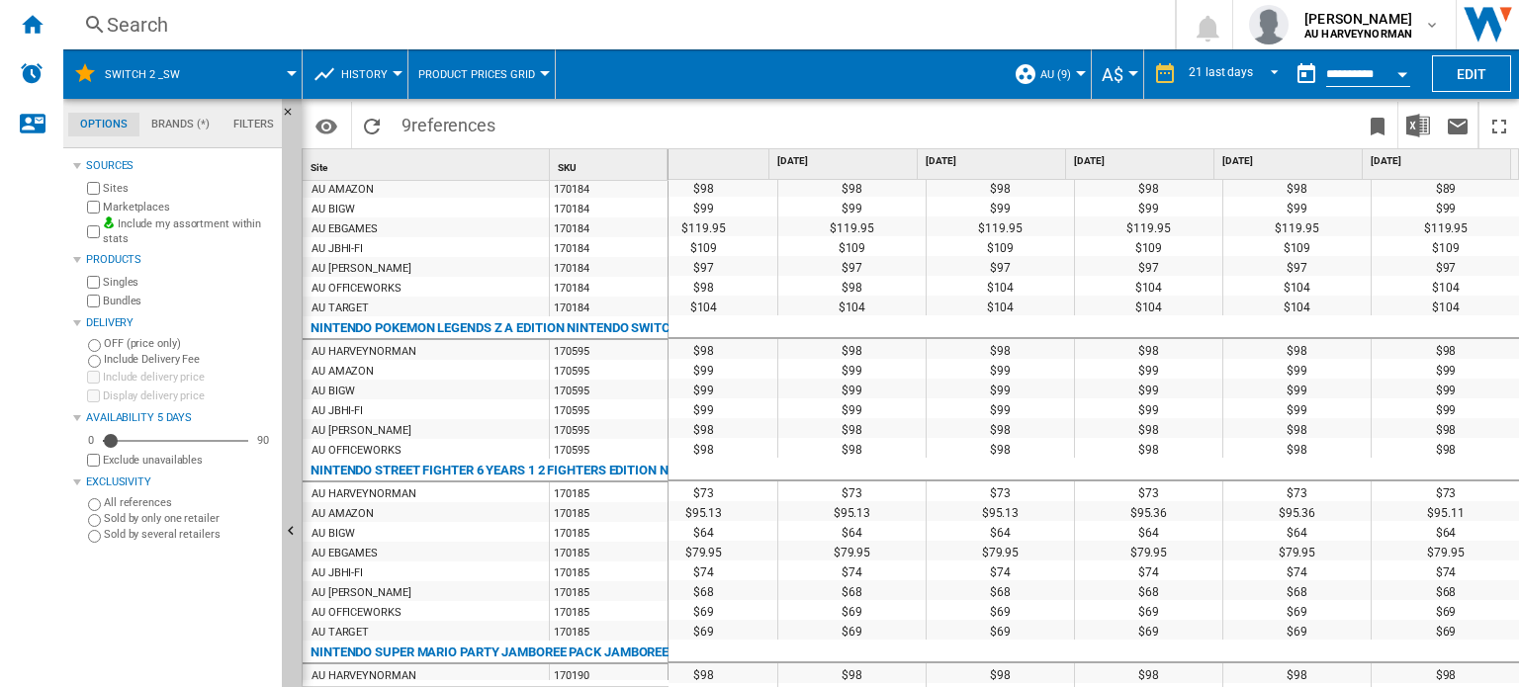
drag, startPoint x: 348, startPoint y: 513, endPoint x: 664, endPoint y: 505, distance: 315.6
click at [351, 513] on div "AU AMAZON" at bounding box center [343, 514] width 62 height 20
click at [1426, 513] on div "$95.11" at bounding box center [1446, 511] width 148 height 20
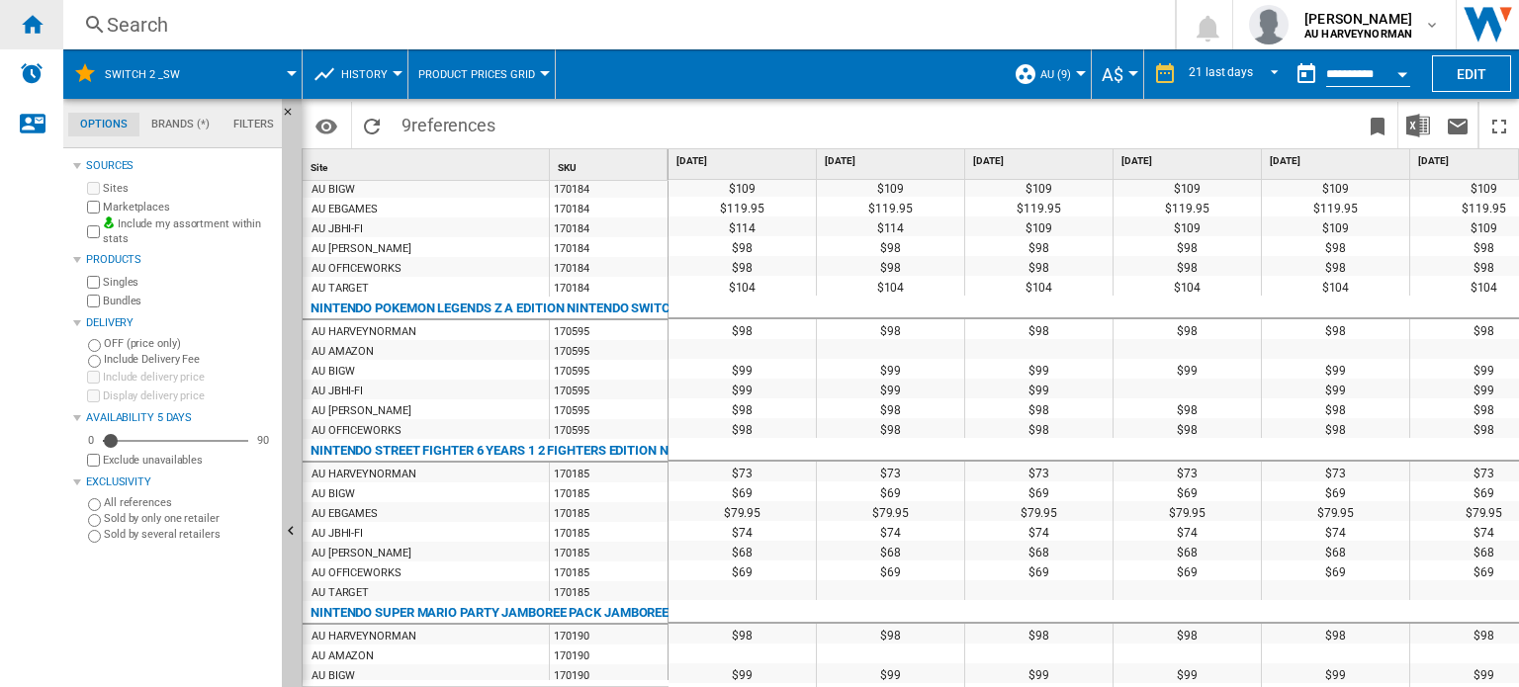
click at [43, 29] on ng-md-icon "Home" at bounding box center [32, 24] width 24 height 24
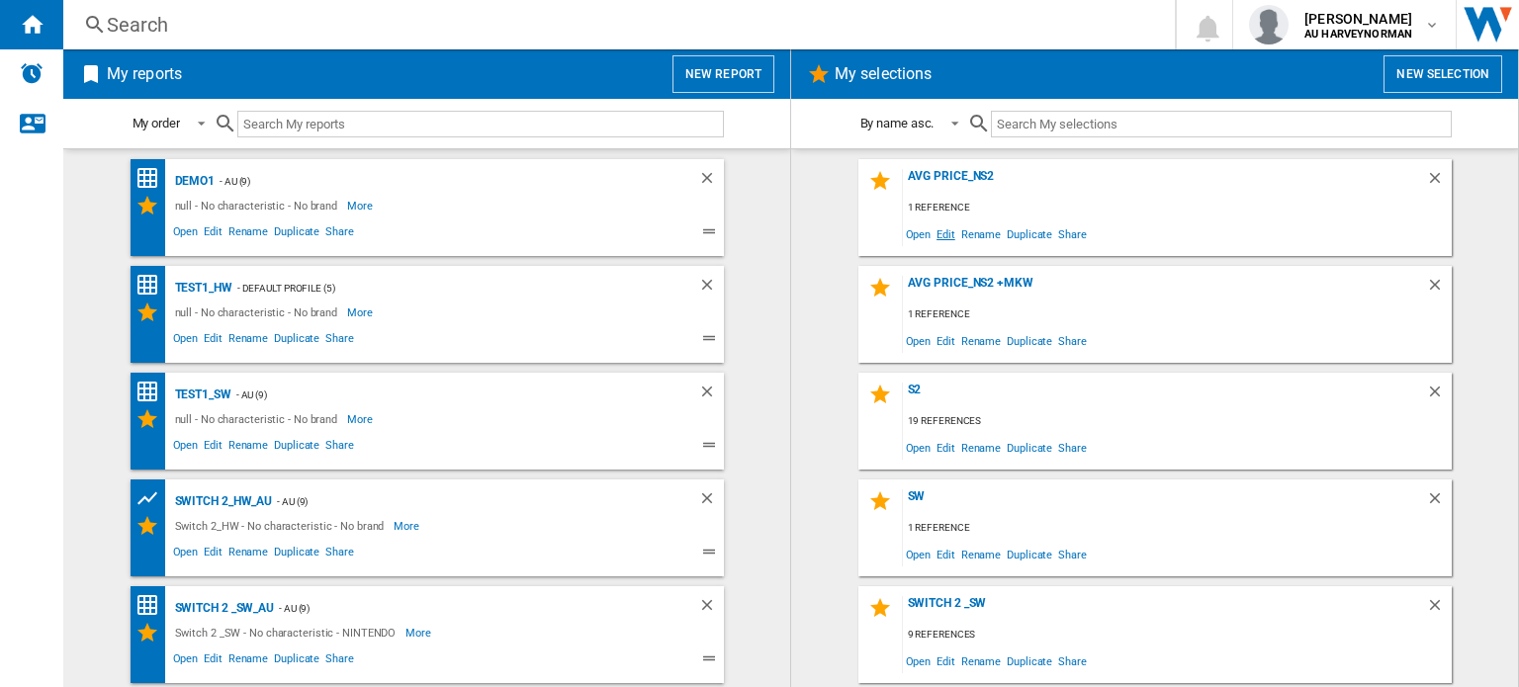
click at [944, 228] on span "Edit" at bounding box center [946, 234] width 25 height 27
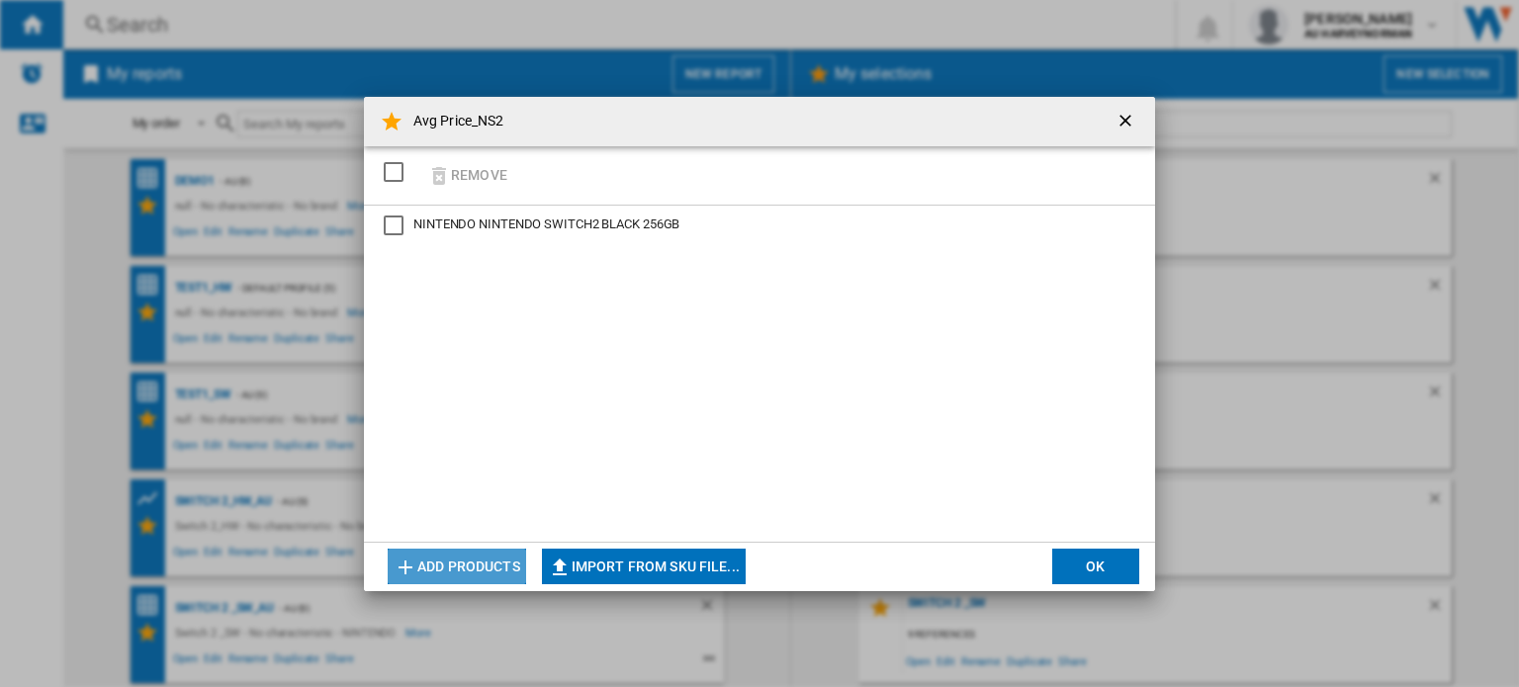
click at [439, 567] on button "Add products" at bounding box center [457, 567] width 138 height 36
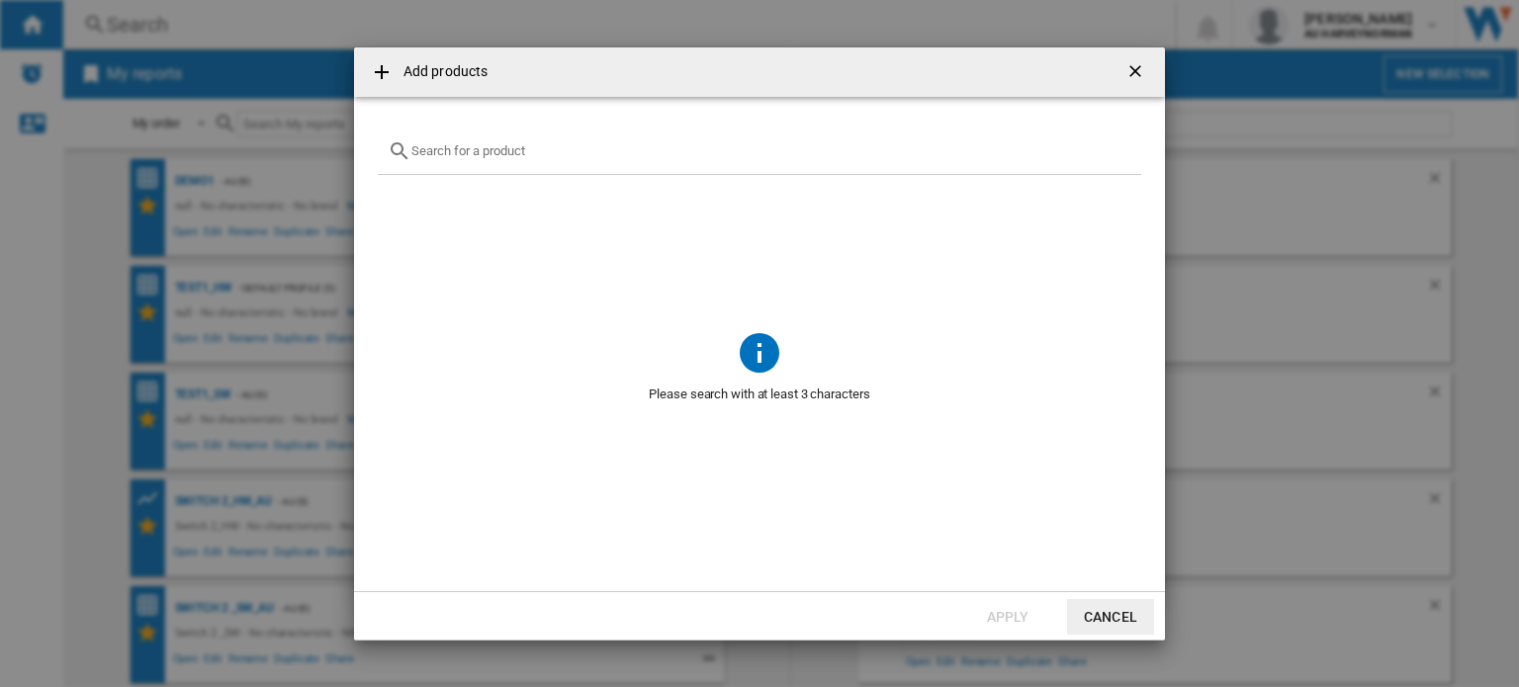
click at [483, 151] on input "text" at bounding box center [771, 150] width 720 height 15
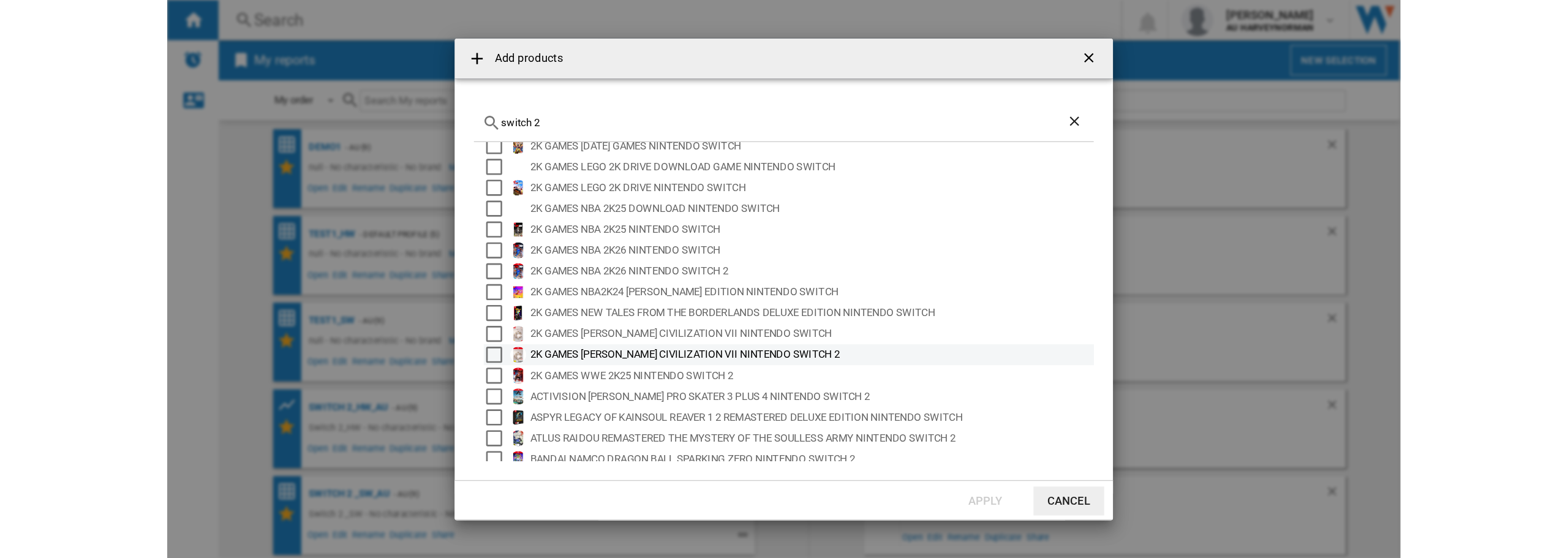
scroll to position [81, 0]
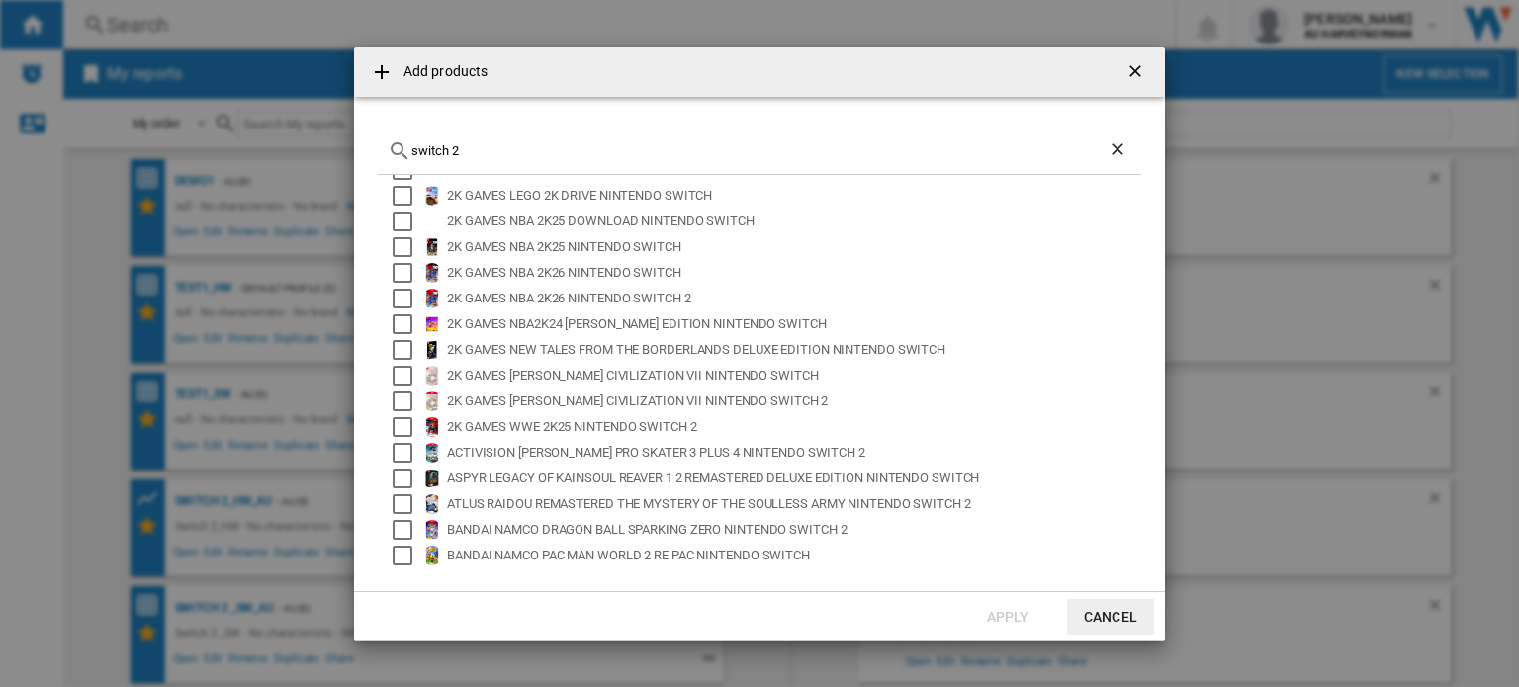
type input "switch 2"
click at [1118, 623] on button "Cancel" at bounding box center [1110, 617] width 87 height 36
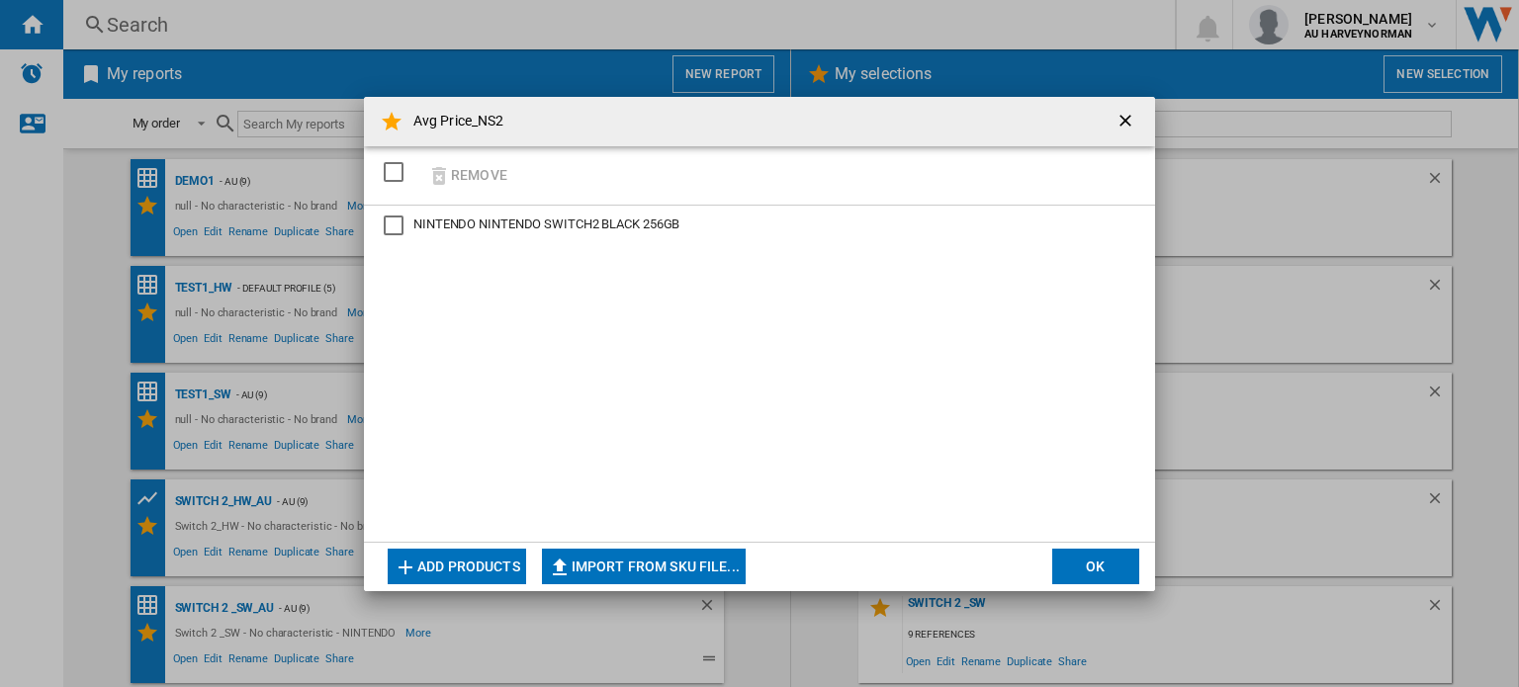
click at [1133, 124] on ng-md-icon "getI18NText('BUTTONS.CLOSE_DIALOG')" at bounding box center [1128, 123] width 24 height 24
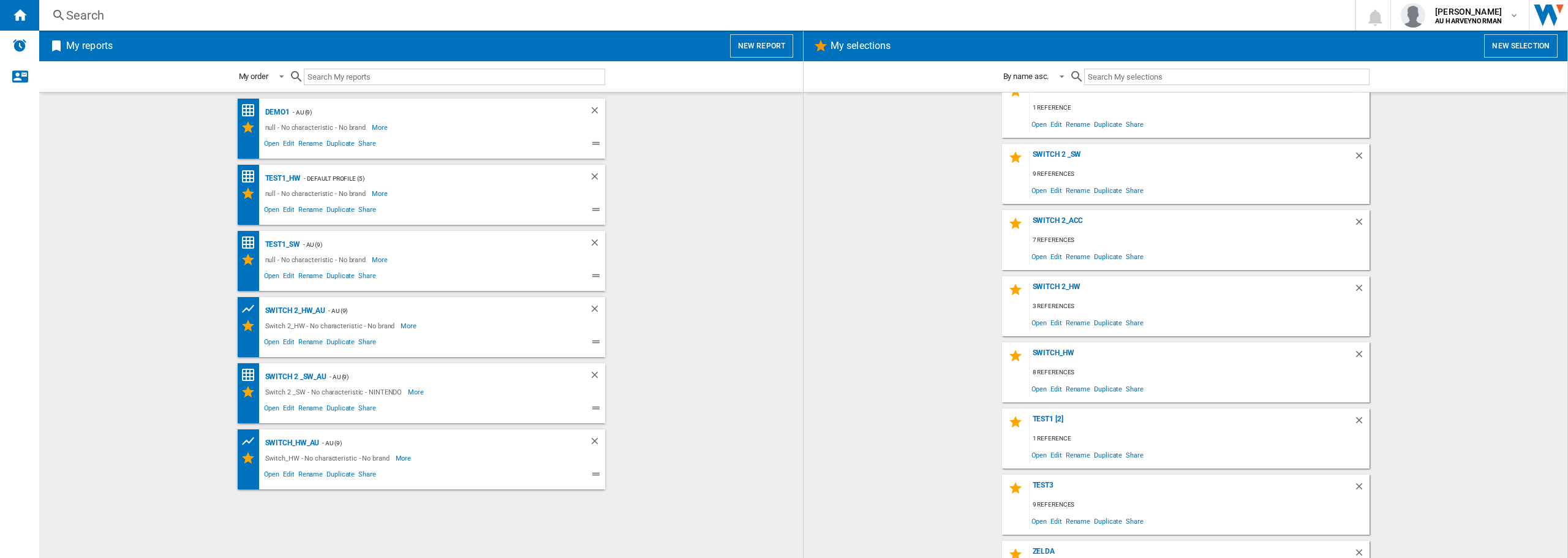
scroll to position [0, 0]
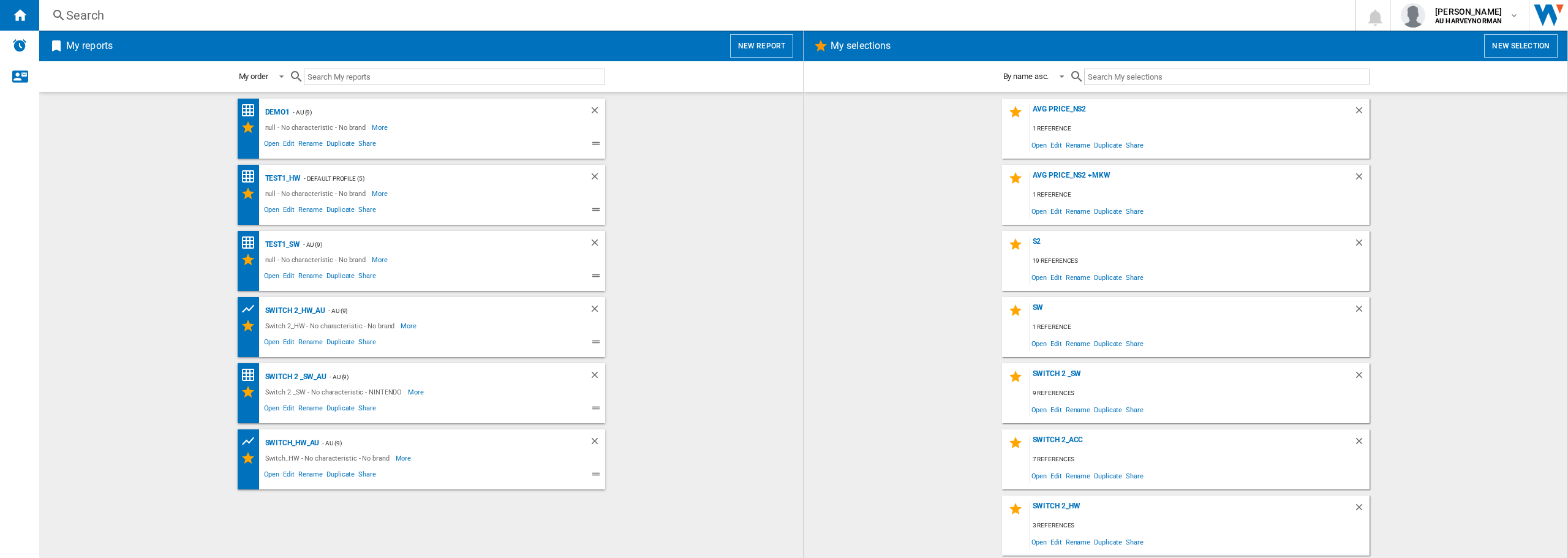
click at [824, 333] on wk-selection "SW 1 reference Open Edit Rename Duplicate Share" at bounding box center [1185, 327] width 739 height 60
